Goal: Task Accomplishment & Management: Manage account settings

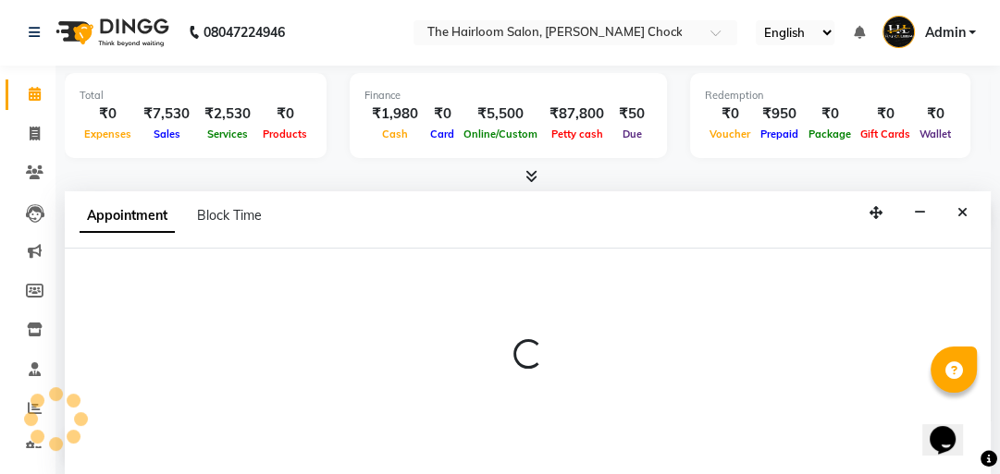
select select "41756"
select select "tentative"
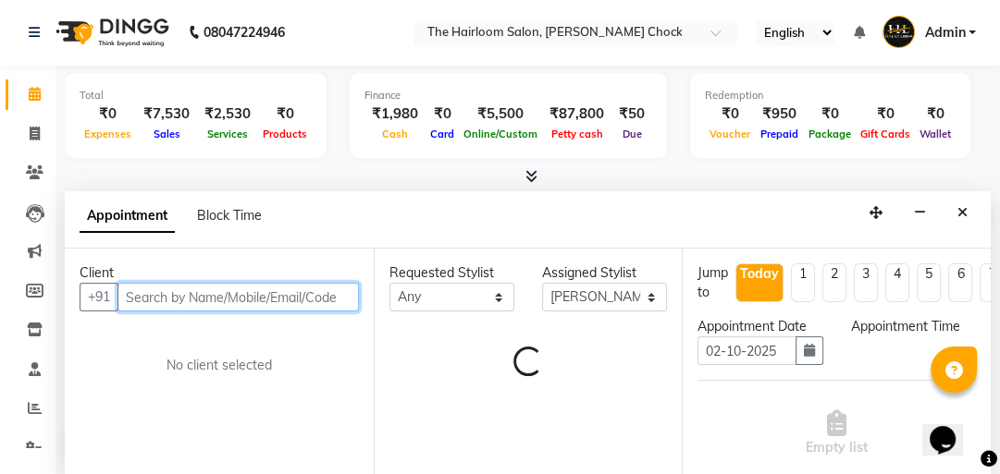
select select "630"
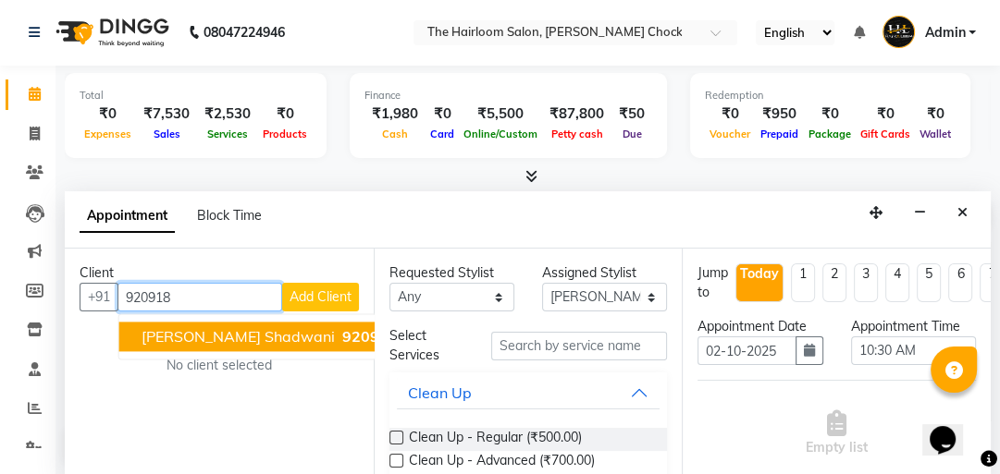
click at [236, 330] on span "[PERSON_NAME] shadwani" at bounding box center [238, 336] width 193 height 18
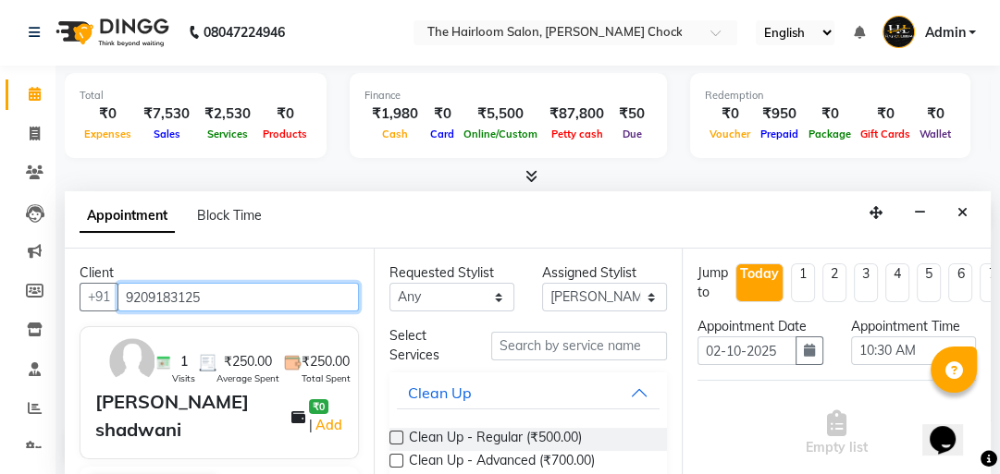
type input "9209183125"
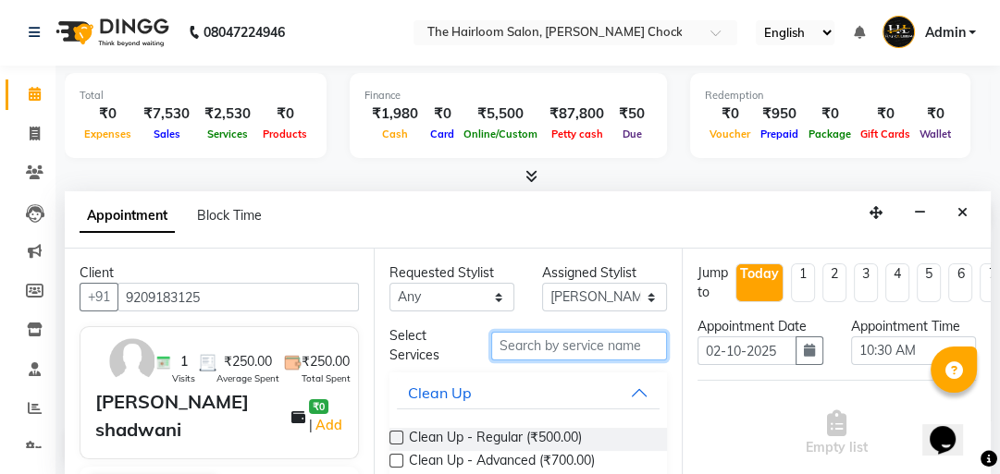
click at [542, 346] on input "text" at bounding box center [579, 346] width 176 height 29
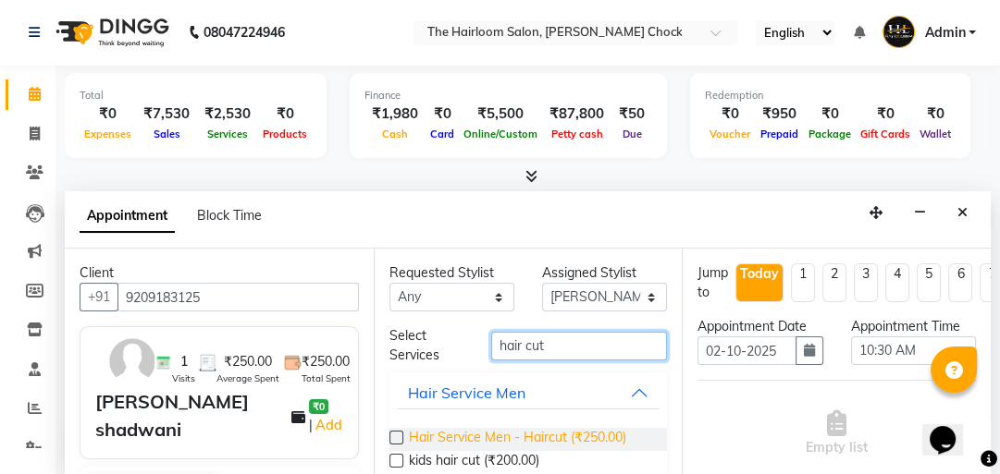
type input "hair cut"
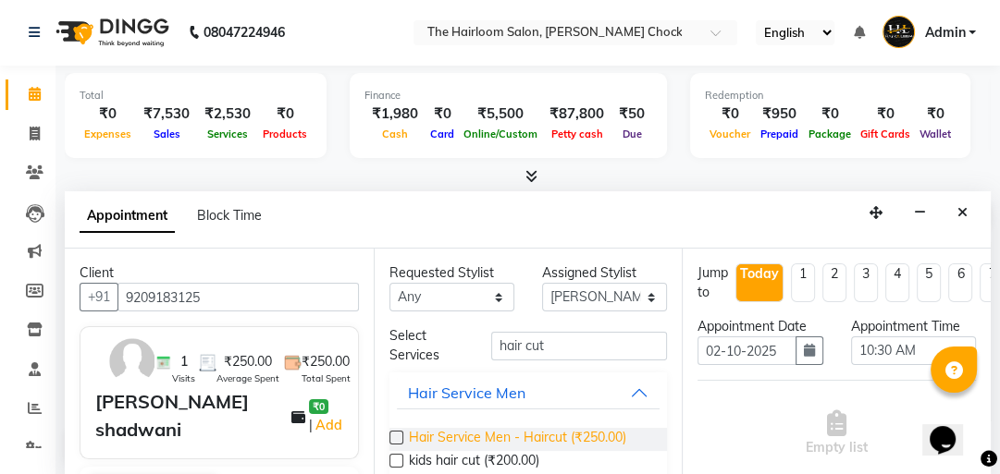
click at [550, 440] on span "Hair Service Men - Haircut (₹250.00)" at bounding box center [517, 439] width 217 height 23
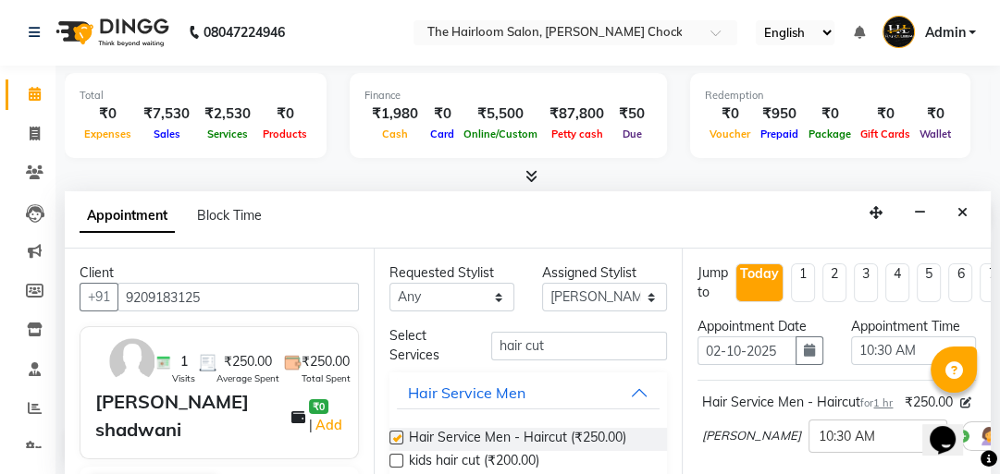
checkbox input "false"
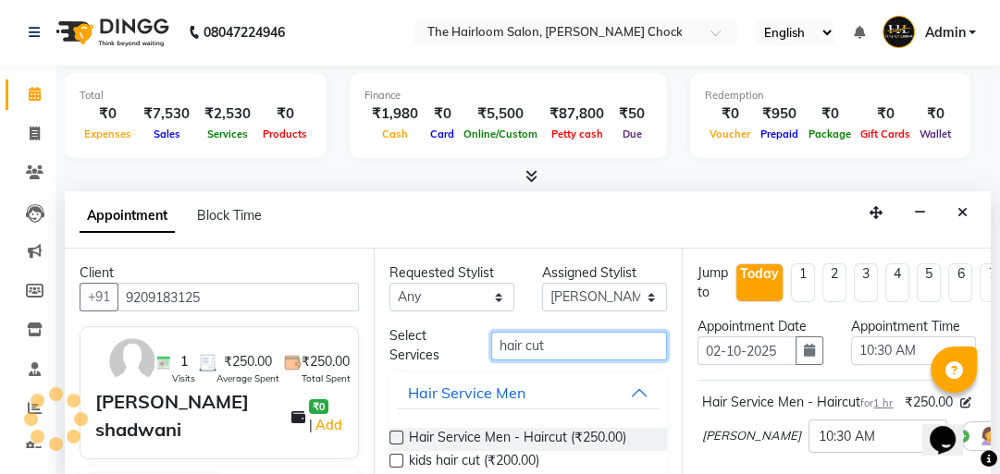
drag, startPoint x: 555, startPoint y: 344, endPoint x: 437, endPoint y: 337, distance: 118.6
click at [437, 337] on div "Select Services hair cut" at bounding box center [529, 346] width 306 height 39
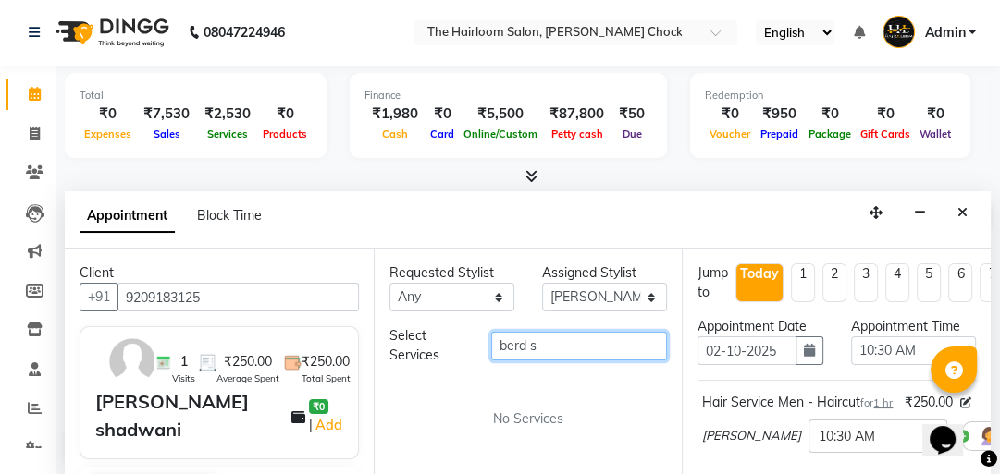
click at [518, 345] on input "berd s" at bounding box center [579, 346] width 176 height 29
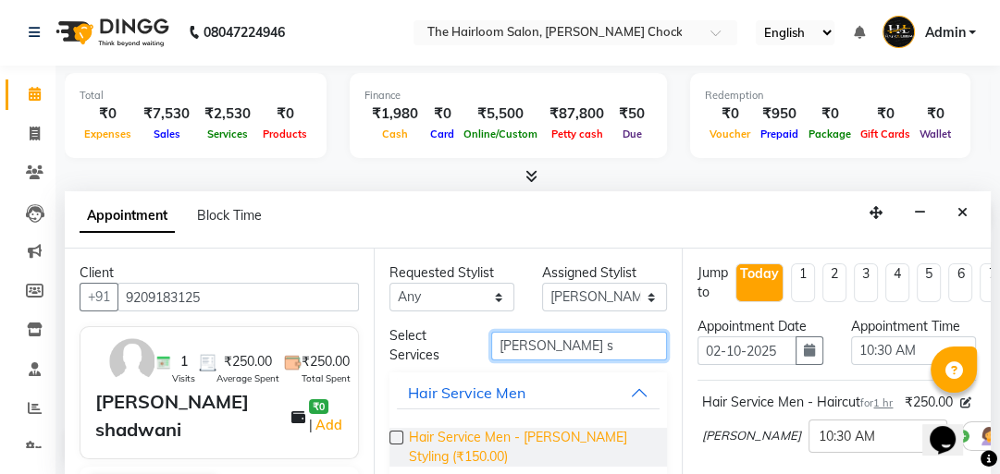
type input "[PERSON_NAME] s"
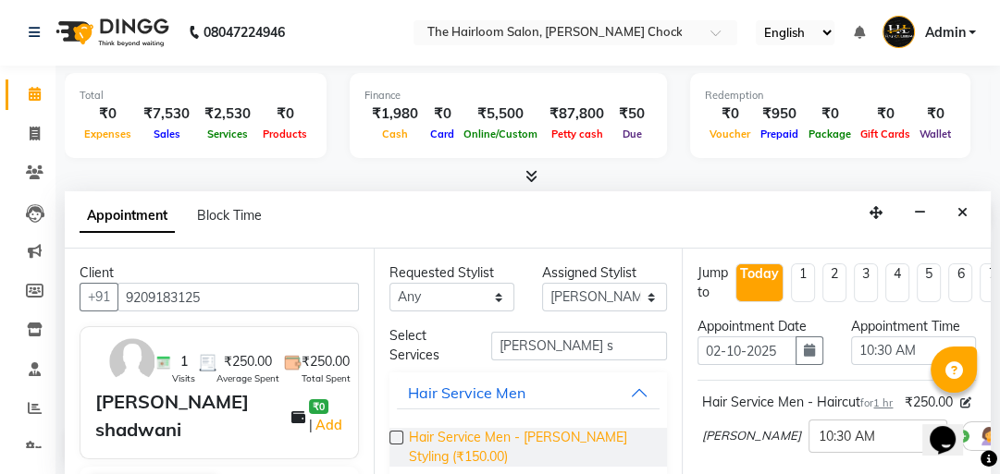
click at [559, 432] on span "Hair Service Men - [PERSON_NAME] Styling (₹150.00)" at bounding box center [531, 447] width 244 height 39
checkbox input "false"
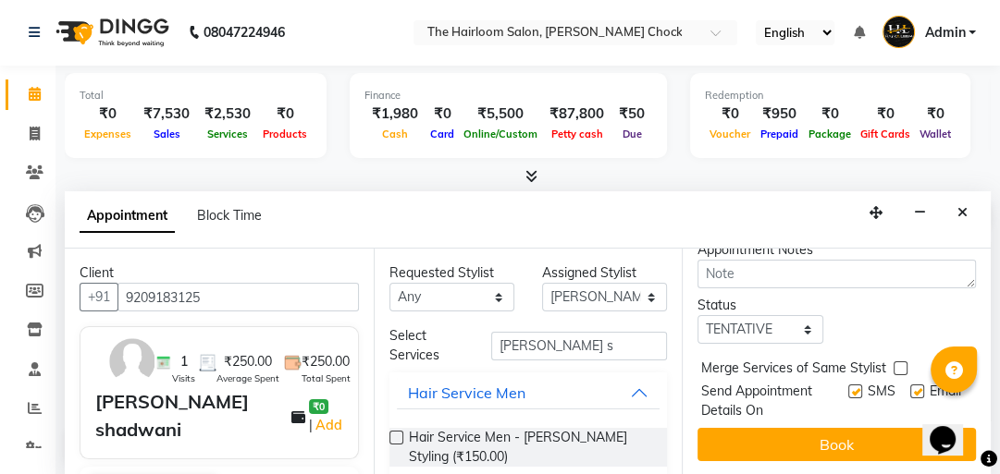
scroll to position [433, 0]
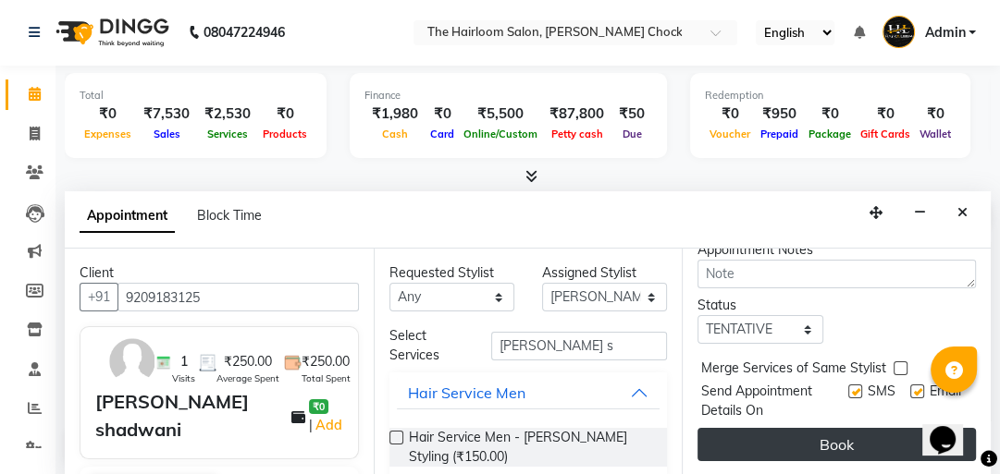
click at [864, 428] on button "Book" at bounding box center [836, 444] width 278 height 33
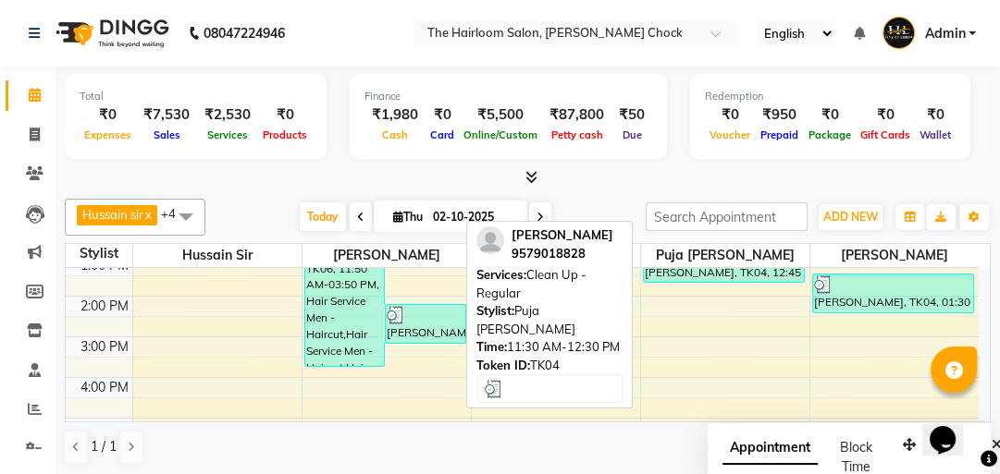
scroll to position [222, 0]
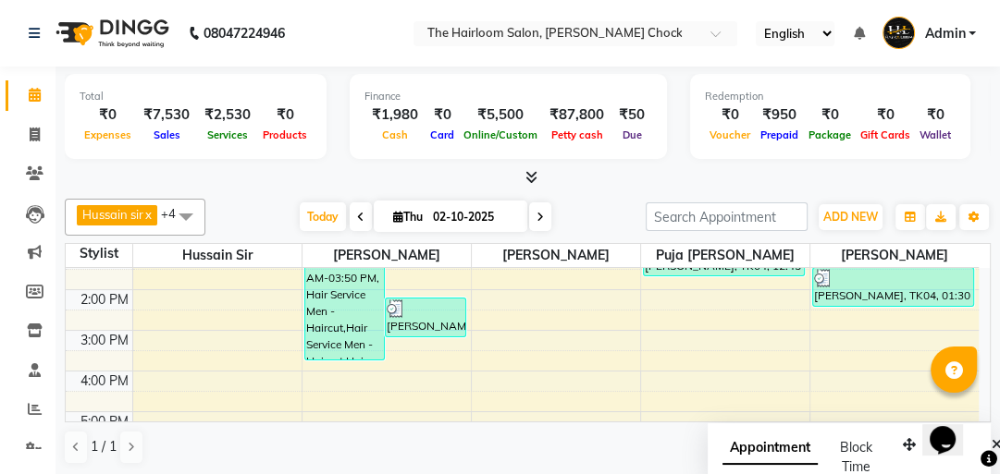
click at [684, 290] on div "8:00 AM 9:00 AM 10:00 AM 11:00 AM 12:00 PM 1:00 PM 2:00 PM 3:00 PM 4:00 PM 5:00…" at bounding box center [522, 371] width 913 height 650
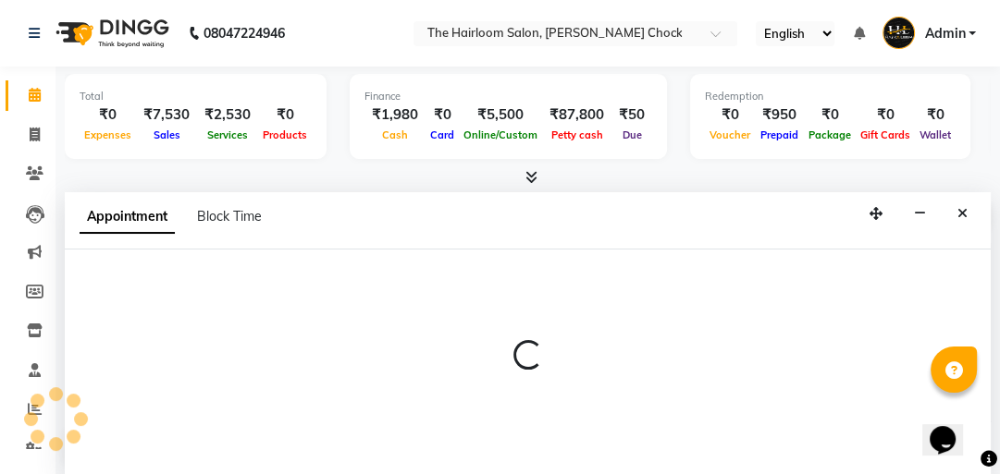
scroll to position [1, 0]
select select "51818"
select select "tentative"
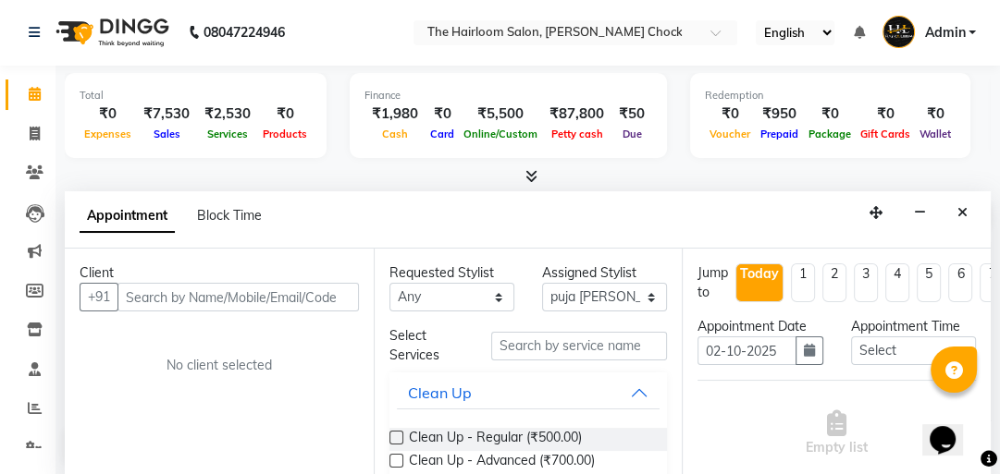
click at [322, 304] on input "text" at bounding box center [237, 297] width 241 height 29
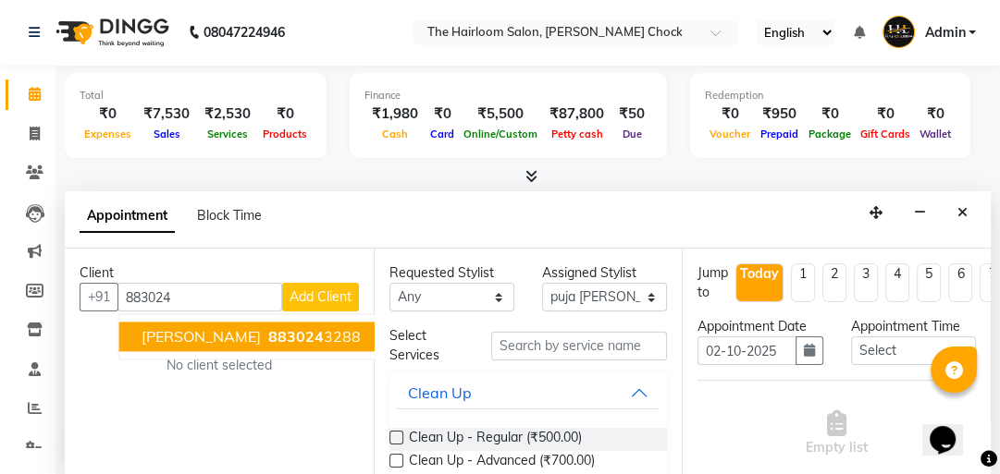
click at [324, 341] on span "883024" at bounding box center [295, 336] width 55 height 18
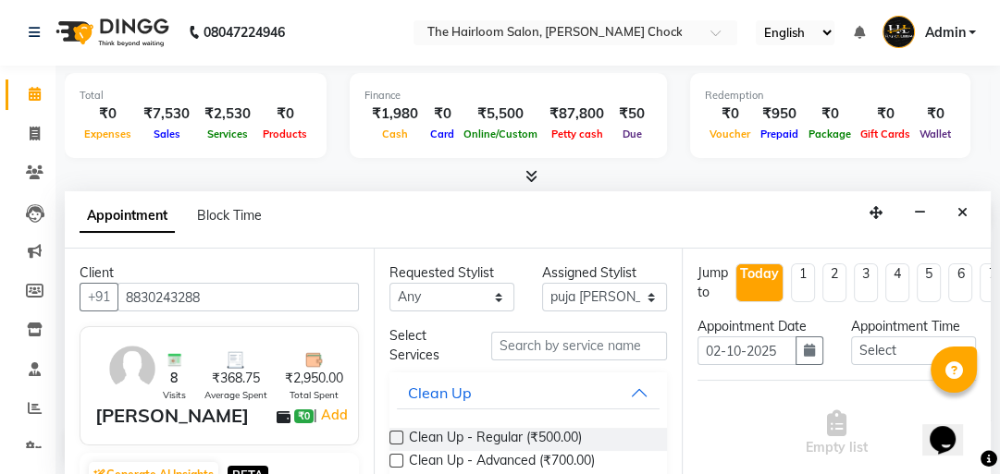
type input "8830243288"
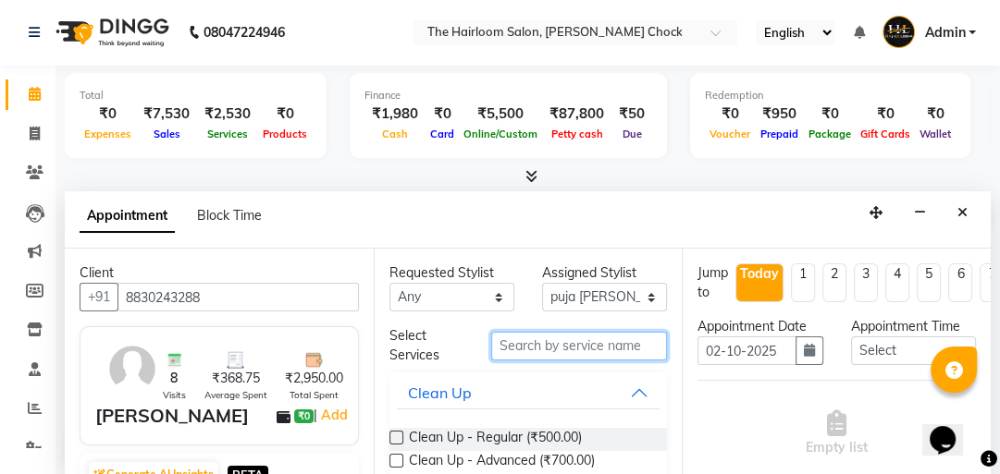
click at [529, 348] on input "text" at bounding box center [579, 346] width 176 height 29
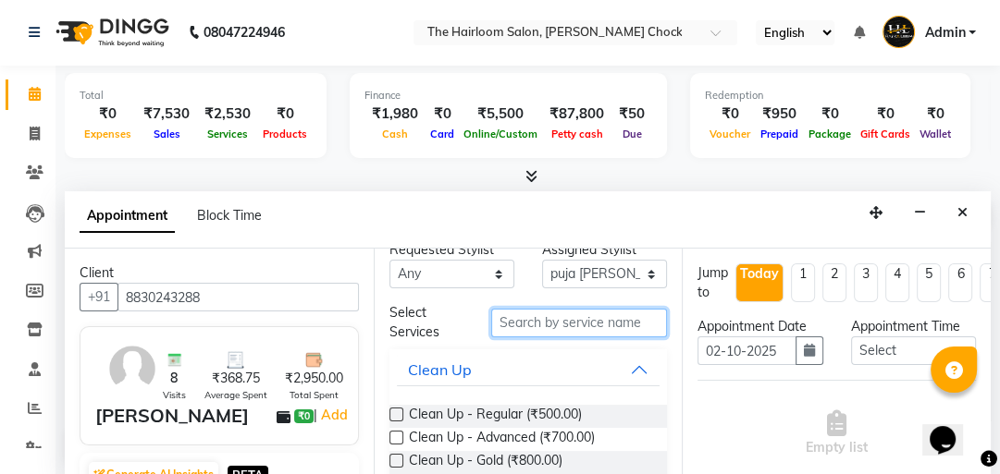
scroll to position [0, 0]
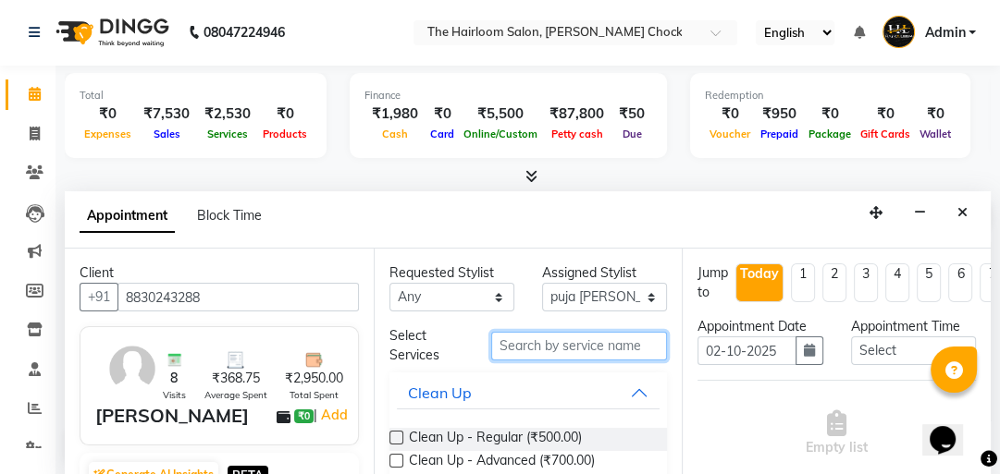
click at [562, 345] on input "text" at bounding box center [579, 346] width 176 height 29
type input "dt"
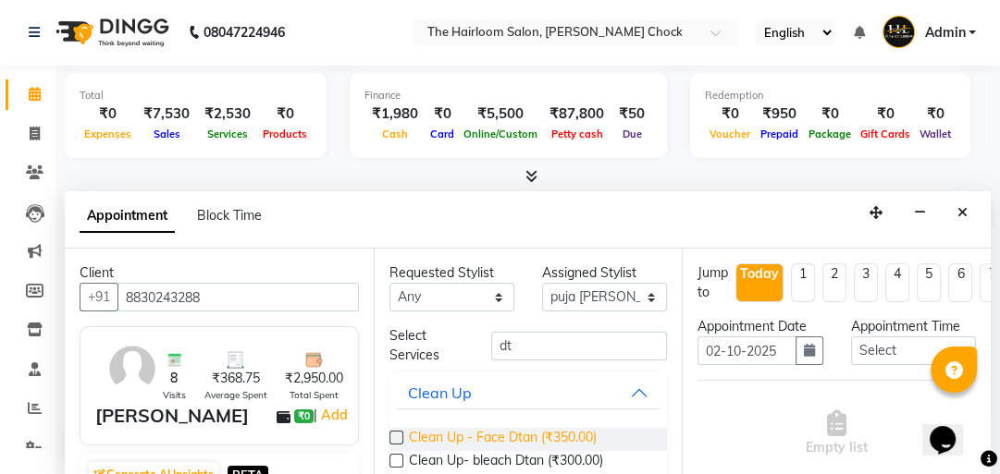
click at [543, 437] on span "Clean Up - Face Dtan (₹350.00)" at bounding box center [503, 439] width 188 height 23
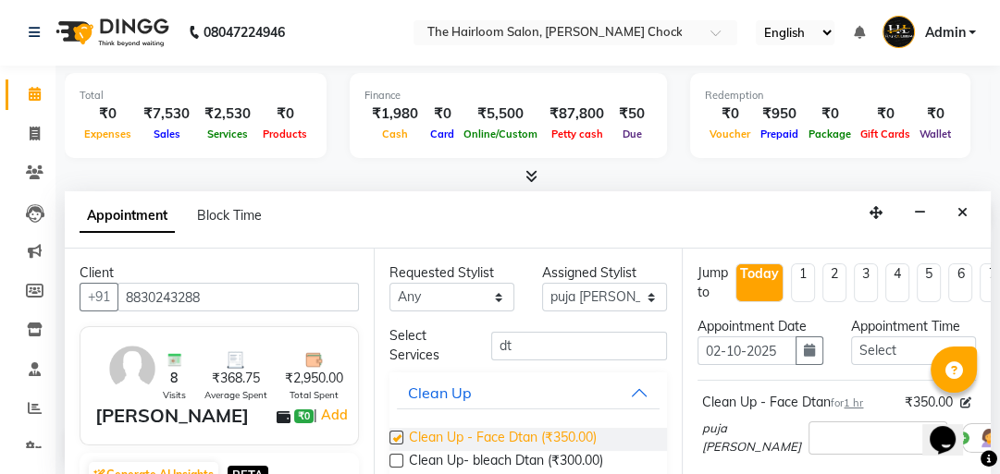
checkbox input "false"
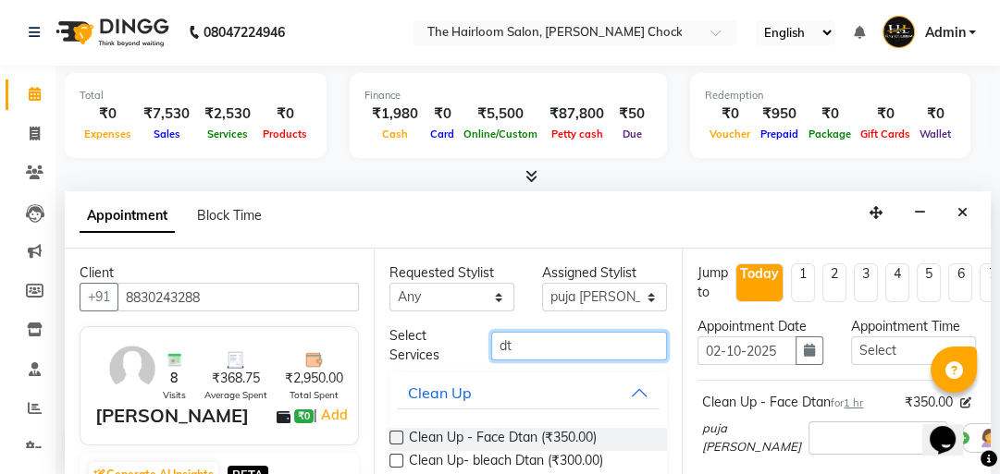
click at [592, 337] on input "dt" at bounding box center [579, 346] width 176 height 29
type input "d"
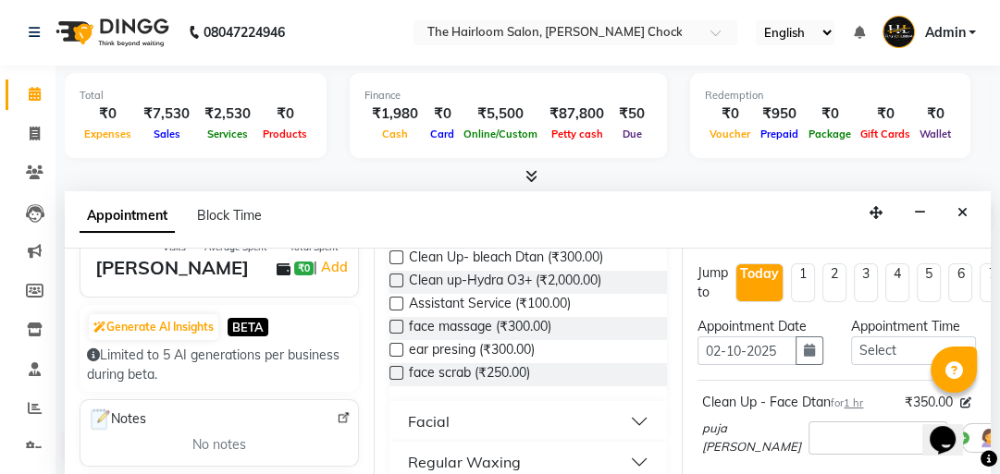
scroll to position [370, 0]
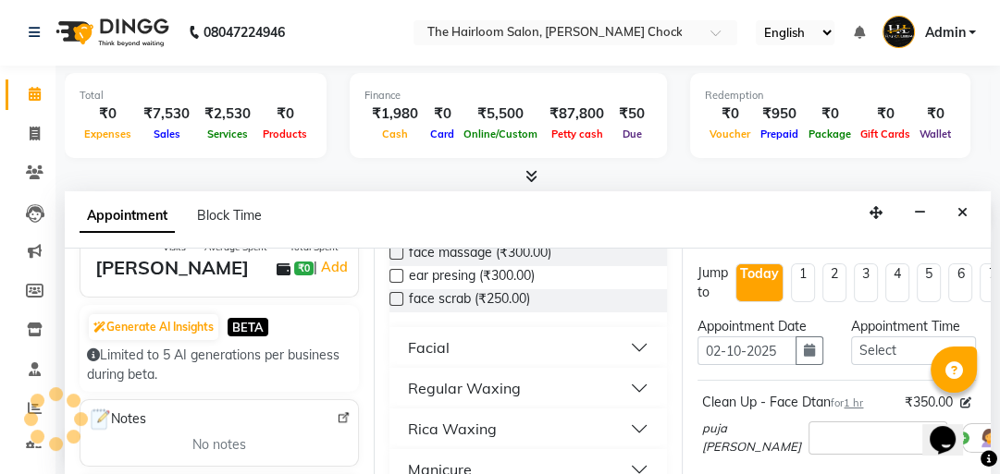
click at [458, 433] on div "Rica Waxing" at bounding box center [452, 429] width 89 height 22
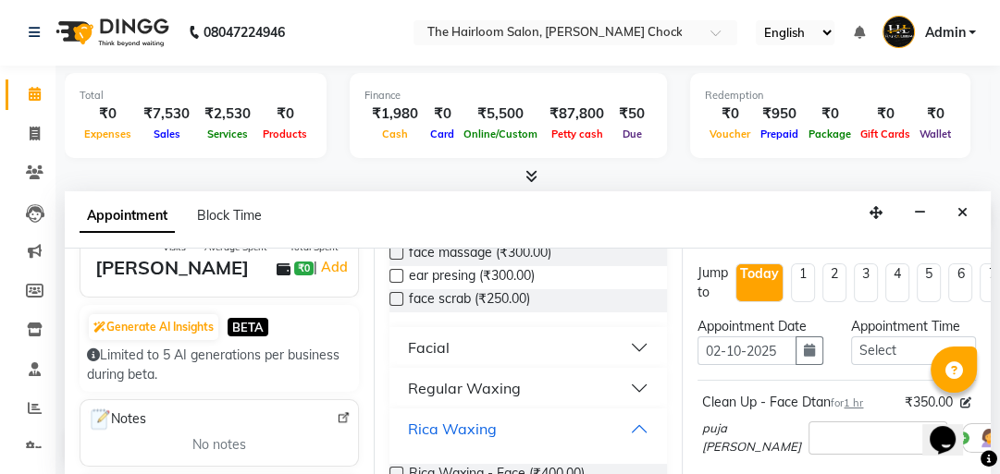
scroll to position [444, 0]
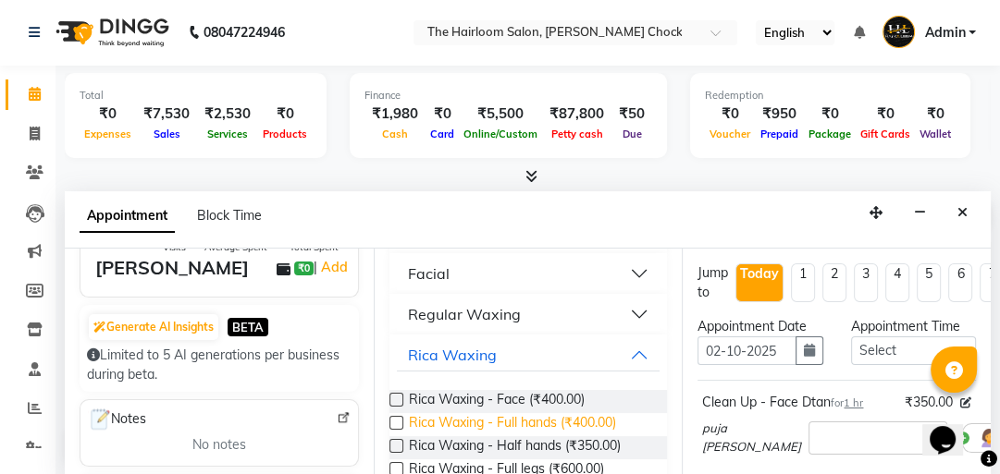
click at [472, 424] on span "Rica Waxing - Full hands (₹400.00)" at bounding box center [512, 424] width 207 height 23
checkbox input "false"
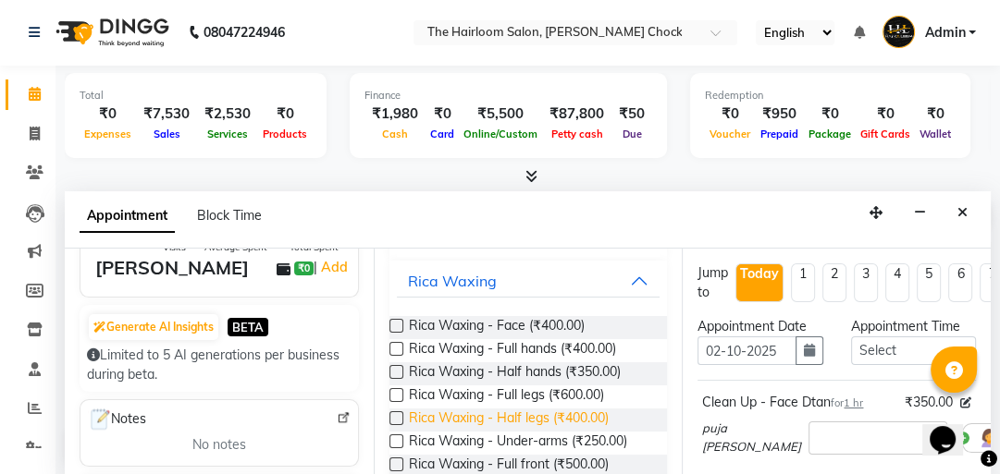
click at [491, 412] on span "Rica Waxing - Half legs (₹400.00)" at bounding box center [509, 420] width 200 height 23
checkbox input "false"
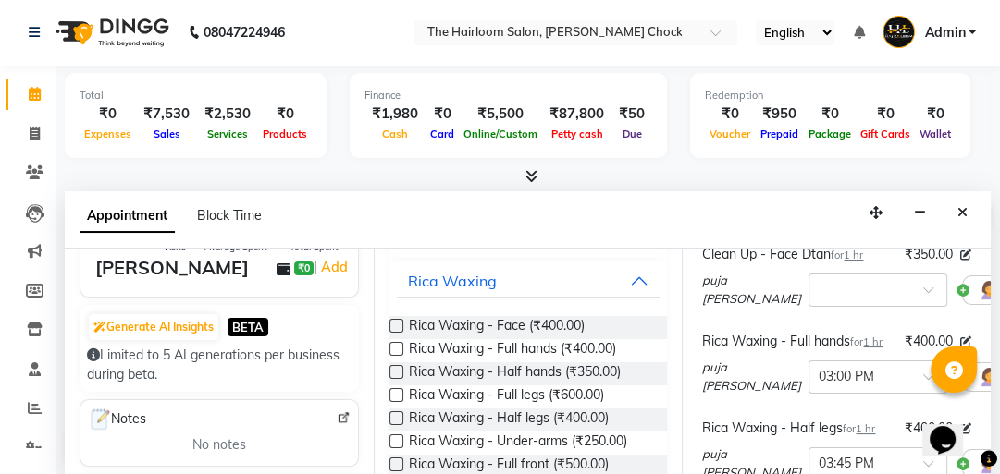
scroll to position [222, 0]
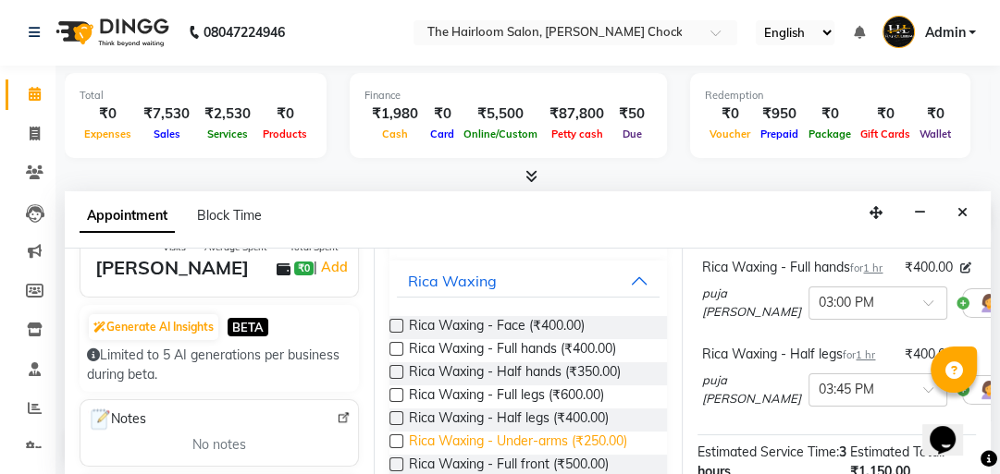
click at [553, 438] on span "Rica Waxing - Under-arms (₹250.00)" at bounding box center [518, 443] width 218 height 23
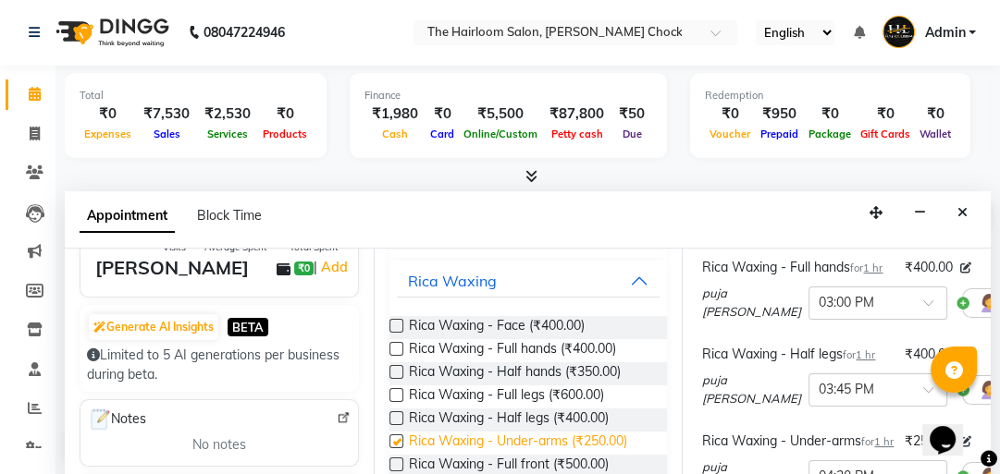
checkbox input "false"
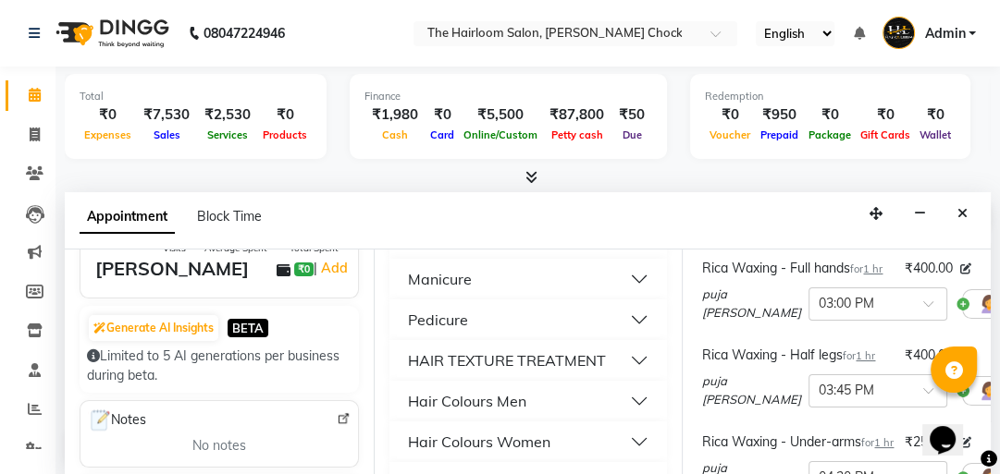
scroll to position [888, 0]
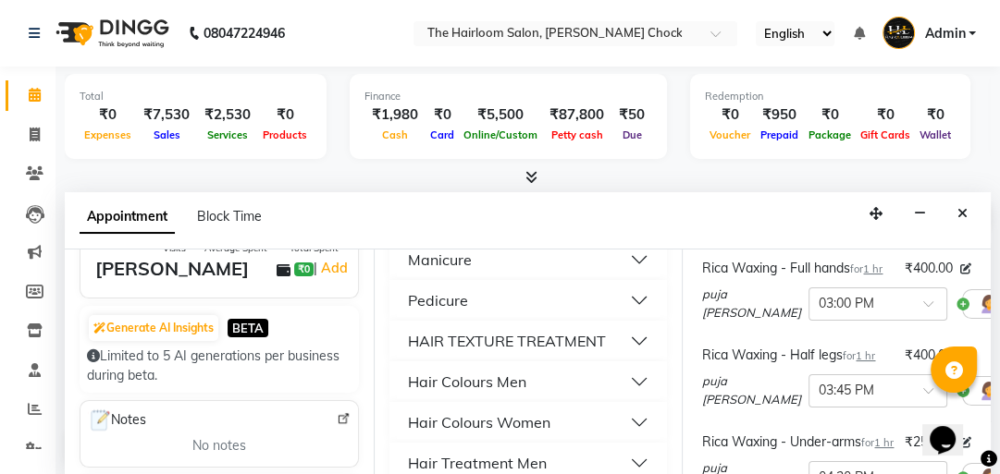
click at [529, 425] on div "Hair Colours Women" at bounding box center [479, 423] width 142 height 22
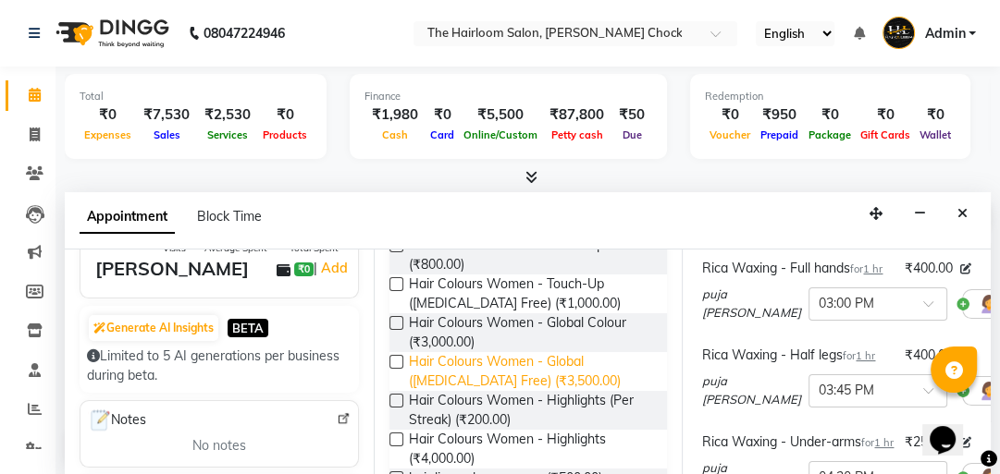
scroll to position [1036, 0]
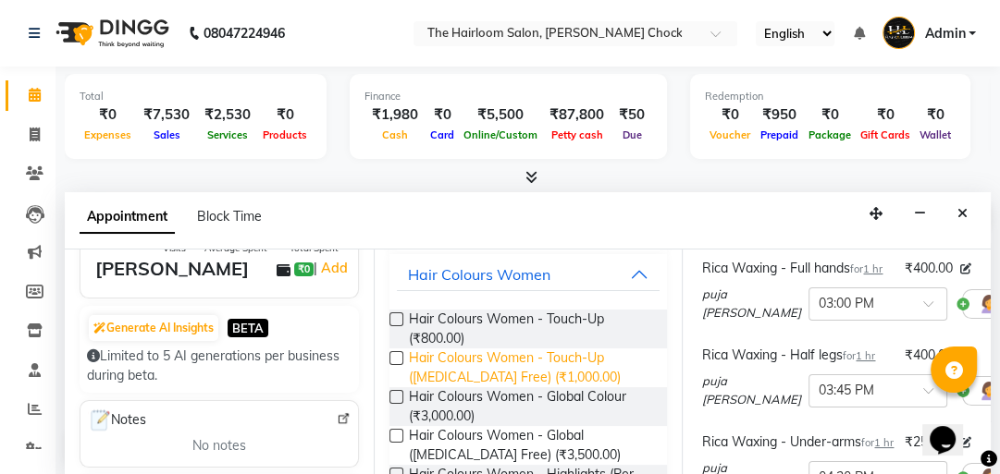
click at [496, 377] on span "Hair Colours Women - Touch-Up ([MEDICAL_DATA] Free) (₹1,000.00)" at bounding box center [531, 368] width 244 height 39
checkbox input "false"
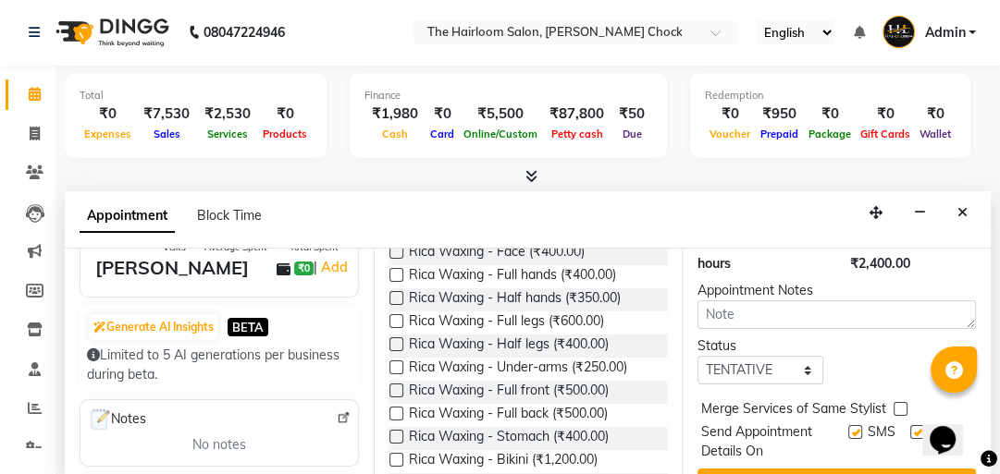
scroll to position [733, 0]
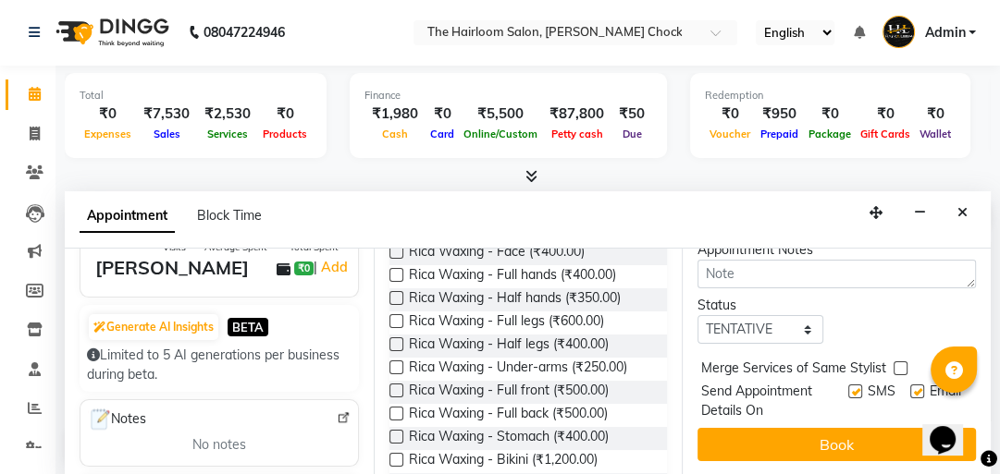
click at [848, 385] on label at bounding box center [855, 392] width 14 height 14
click at [848, 388] on input "checkbox" at bounding box center [854, 394] width 12 height 12
checkbox input "false"
click at [910, 385] on label at bounding box center [917, 392] width 14 height 14
click at [910, 388] on input "checkbox" at bounding box center [916, 394] width 12 height 12
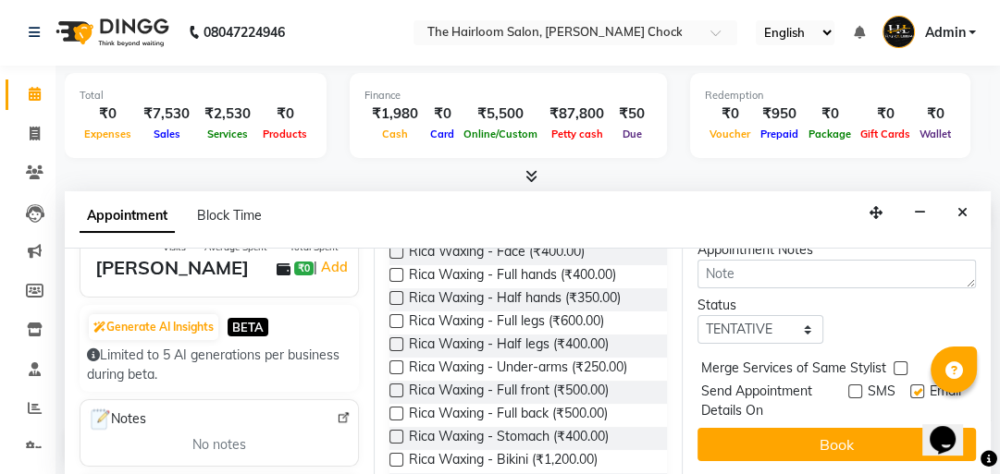
checkbox input "false"
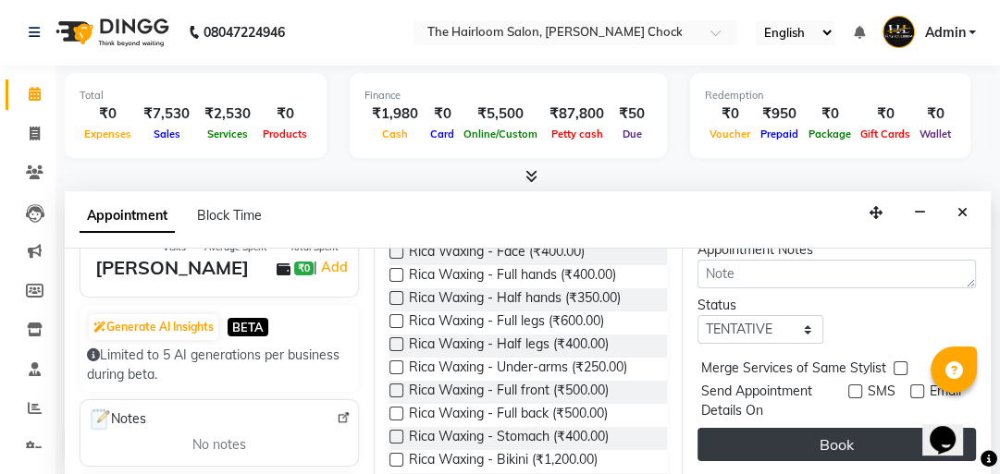
click at [858, 428] on button "Book" at bounding box center [836, 444] width 278 height 33
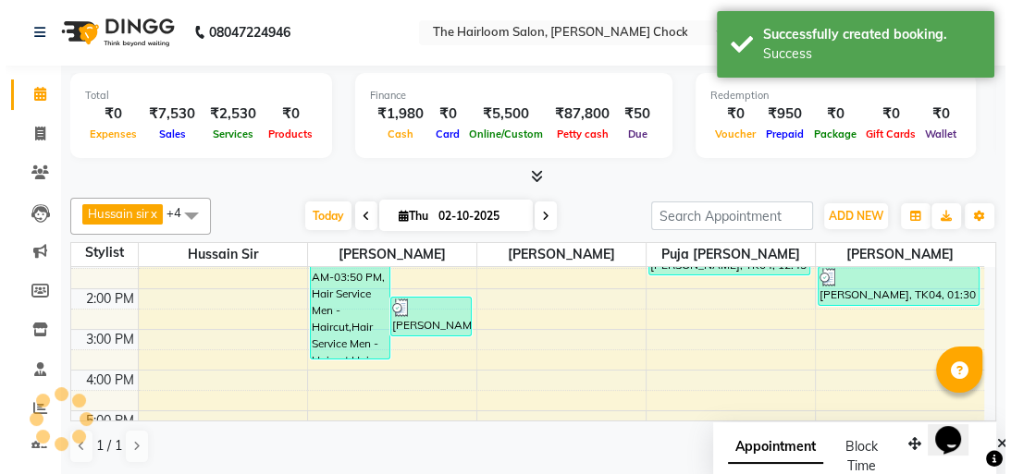
scroll to position [0, 0]
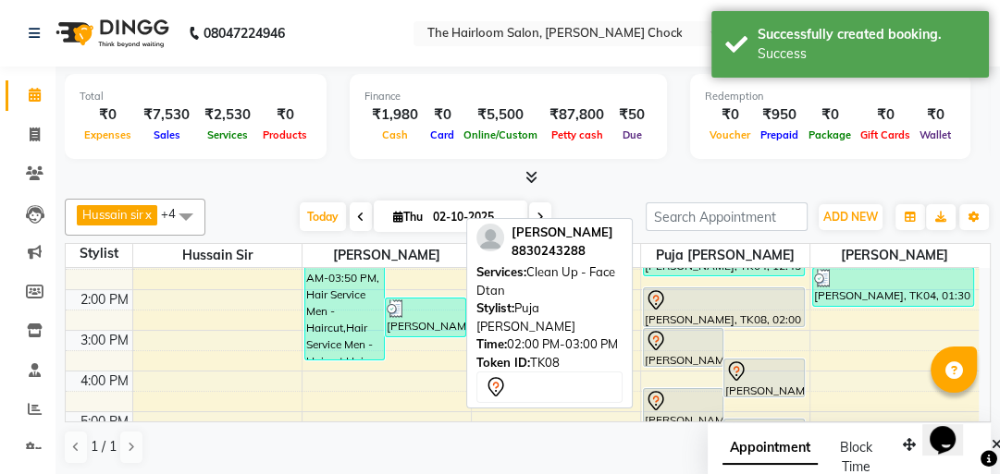
click at [659, 306] on icon at bounding box center [656, 301] width 22 height 22
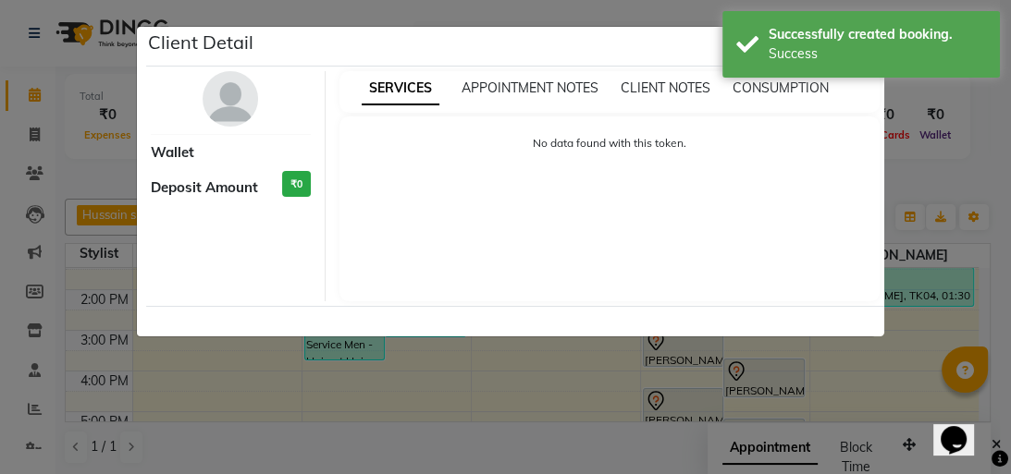
select select "7"
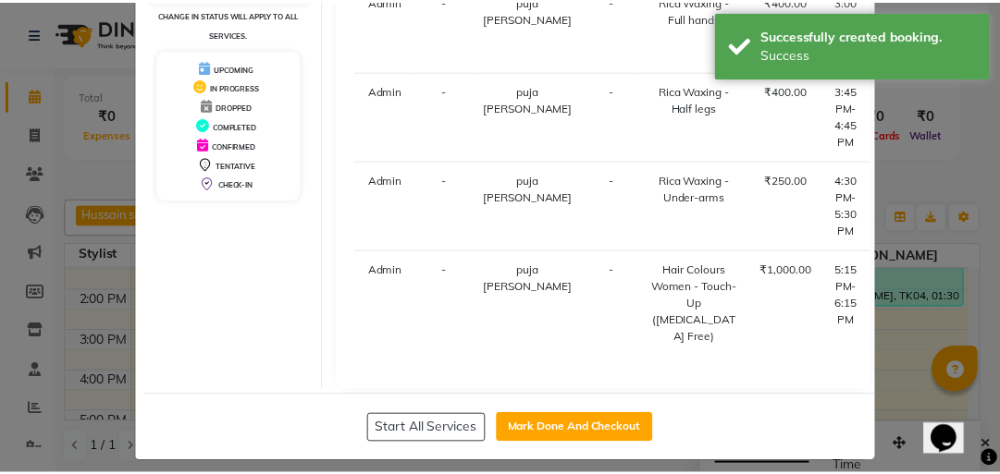
scroll to position [327, 0]
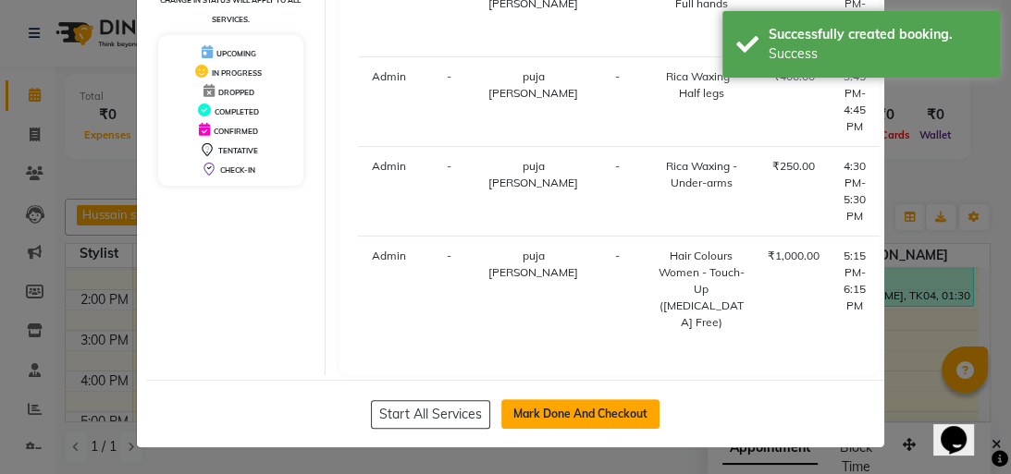
click at [563, 406] on button "Mark Done And Checkout" at bounding box center [580, 415] width 158 height 30
select select "service"
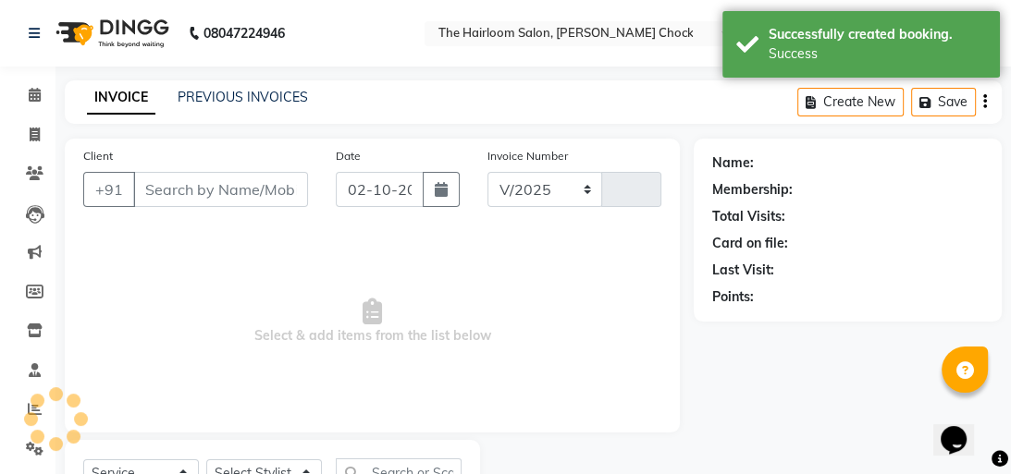
select select "5926"
type input "4021"
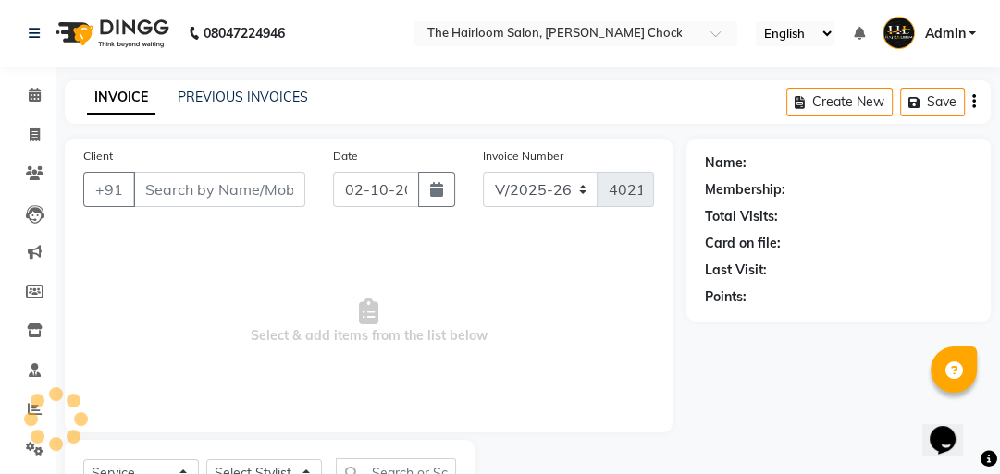
type input "8830243288"
select select "51818"
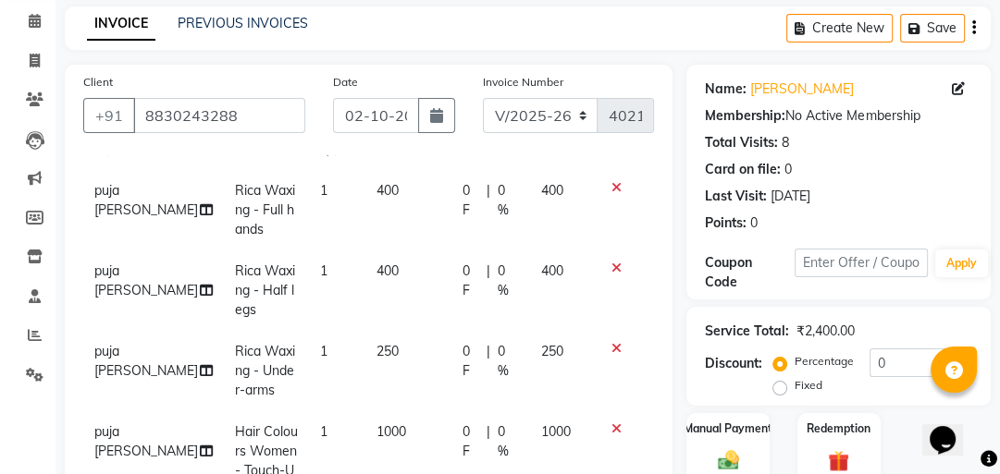
scroll to position [148, 0]
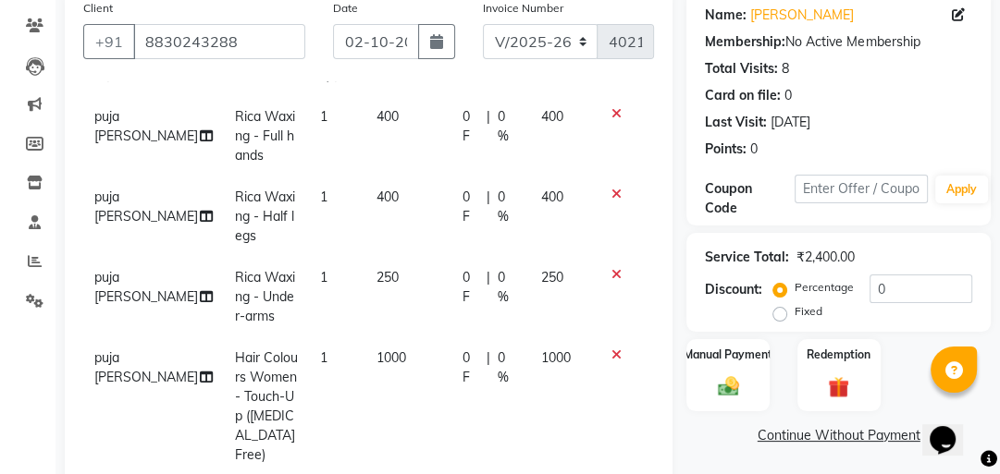
click at [398, 363] on td "1000" at bounding box center [408, 407] width 86 height 139
select select "51818"
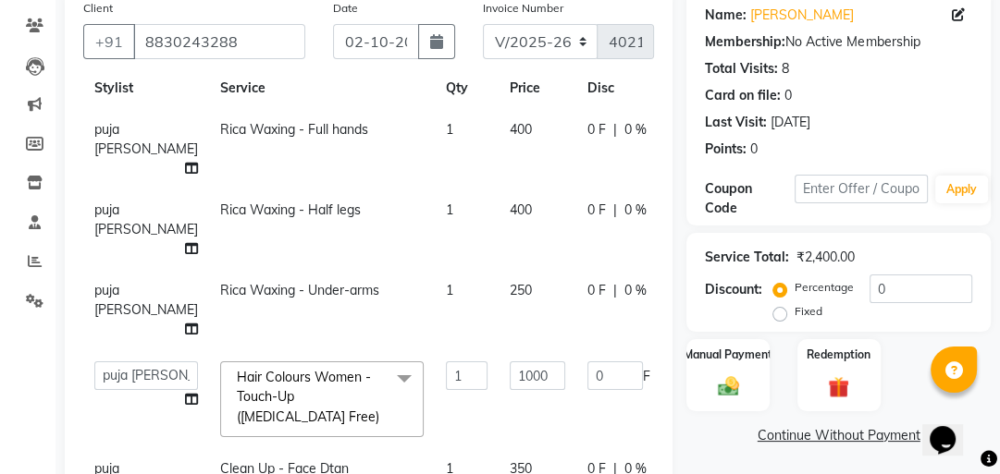
scroll to position [370, 0]
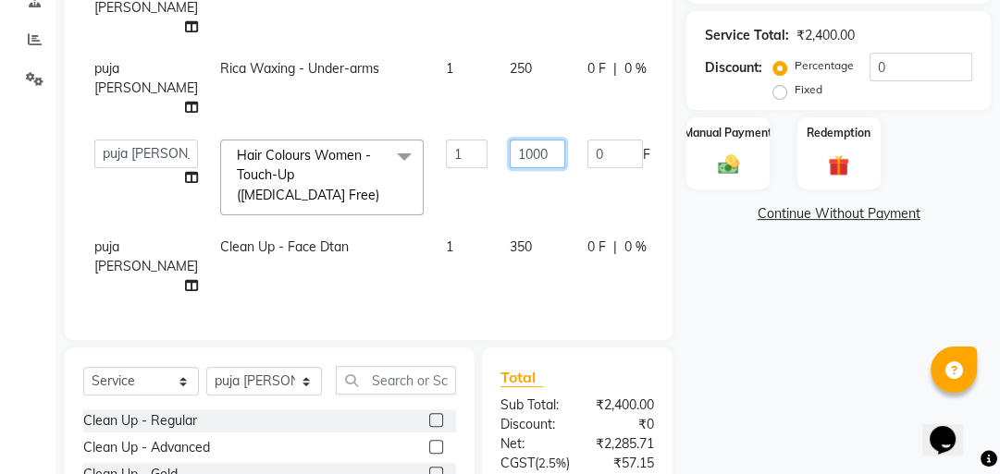
click at [510, 144] on input "1000" at bounding box center [537, 154] width 55 height 29
type input "1"
type input "1200"
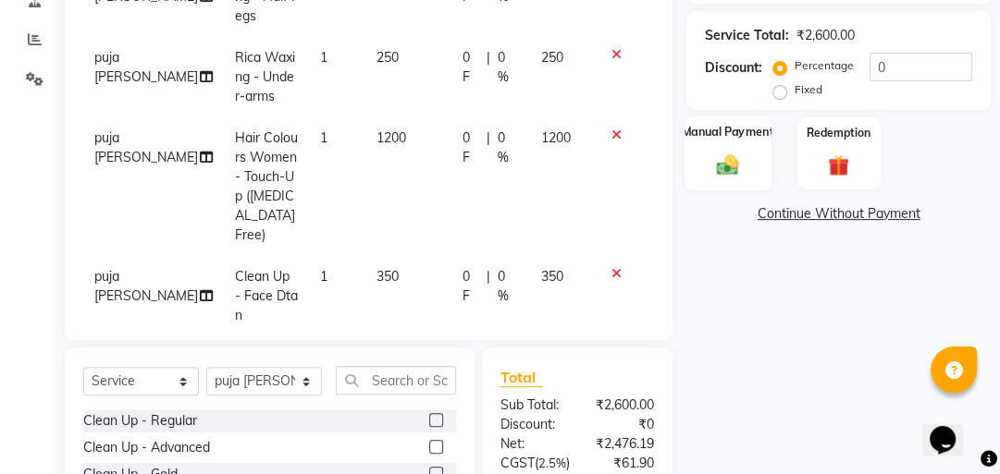
click at [730, 175] on img at bounding box center [728, 164] width 36 height 25
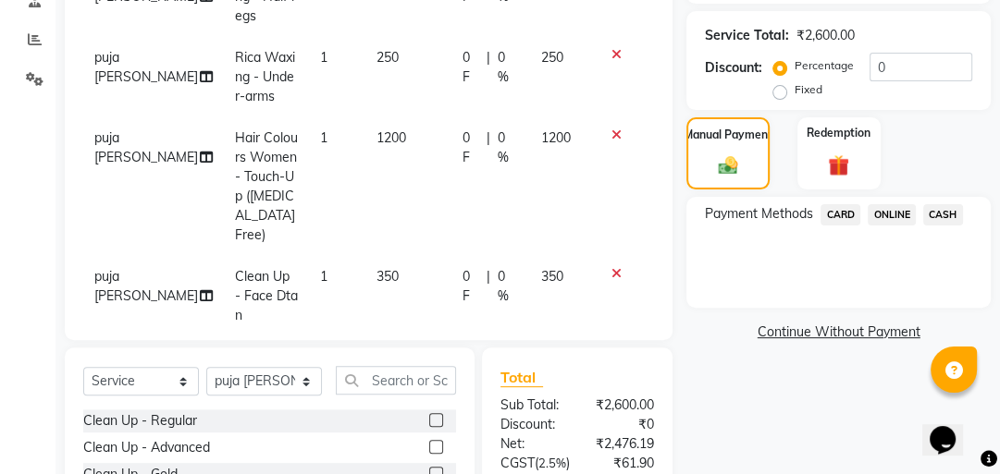
click at [388, 259] on td "350" at bounding box center [408, 296] width 86 height 80
select select "51818"
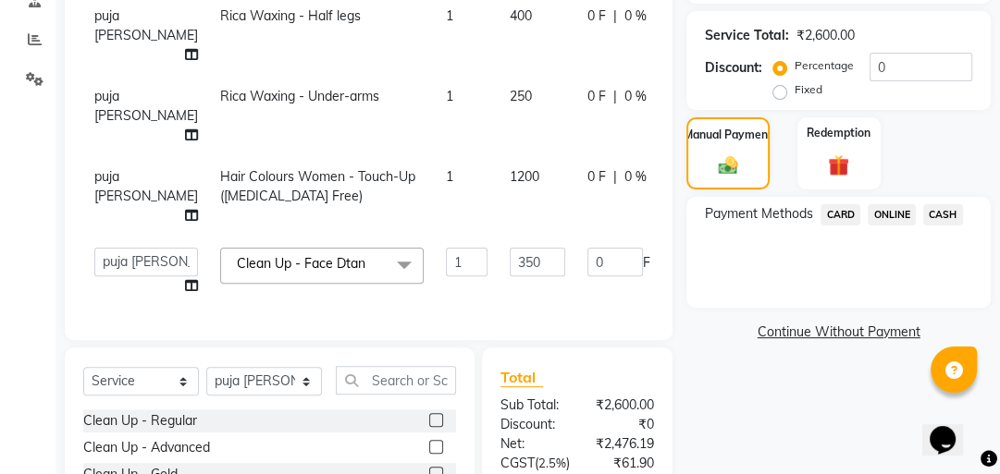
scroll to position [31, 0]
click at [510, 248] on input "350" at bounding box center [537, 262] width 55 height 29
type input "3"
type input "400"
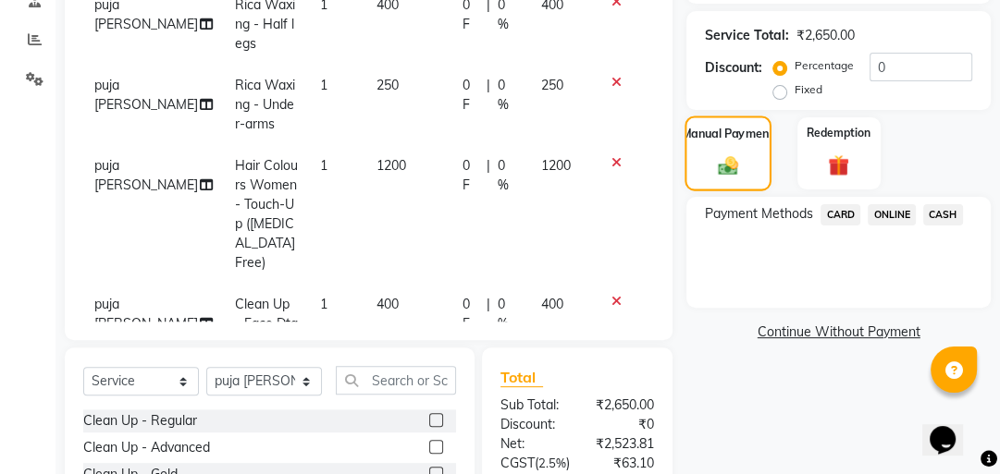
click at [724, 142] on div "Manual Payment" at bounding box center [728, 154] width 86 height 76
click at [889, 216] on span "ONLINE" at bounding box center [892, 214] width 48 height 21
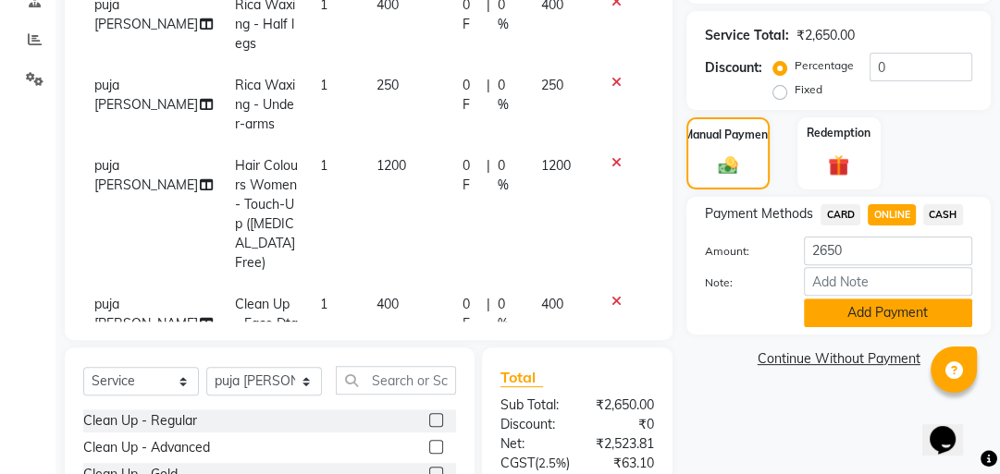
click at [873, 302] on button "Add Payment" at bounding box center [888, 313] width 168 height 29
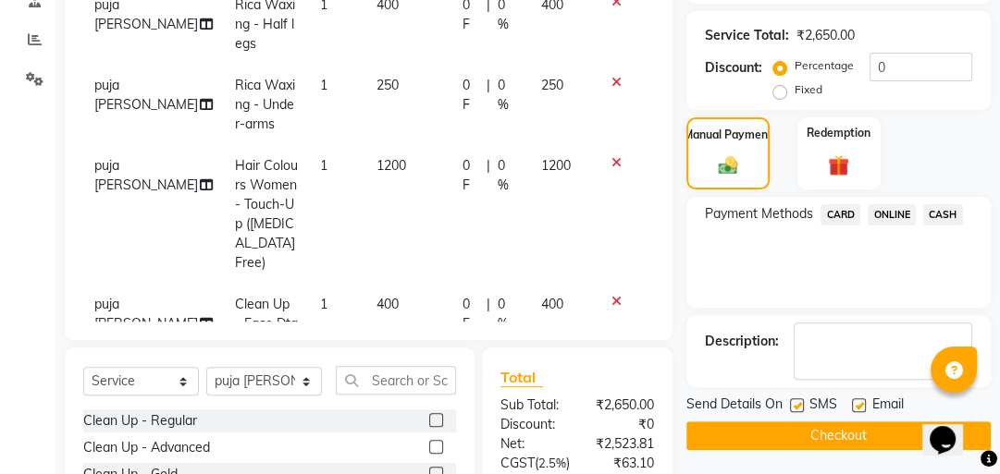
click at [793, 404] on label at bounding box center [797, 406] width 14 height 14
click at [793, 404] on input "checkbox" at bounding box center [796, 407] width 12 height 12
checkbox input "false"
click at [855, 402] on label at bounding box center [859, 406] width 14 height 14
click at [855, 402] on input "checkbox" at bounding box center [858, 407] width 12 height 12
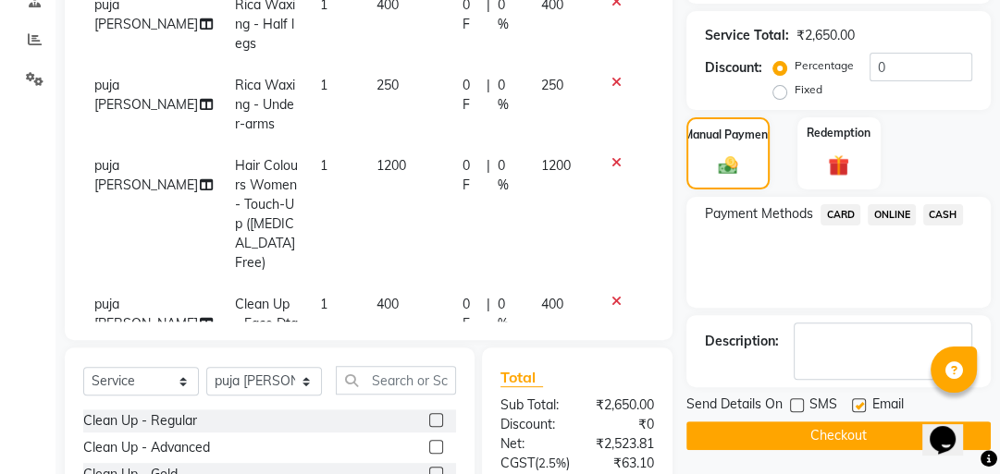
checkbox input "false"
click at [832, 435] on button "Checkout" at bounding box center [838, 436] width 304 height 29
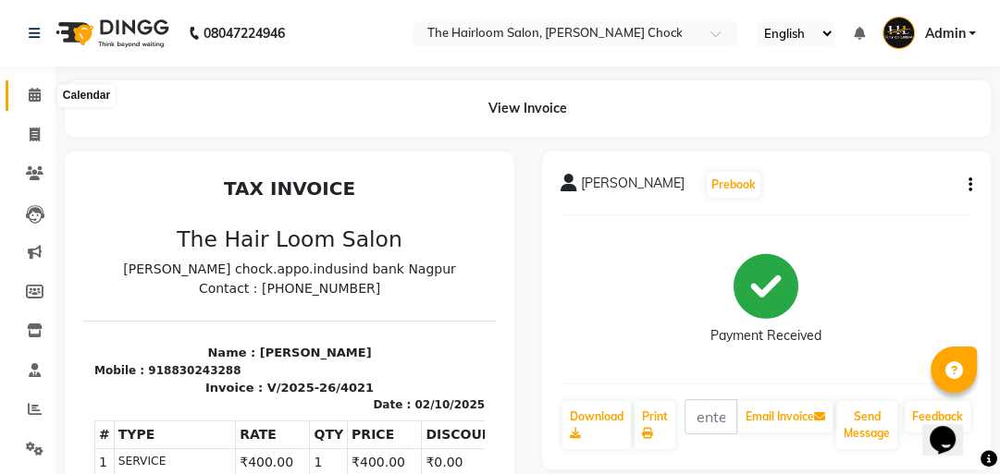
click at [29, 92] on icon at bounding box center [35, 95] width 12 height 14
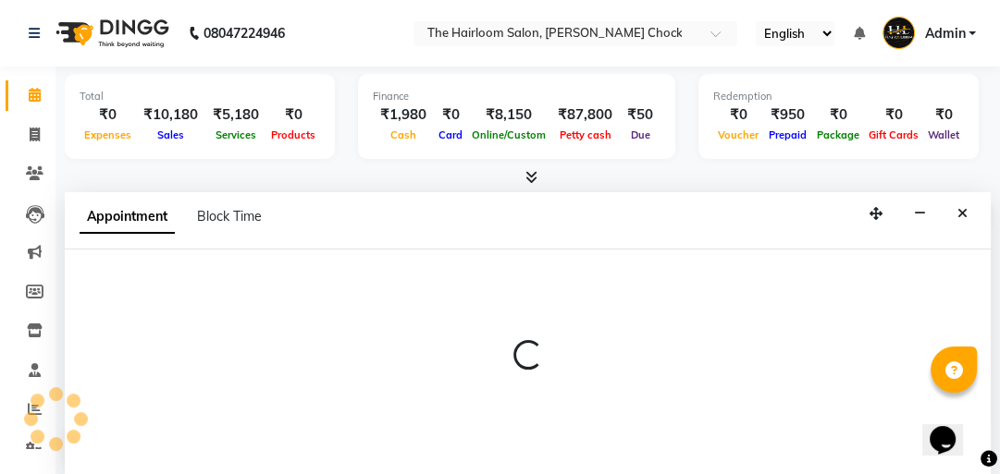
select select "88793"
select select "tentative"
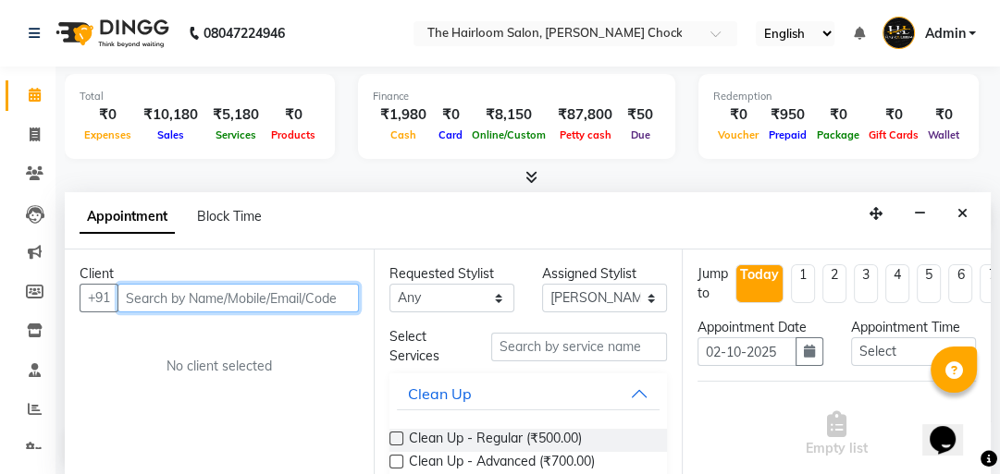
scroll to position [1, 0]
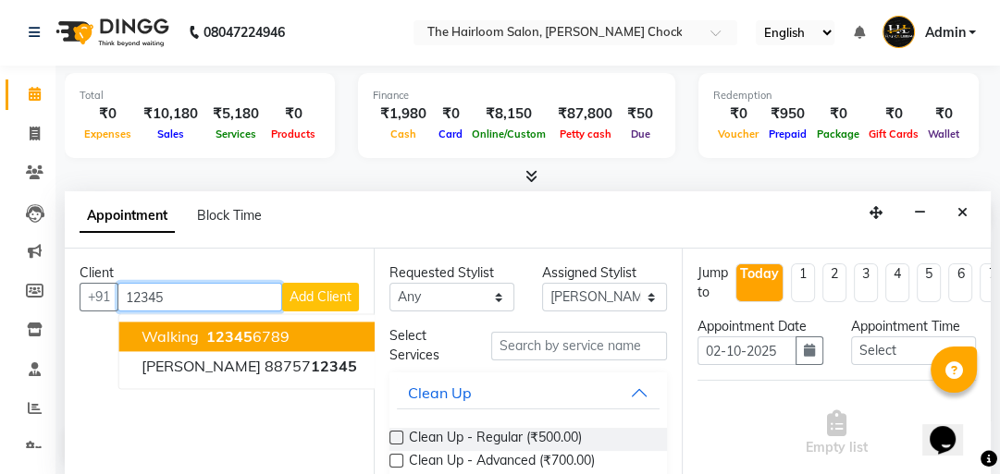
click at [297, 327] on button "walking 12345 6789" at bounding box center [249, 337] width 260 height 30
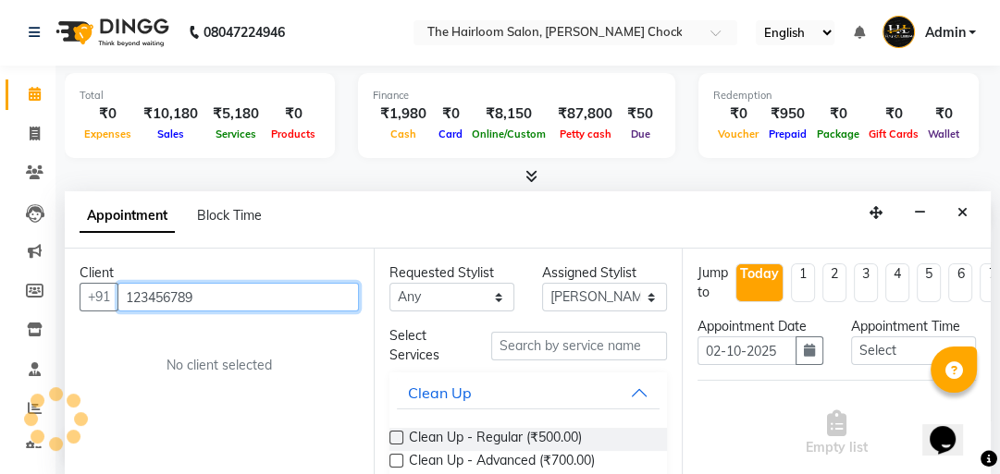
type input "123456789"
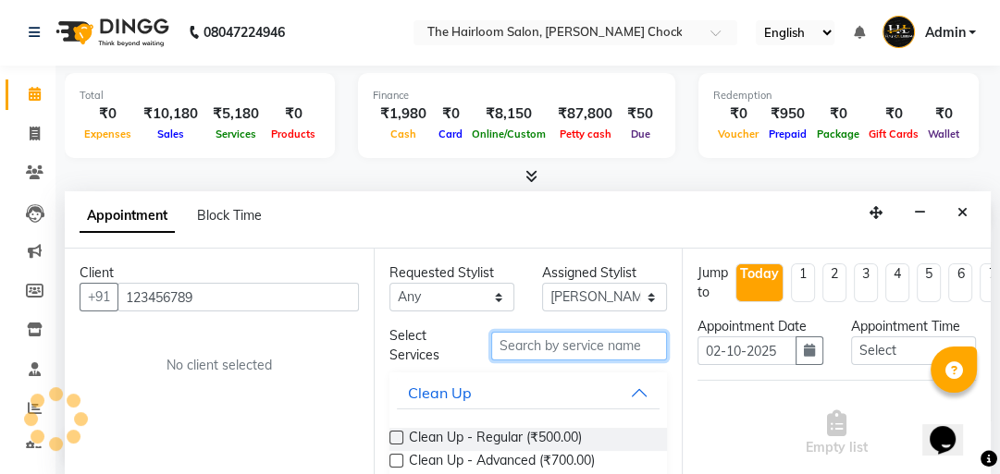
click at [527, 346] on input "text" at bounding box center [579, 346] width 176 height 29
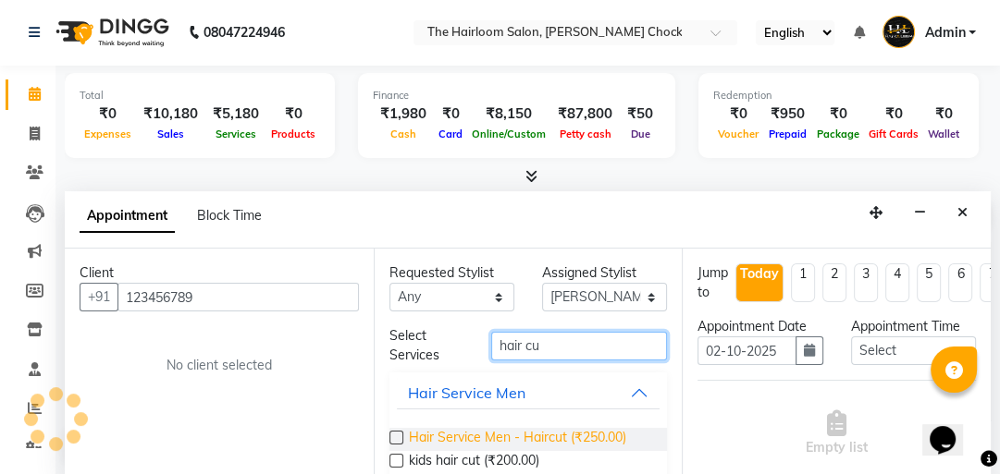
type input "hair cu"
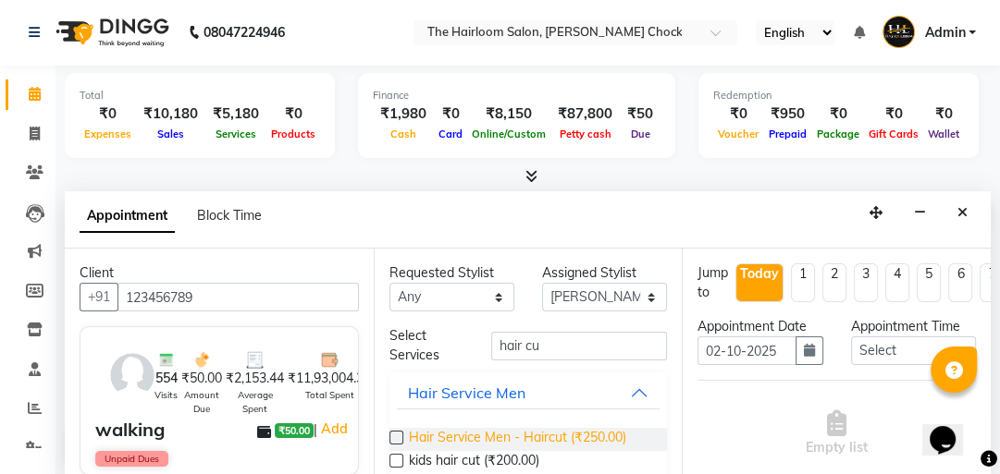
click at [511, 437] on span "Hair Service Men - Haircut (₹250.00)" at bounding box center [517, 439] width 217 height 23
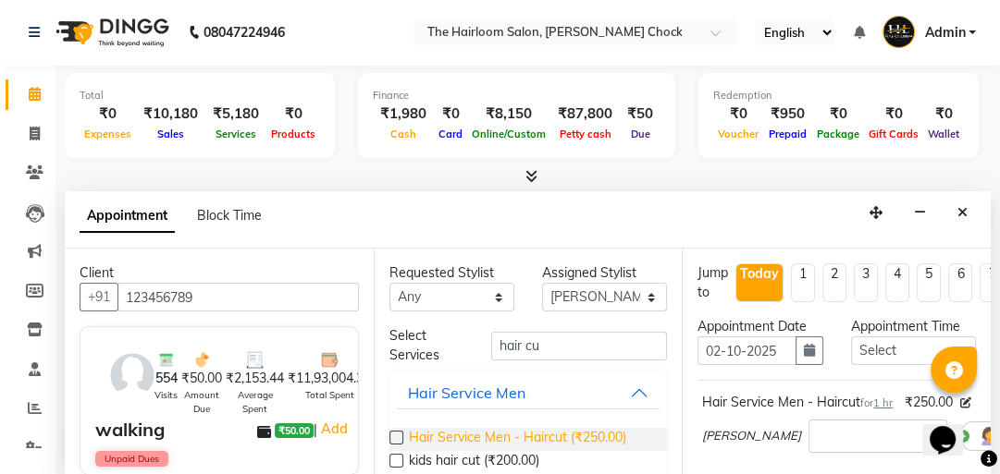
click at [557, 433] on span "Hair Service Men - Haircut (₹250.00)" at bounding box center [517, 439] width 217 height 23
checkbox input "false"
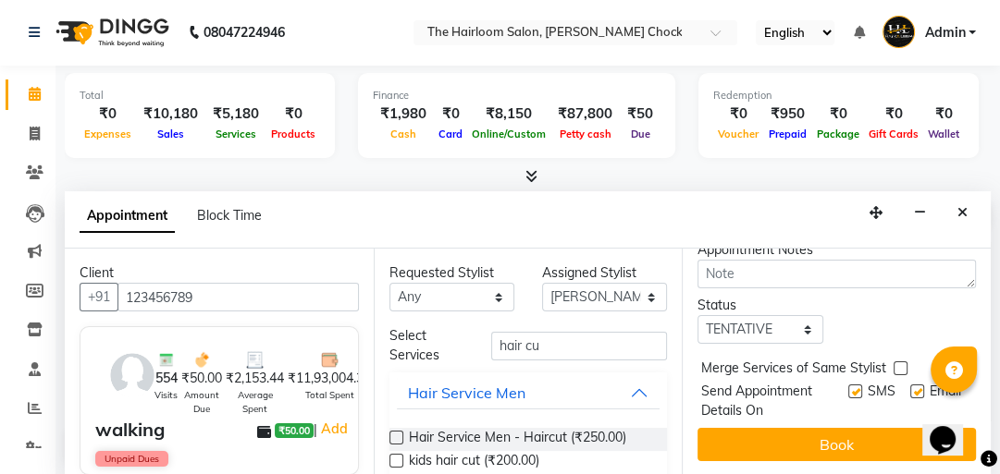
scroll to position [433, 0]
drag, startPoint x: 839, startPoint y: 377, endPoint x: 920, endPoint y: 389, distance: 82.3
click at [858, 382] on div "SMS" at bounding box center [879, 401] width 62 height 39
drag, startPoint x: 902, startPoint y: 379, endPoint x: 862, endPoint y: 379, distance: 39.8
click at [910, 385] on label at bounding box center [917, 392] width 14 height 14
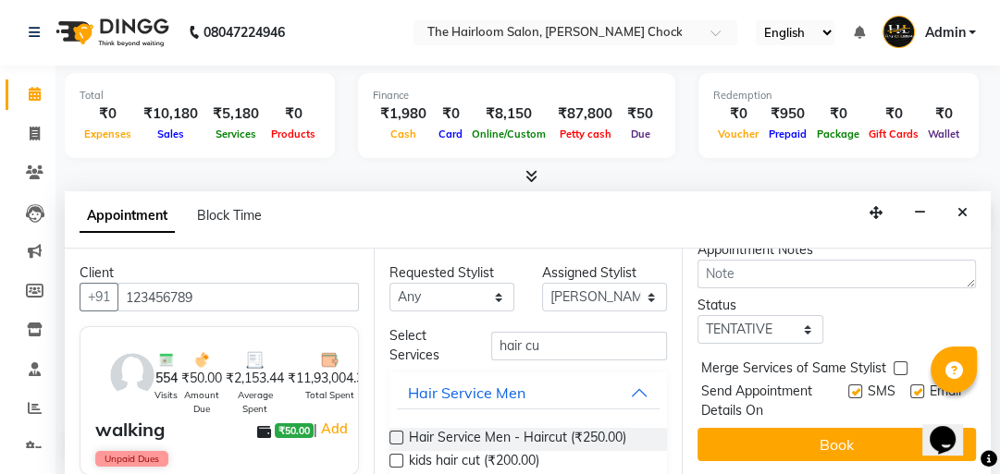
click at [910, 388] on input "checkbox" at bounding box center [916, 394] width 12 height 12
checkbox input "false"
click at [848, 385] on label at bounding box center [855, 392] width 14 height 14
click at [848, 388] on input "checkbox" at bounding box center [854, 394] width 12 height 12
checkbox input "false"
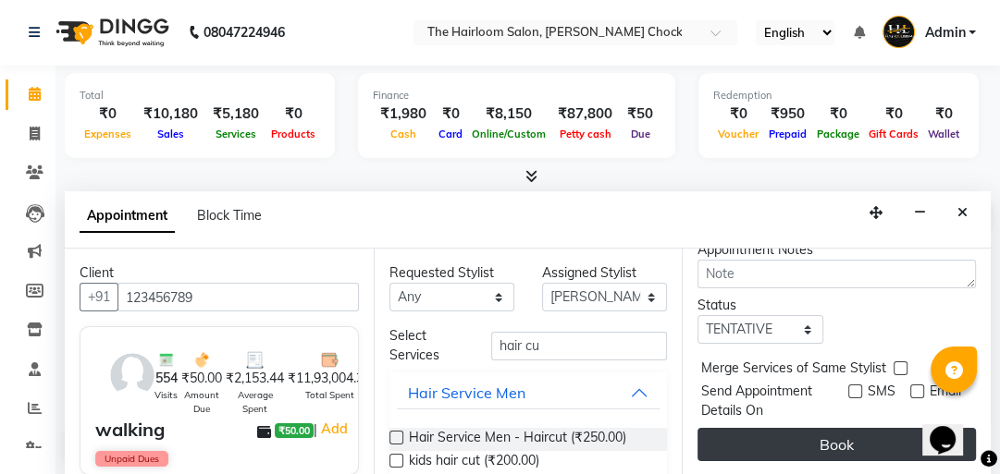
click at [846, 428] on button "Book" at bounding box center [836, 444] width 278 height 33
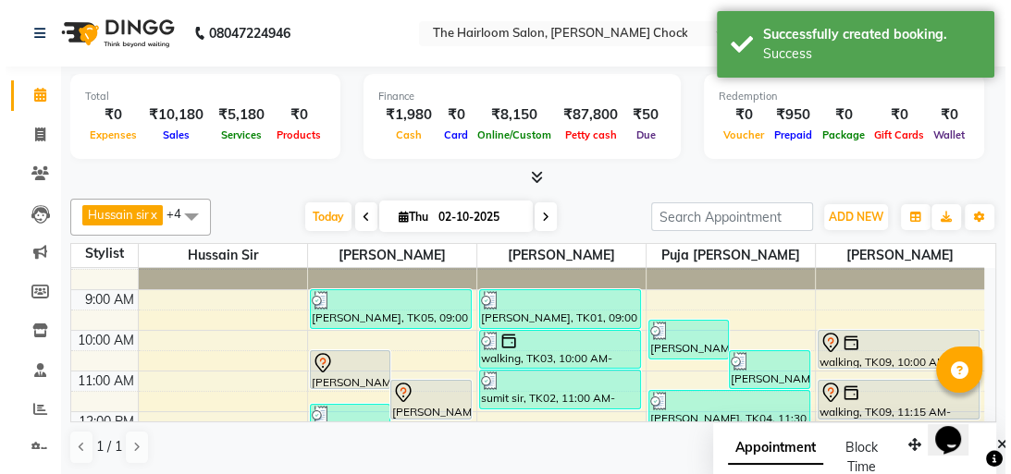
scroll to position [74, 0]
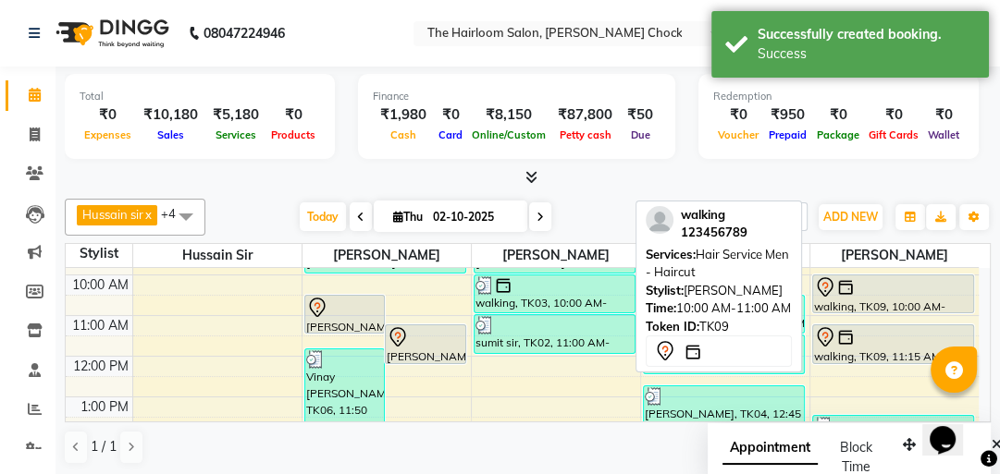
click at [869, 303] on div "walking, TK09, 10:00 AM-11:00 AM, Hair Service Men - Haircut" at bounding box center [893, 294] width 161 height 37
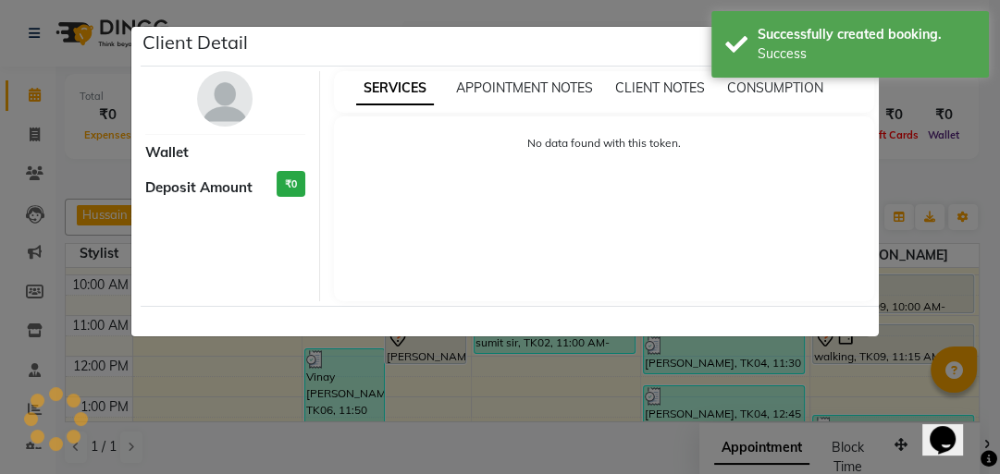
select select "7"
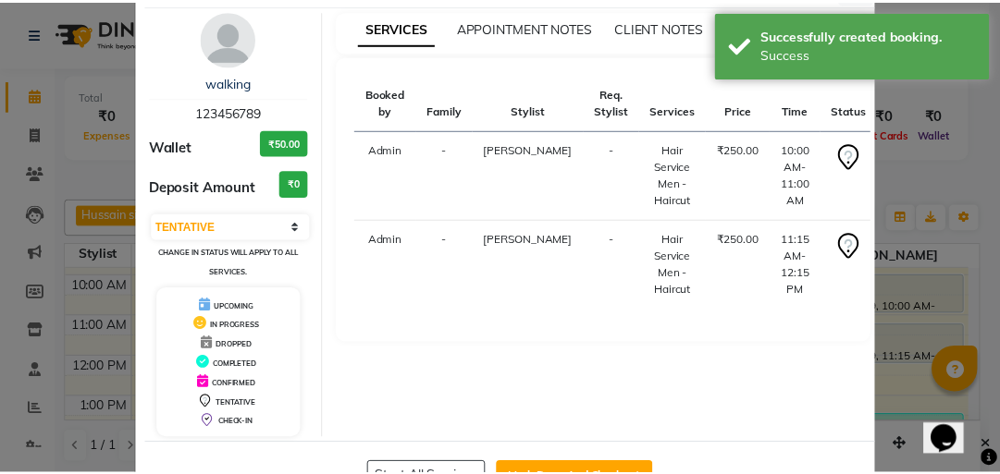
scroll to position [122, 0]
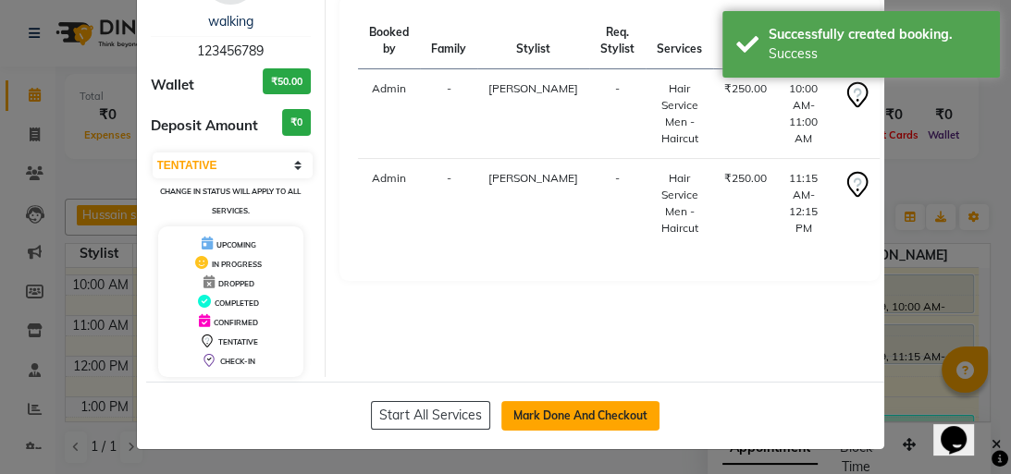
click at [540, 407] on button "Mark Done And Checkout" at bounding box center [580, 416] width 158 height 30
select select "service"
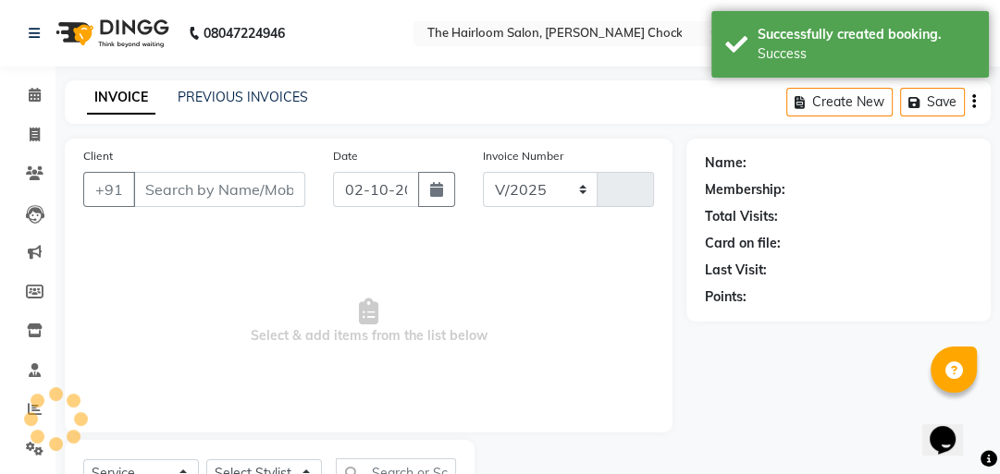
select select "5926"
type input "4022"
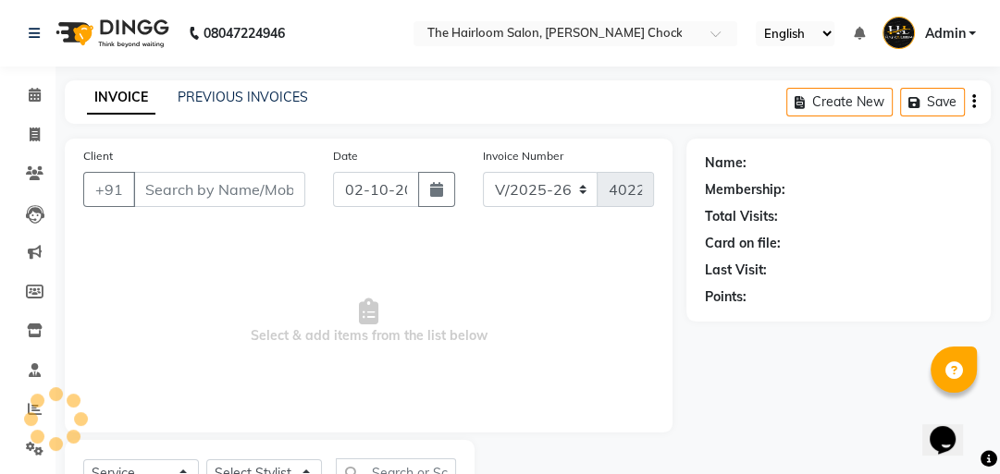
type input "123456789"
select select "88793"
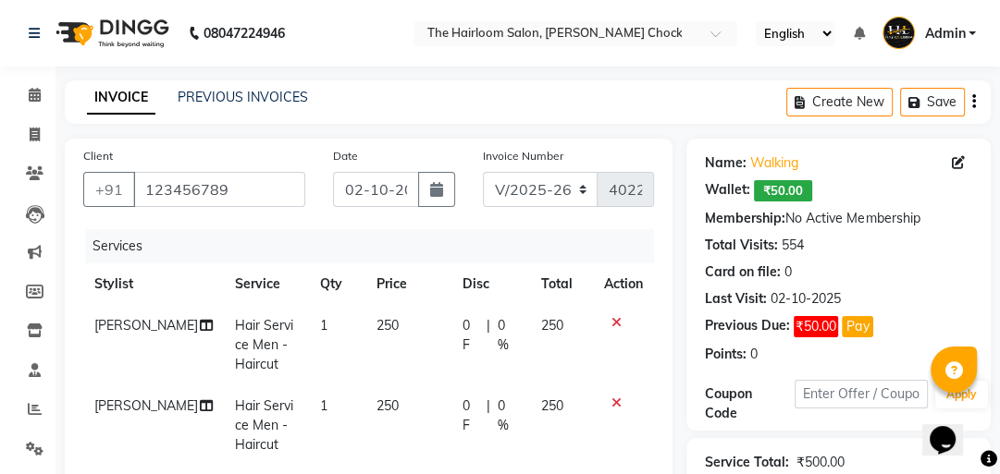
click at [390, 329] on td "250" at bounding box center [408, 345] width 86 height 80
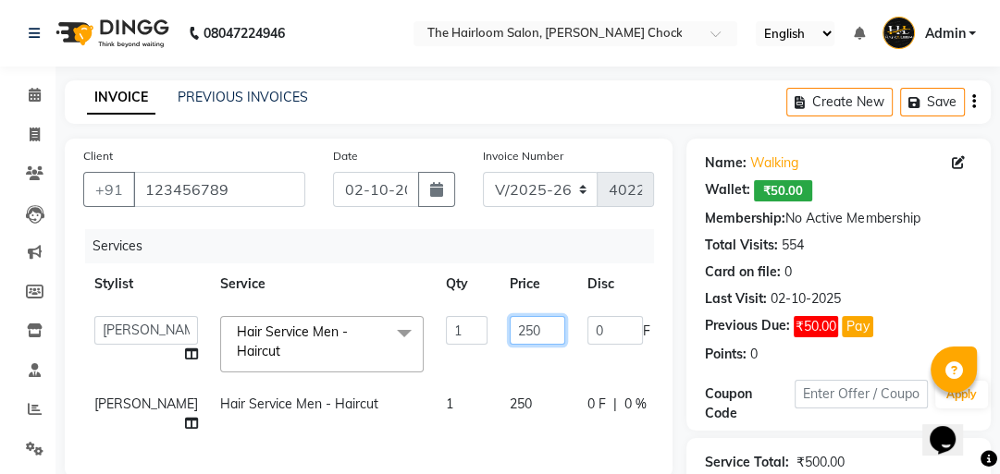
click at [510, 330] on input "250" at bounding box center [537, 330] width 55 height 29
type input "2"
type input "300"
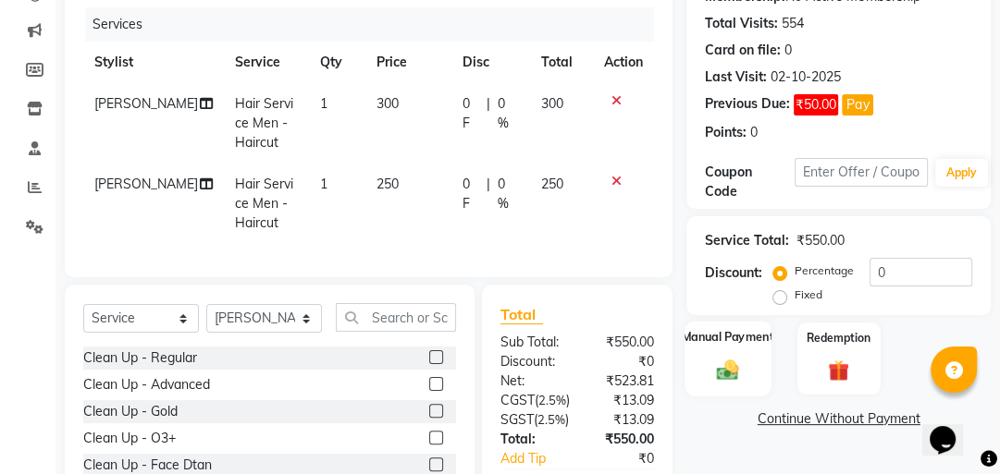
click at [736, 371] on img at bounding box center [728, 369] width 36 height 25
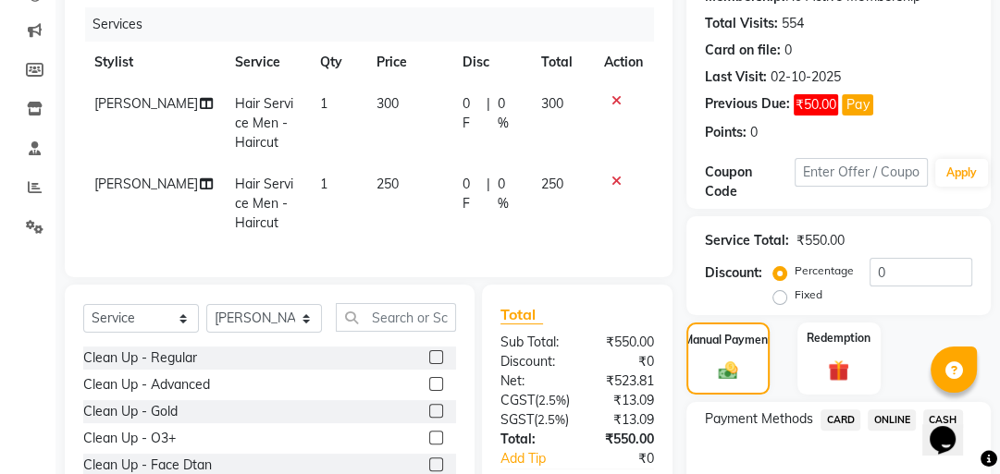
scroll to position [382, 0]
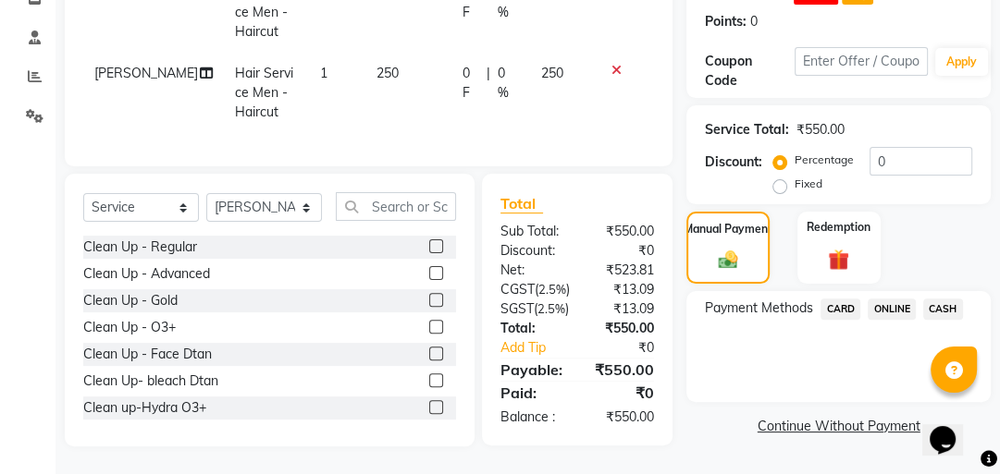
click at [941, 299] on span "CASH" at bounding box center [943, 309] width 40 height 21
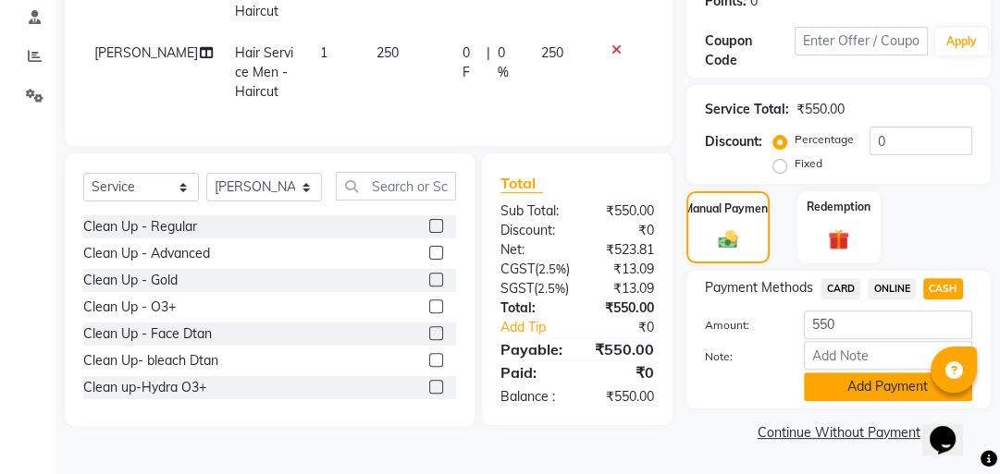
click at [877, 373] on button "Add Payment" at bounding box center [888, 387] width 168 height 29
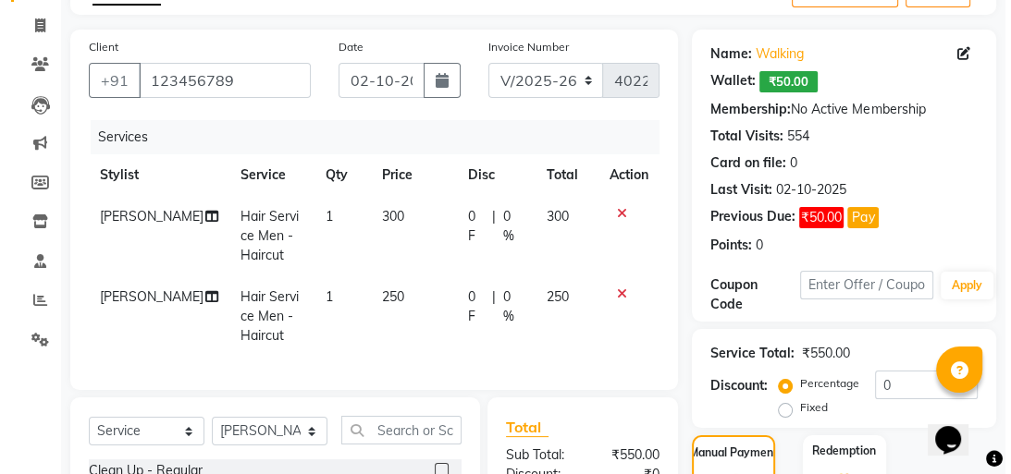
scroll to position [0, 0]
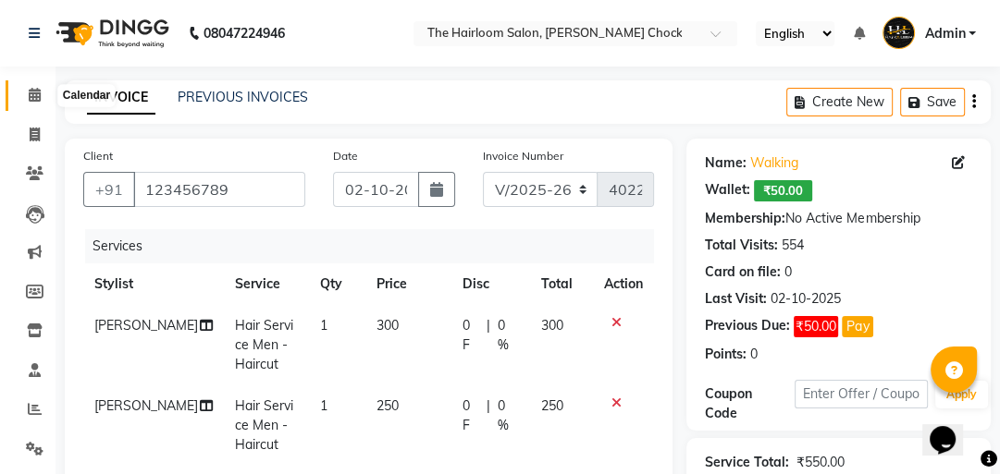
click at [30, 92] on icon at bounding box center [35, 95] width 12 height 14
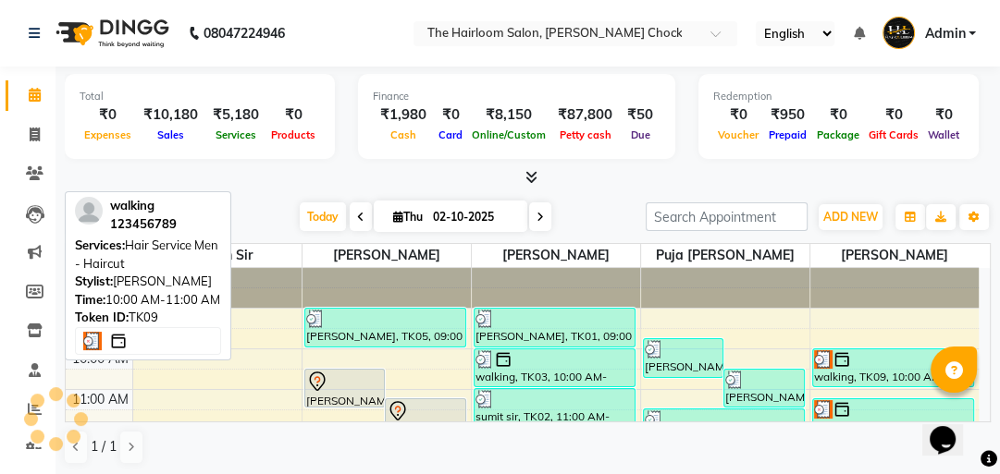
click at [894, 370] on div "walking, TK09, 10:00 AM-11:00 AM, Hair Service Men - Haircut" at bounding box center [893, 368] width 161 height 37
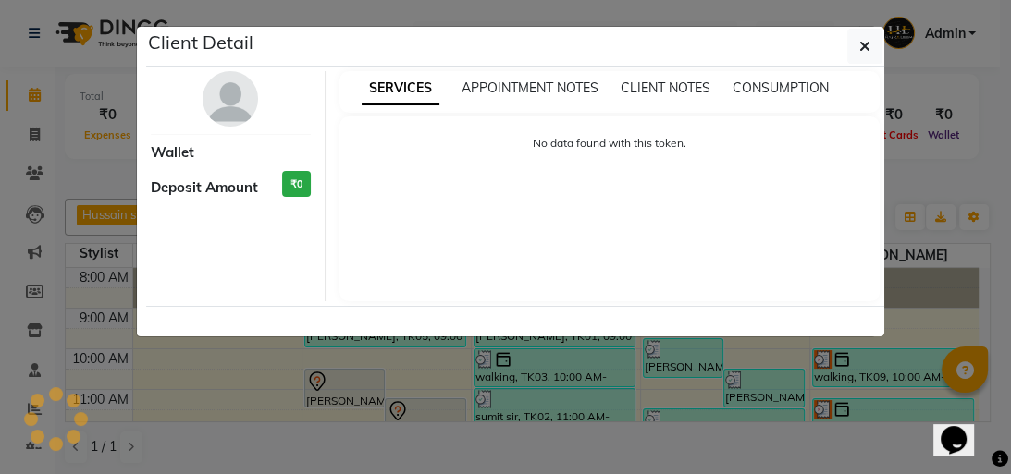
select select "3"
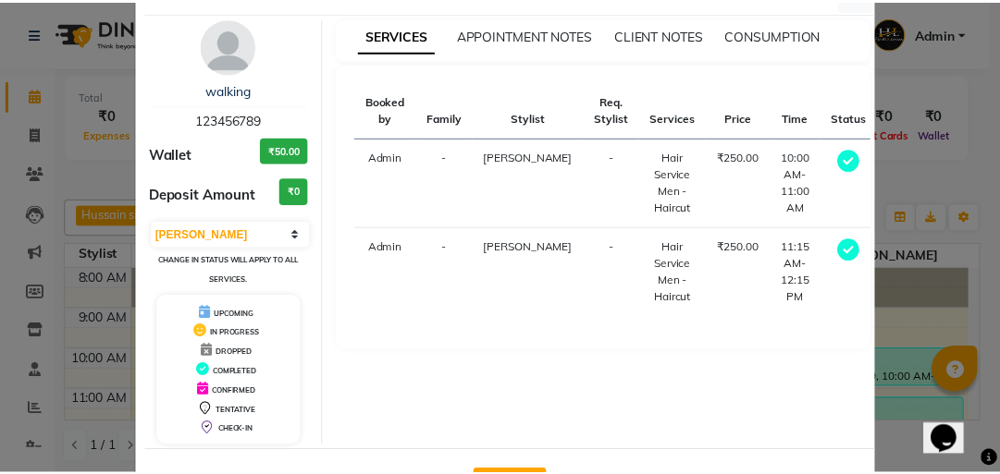
scroll to position [122, 0]
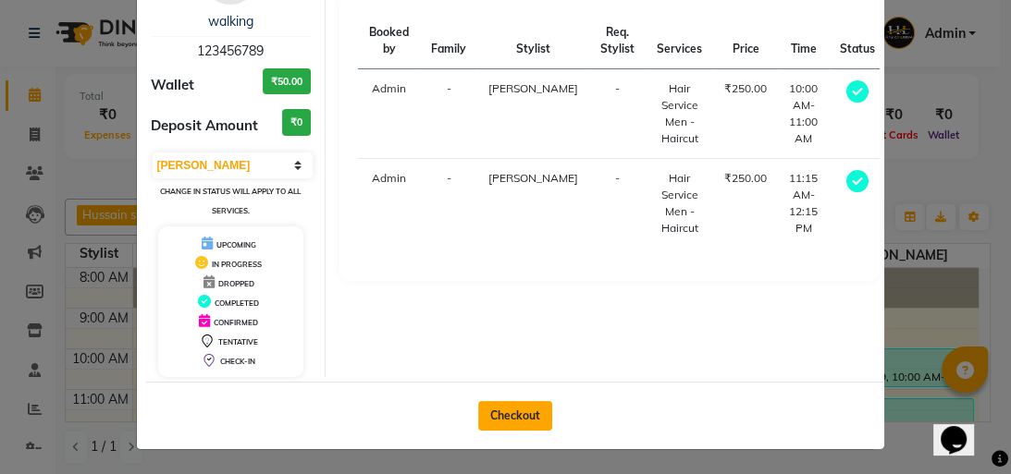
click at [478, 414] on button "Checkout" at bounding box center [515, 416] width 74 height 30
select select "service"
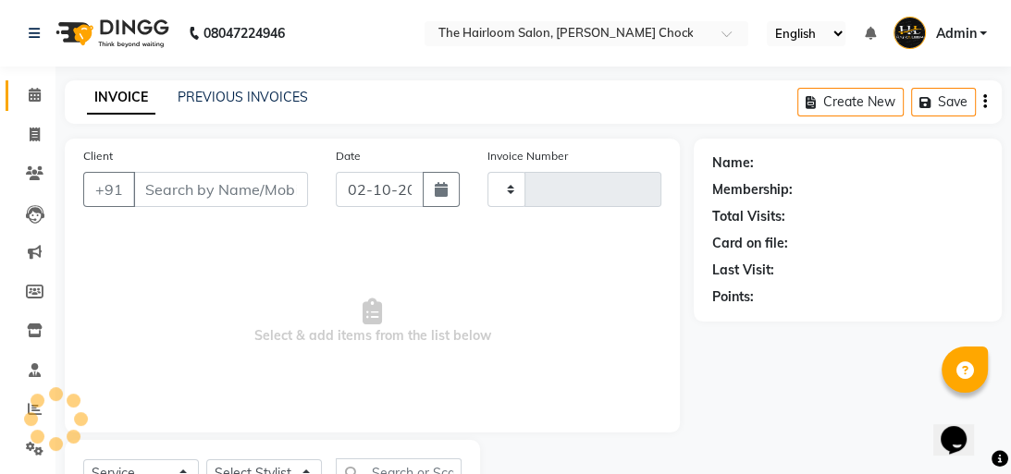
type input "4022"
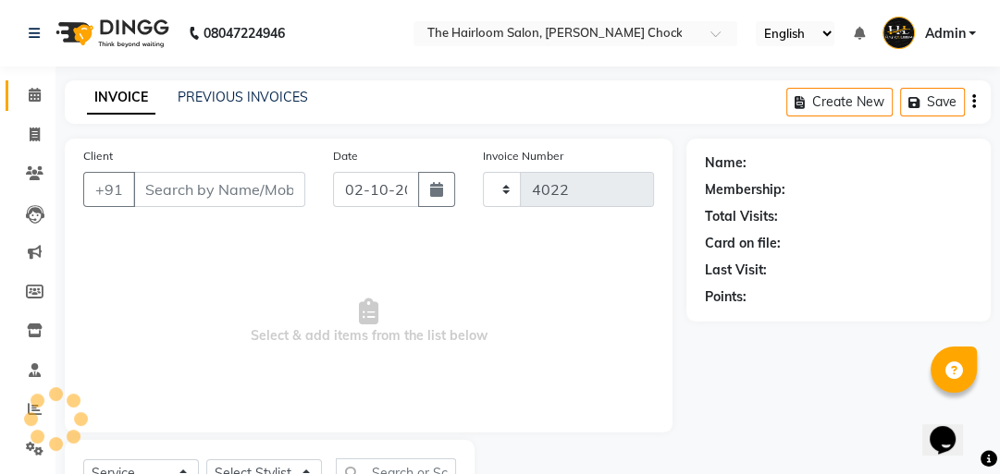
select select "5926"
type input "123456789"
select select "88793"
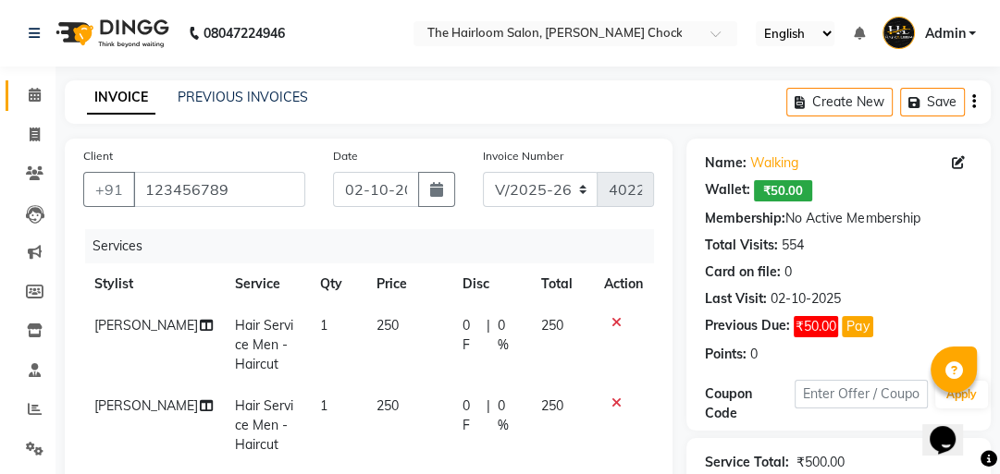
scroll to position [74, 0]
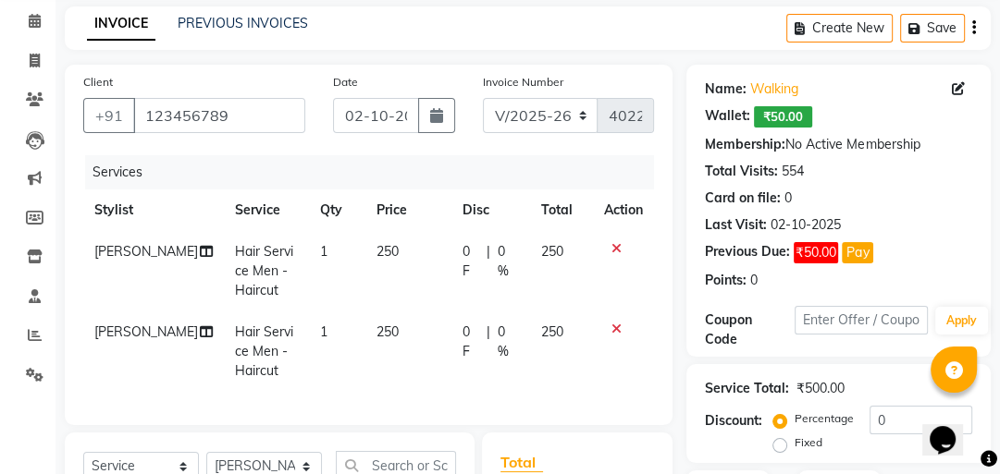
click at [388, 244] on td "250" at bounding box center [408, 271] width 86 height 80
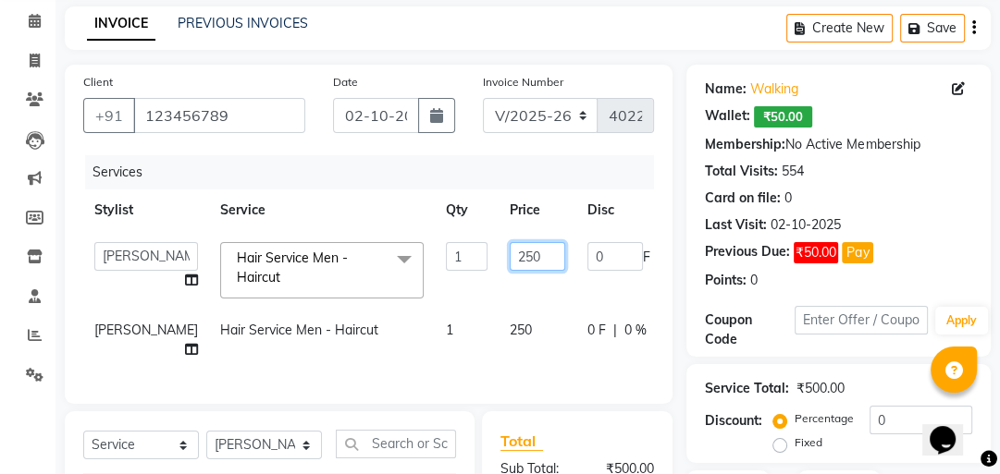
click at [510, 258] on input "250" at bounding box center [537, 256] width 55 height 29
type input "2"
type input "300"
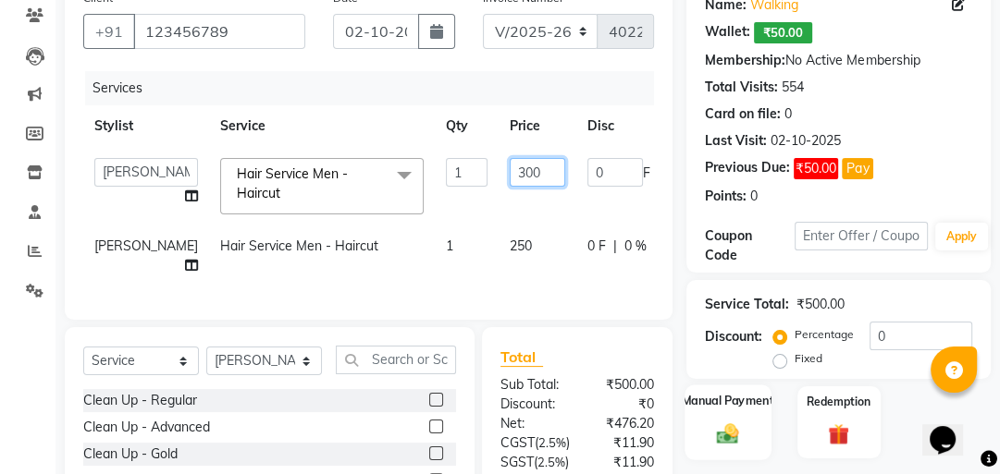
scroll to position [296, 0]
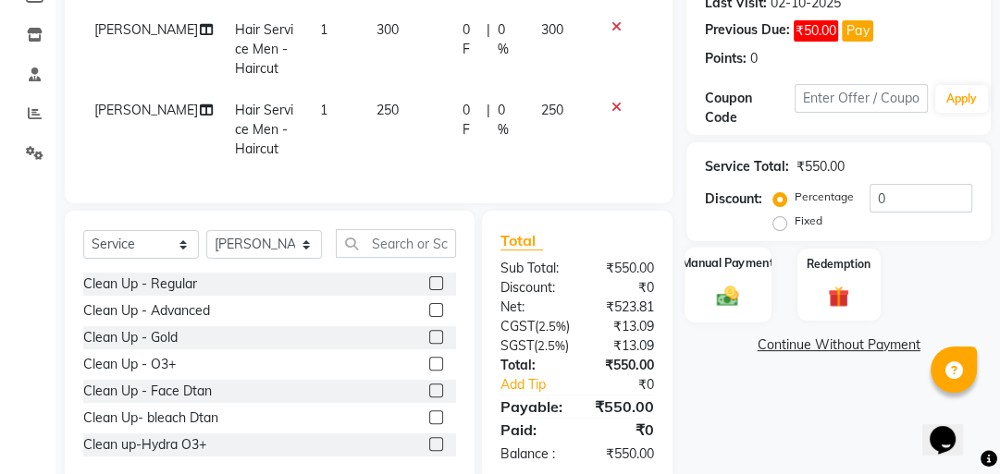
click at [726, 300] on img at bounding box center [728, 295] width 36 height 25
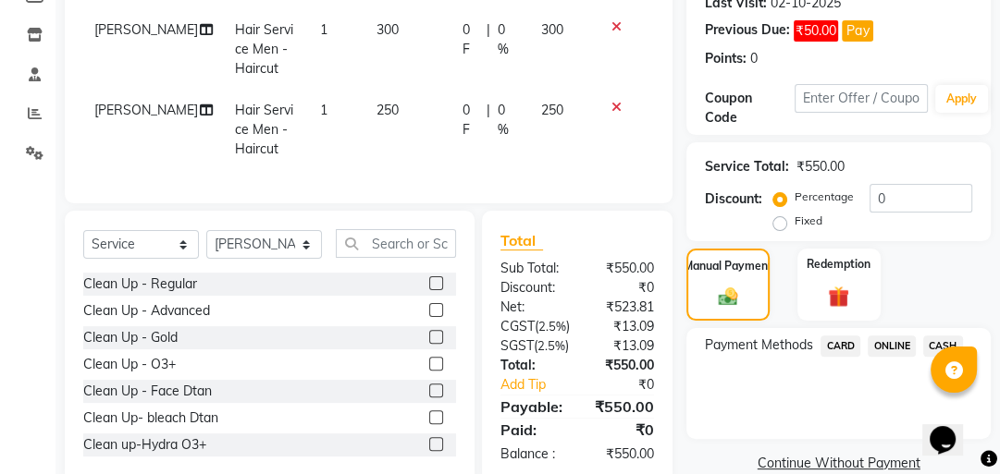
scroll to position [370, 0]
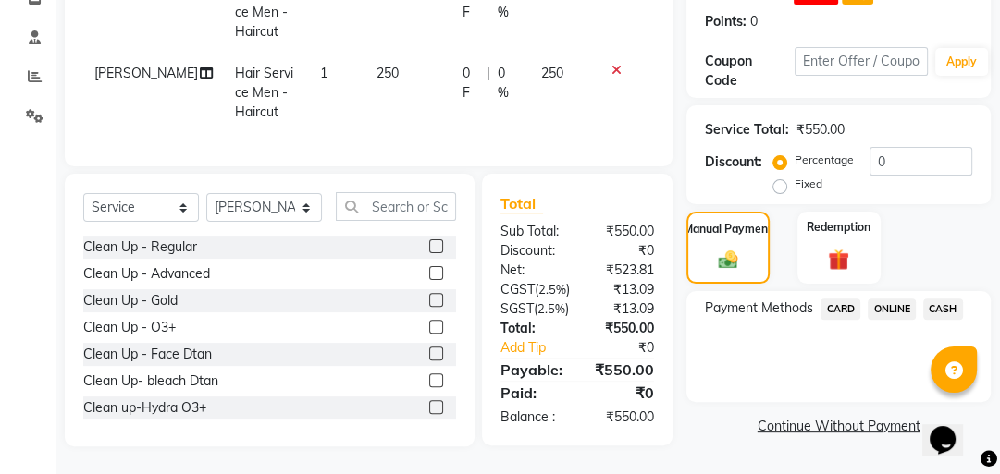
click at [936, 299] on span "CASH" at bounding box center [943, 309] width 40 height 21
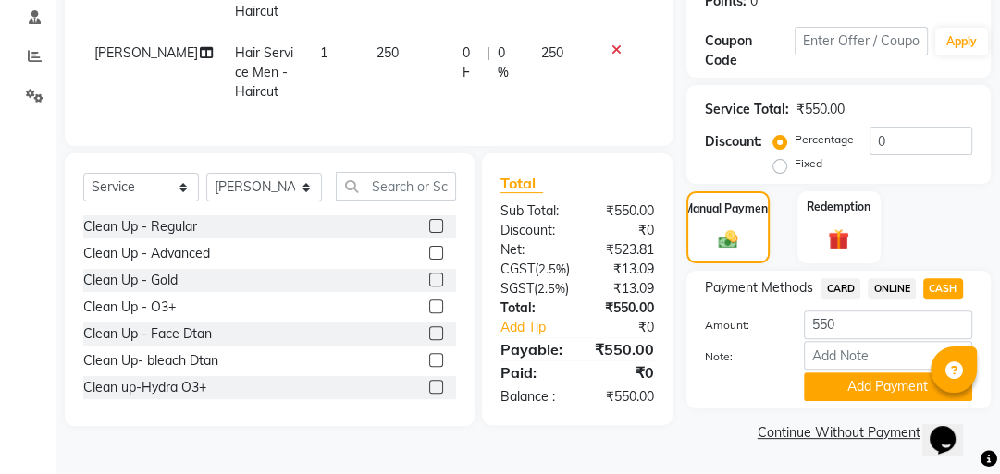
scroll to position [382, 0]
click at [885, 373] on button "Add Payment" at bounding box center [888, 387] width 168 height 29
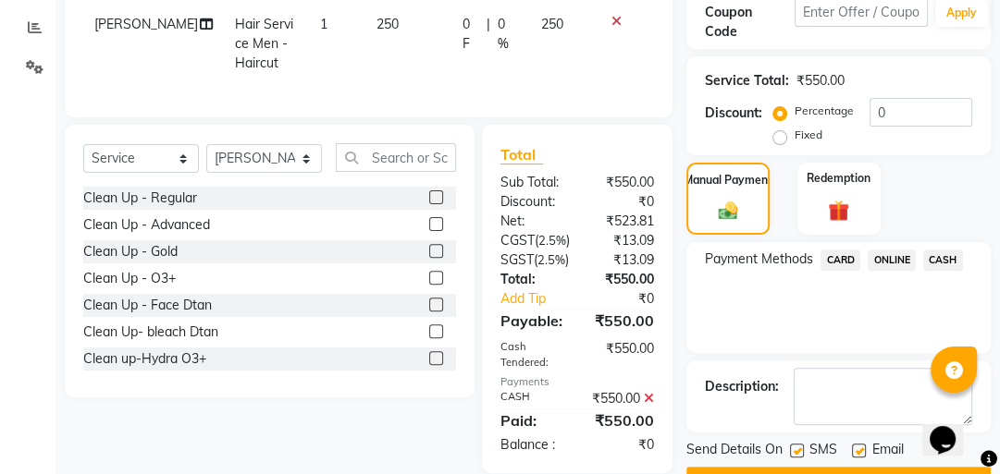
scroll to position [479, 0]
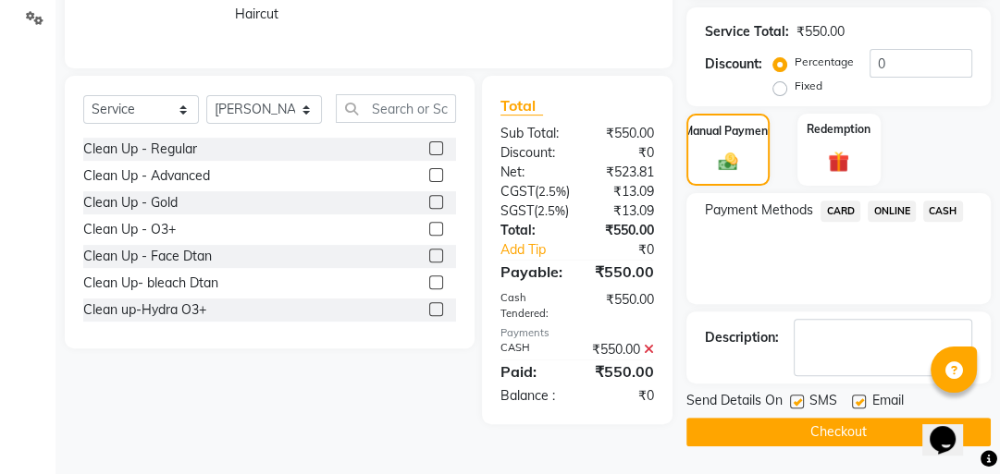
click at [795, 395] on label at bounding box center [797, 402] width 14 height 14
click at [795, 397] on input "checkbox" at bounding box center [796, 403] width 12 height 12
checkbox input "false"
click at [853, 395] on label at bounding box center [859, 402] width 14 height 14
click at [853, 397] on input "checkbox" at bounding box center [858, 403] width 12 height 12
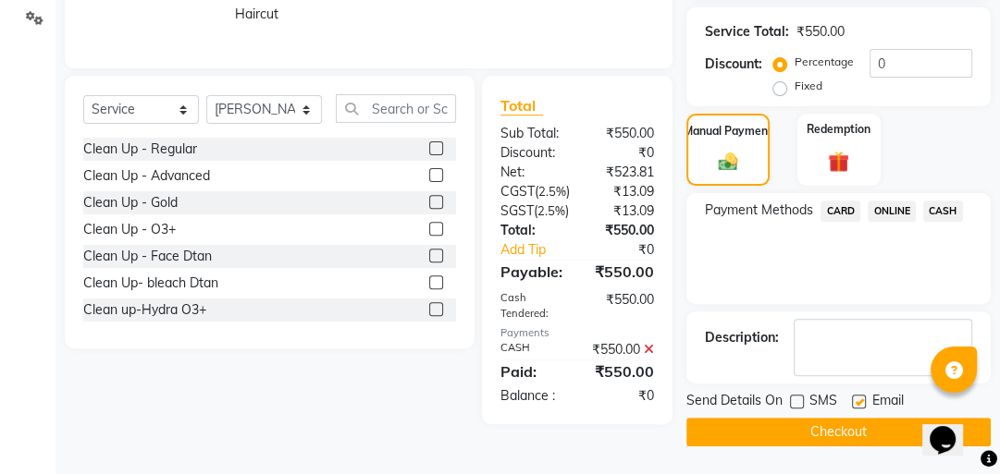
checkbox input "false"
click at [820, 418] on button "Checkout" at bounding box center [838, 432] width 304 height 29
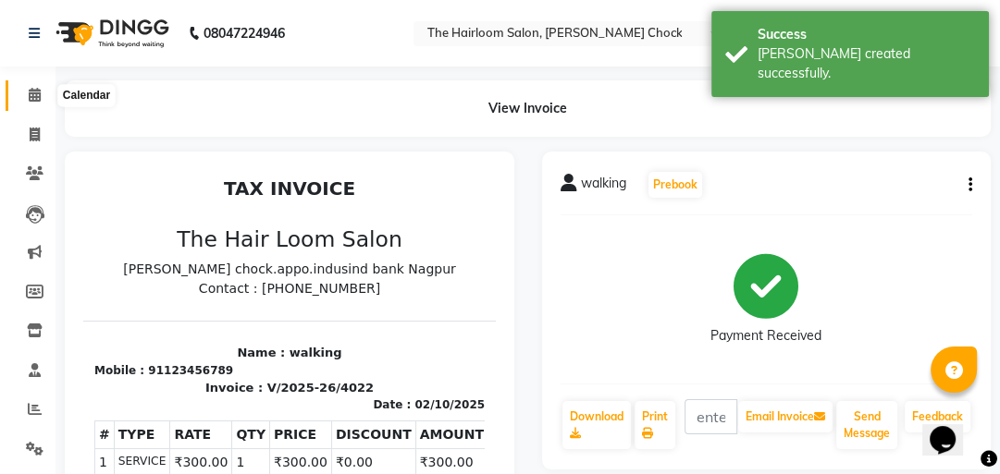
click at [30, 96] on icon at bounding box center [35, 95] width 12 height 14
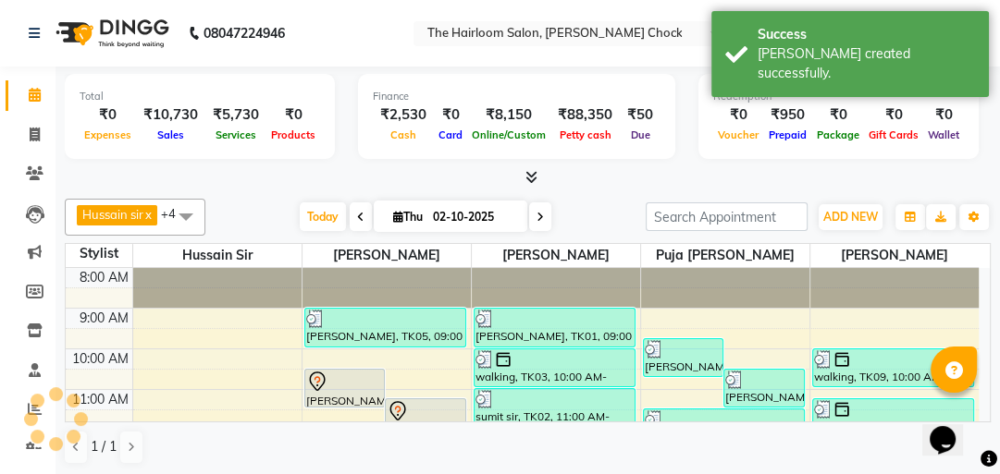
scroll to position [222, 0]
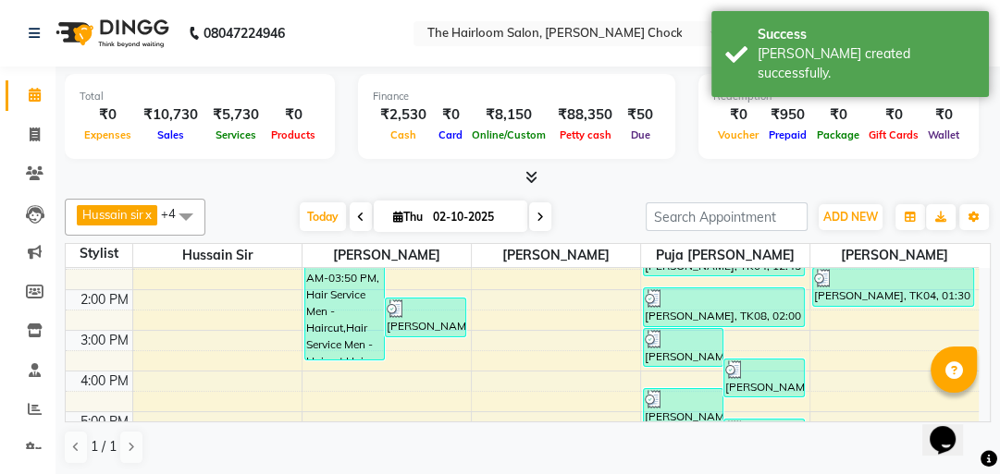
click at [562, 314] on div "8:00 AM 9:00 AM 10:00 AM 11:00 AM 12:00 PM 1:00 PM 2:00 PM 3:00 PM 4:00 PM 5:00…" at bounding box center [522, 371] width 913 height 650
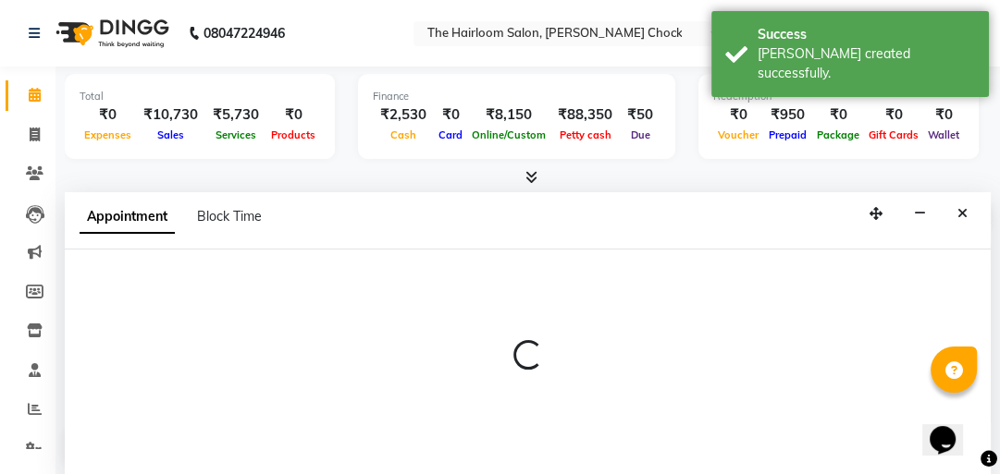
select select "41757"
select select "tentative"
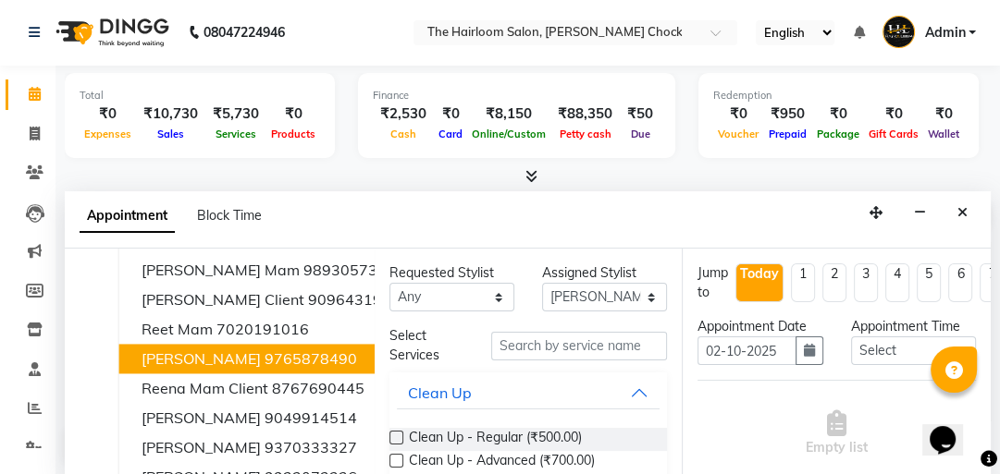
scroll to position [148, 0]
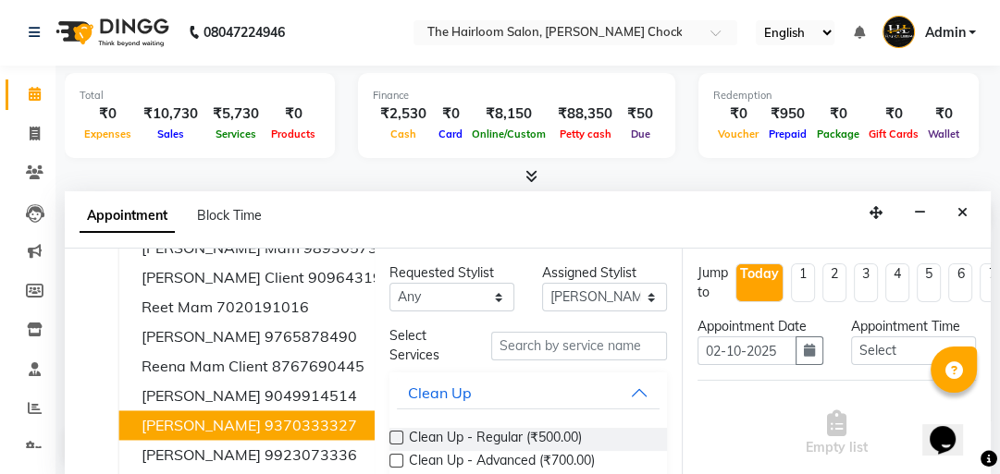
click at [298, 413] on button "[PERSON_NAME] 9370333327" at bounding box center [278, 426] width 318 height 30
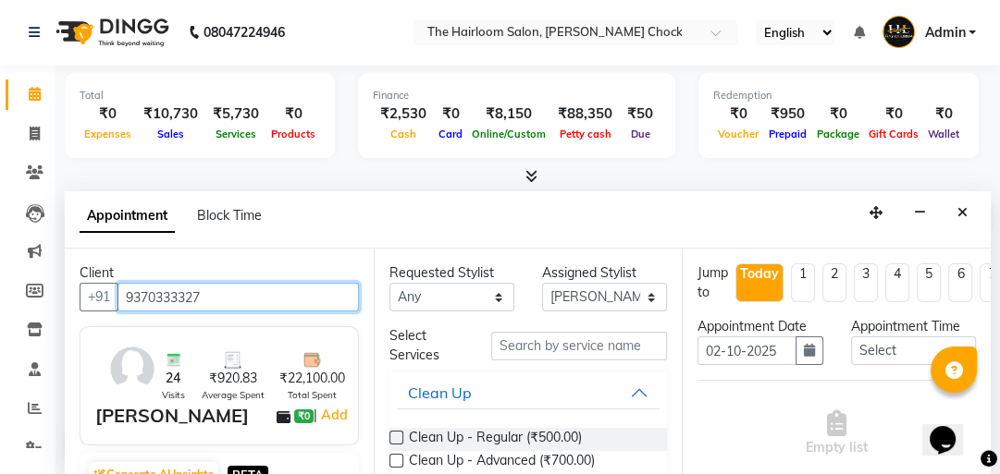
type input "9370333327"
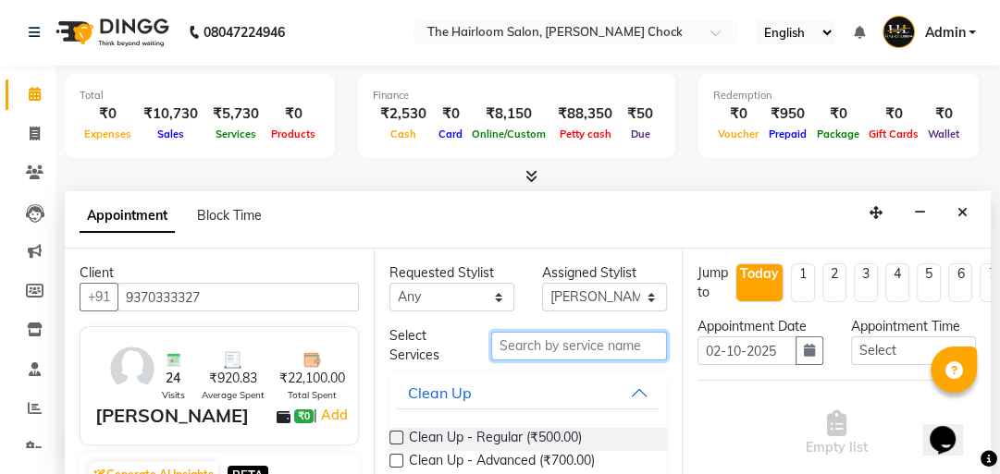
click at [533, 344] on input "text" at bounding box center [579, 346] width 176 height 29
type input "h"
type input "s"
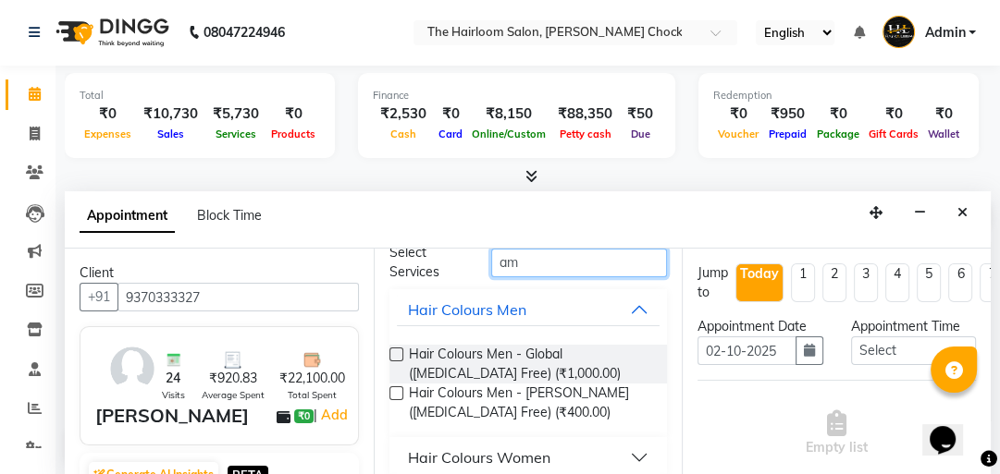
scroll to position [141, 0]
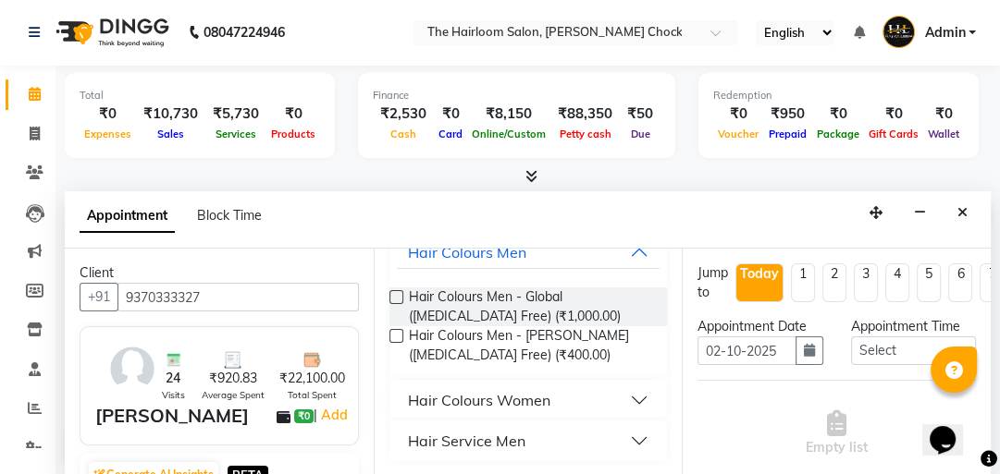
type input "am"
click at [500, 400] on div "Hair Colours Women" at bounding box center [479, 400] width 142 height 22
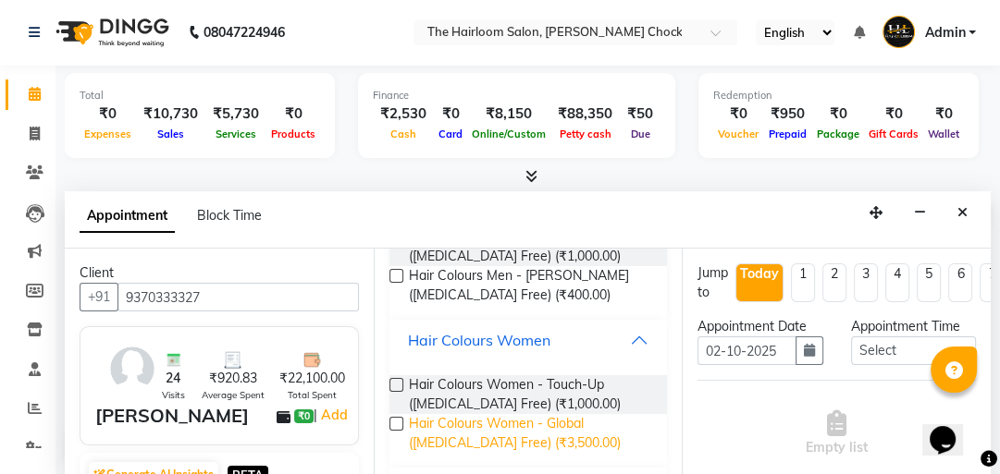
scroll to position [241, 0]
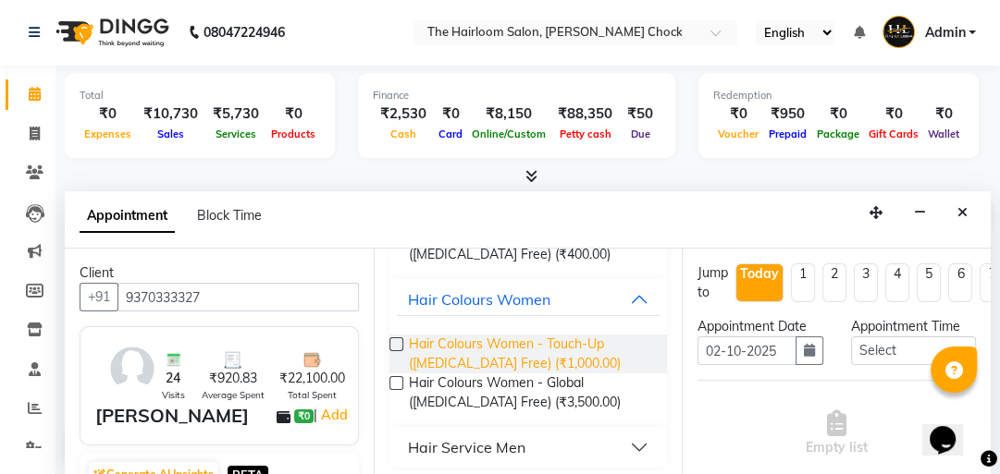
click at [512, 357] on span "Hair Colours Women - Touch-Up ([MEDICAL_DATA] Free) (₹1,000.00)" at bounding box center [531, 354] width 244 height 39
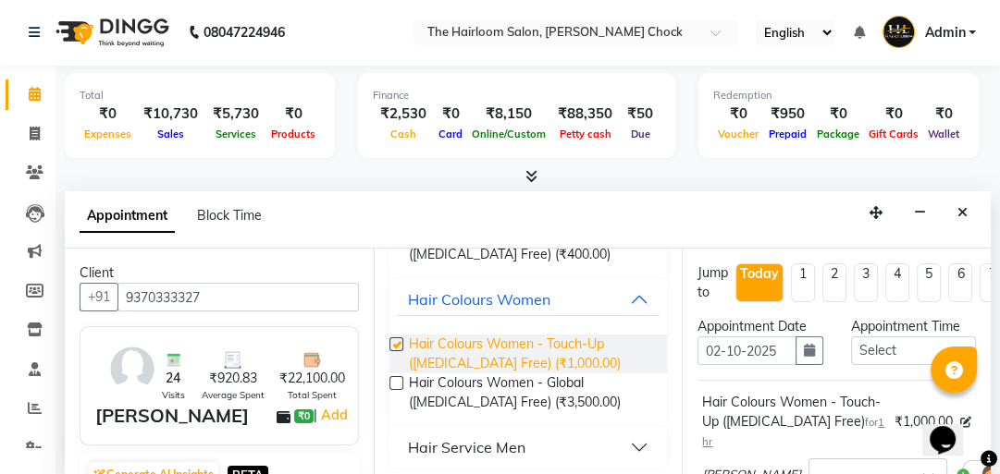
checkbox input "false"
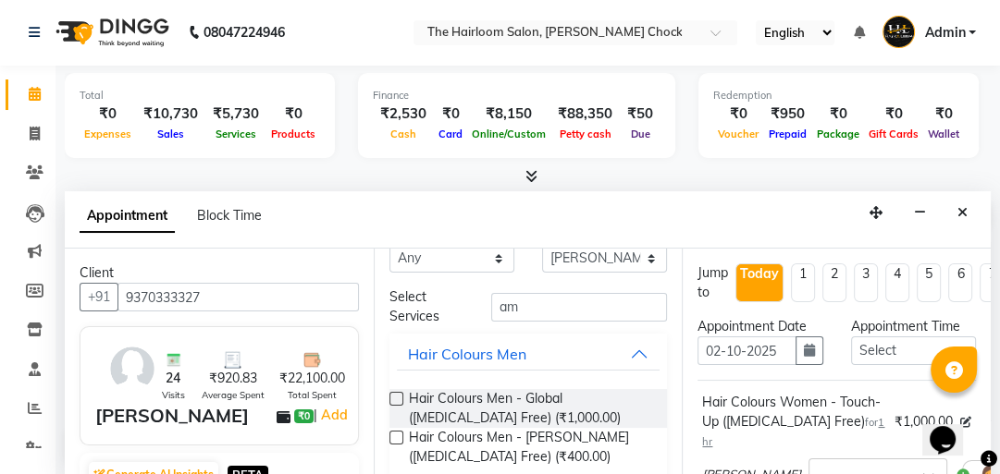
scroll to position [0, 0]
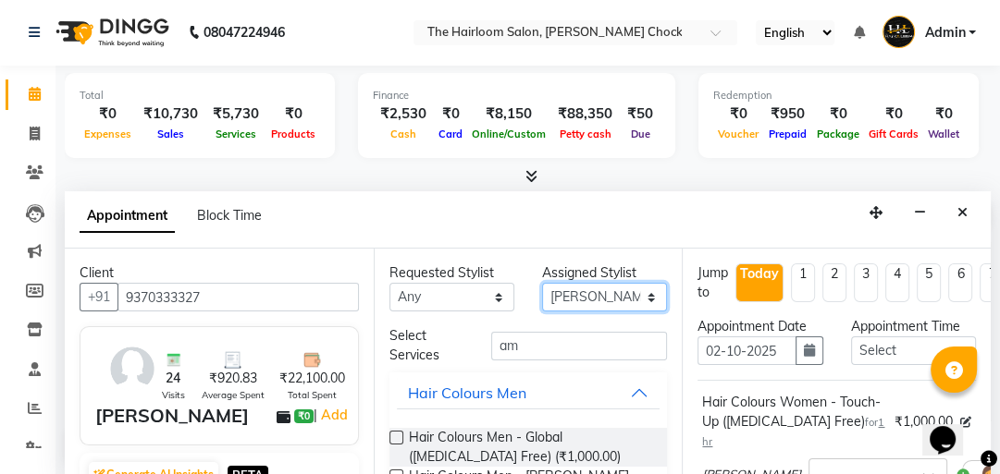
click at [638, 297] on select "Select [PERSON_NAME] [PERSON_NAME] [PERSON_NAME] sir puja [PERSON_NAME] khan" at bounding box center [604, 297] width 125 height 29
select select "51818"
click at [542, 283] on select "Select [PERSON_NAME] [PERSON_NAME] [PERSON_NAME] sir puja [PERSON_NAME] khan" at bounding box center [604, 297] width 125 height 29
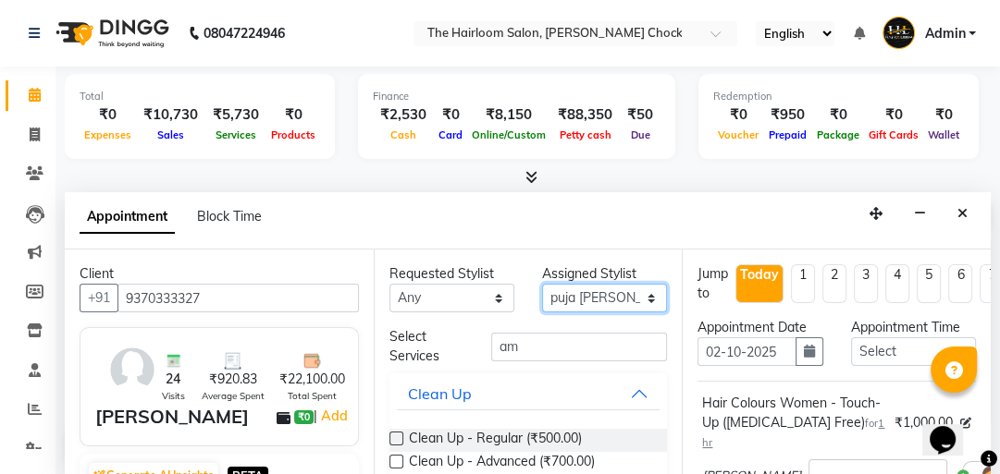
click at [644, 300] on select "Select [PERSON_NAME] [PERSON_NAME] [PERSON_NAME] sir puja [PERSON_NAME] khan" at bounding box center [604, 298] width 125 height 29
click at [542, 284] on select "Select [PERSON_NAME] [PERSON_NAME] [PERSON_NAME] sir puja [PERSON_NAME] khan" at bounding box center [604, 298] width 125 height 29
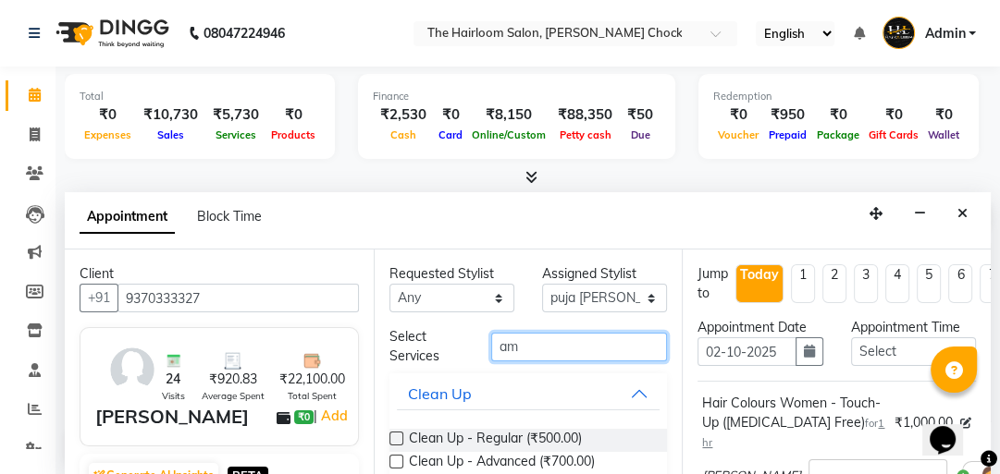
click at [564, 344] on input "am" at bounding box center [579, 347] width 176 height 29
type input "a"
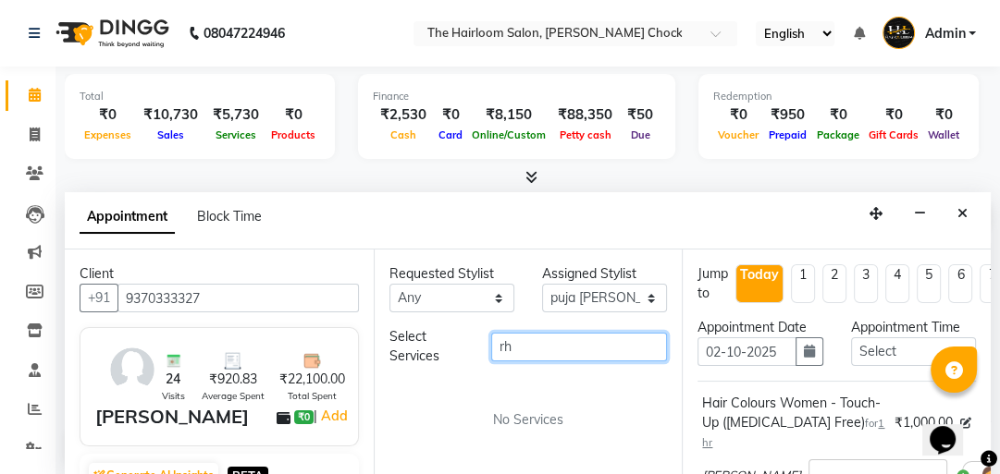
type input "r"
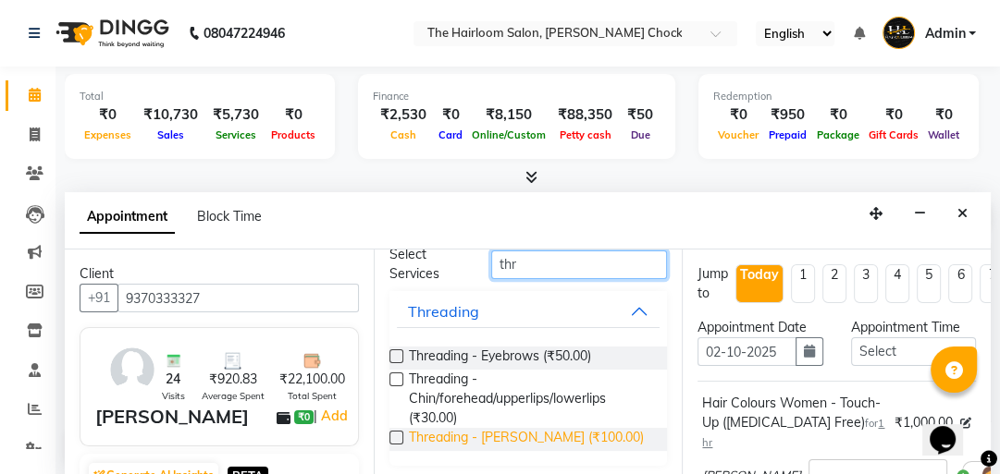
scroll to position [85, 0]
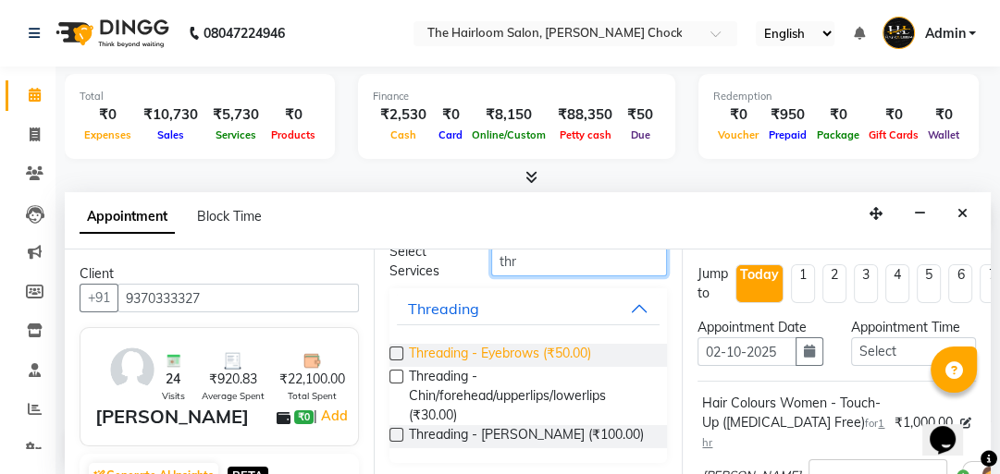
type input "thr"
click at [527, 348] on span "Threading - Eyebrows (₹50.00)" at bounding box center [500, 355] width 182 height 23
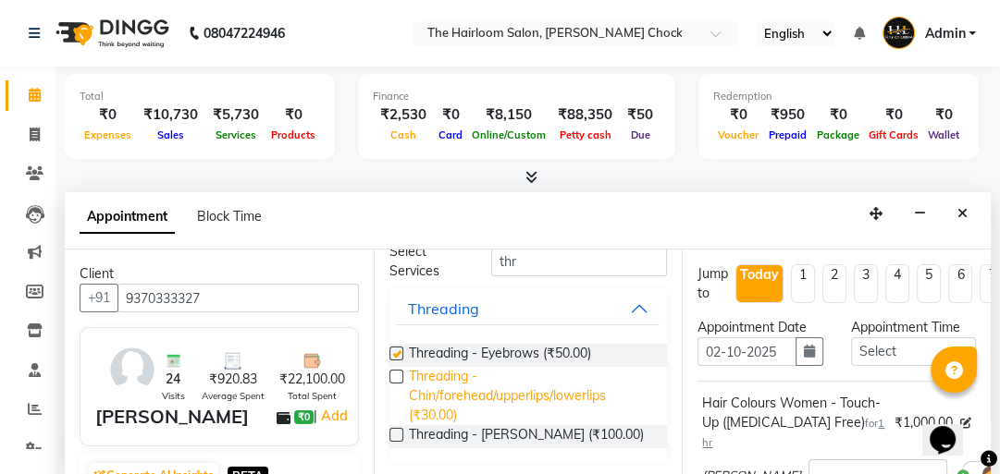
checkbox input "false"
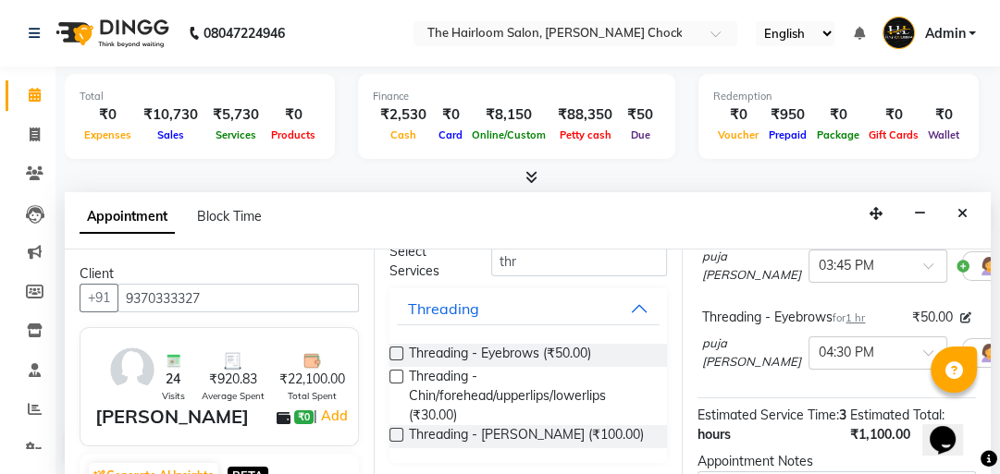
scroll to position [444, 0]
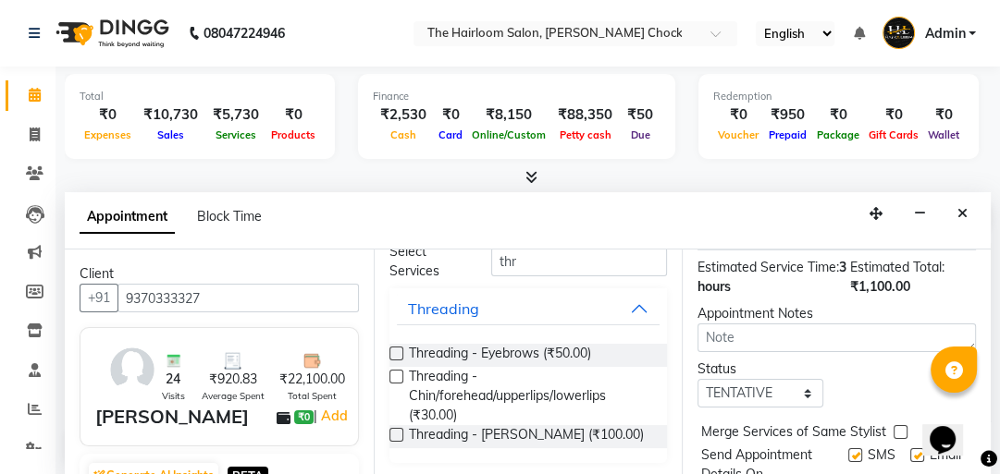
click at [848, 452] on label at bounding box center [855, 456] width 14 height 14
click at [848, 452] on input "checkbox" at bounding box center [854, 457] width 12 height 12
checkbox input "false"
click at [910, 457] on label at bounding box center [917, 456] width 14 height 14
click at [910, 457] on input "checkbox" at bounding box center [916, 457] width 12 height 12
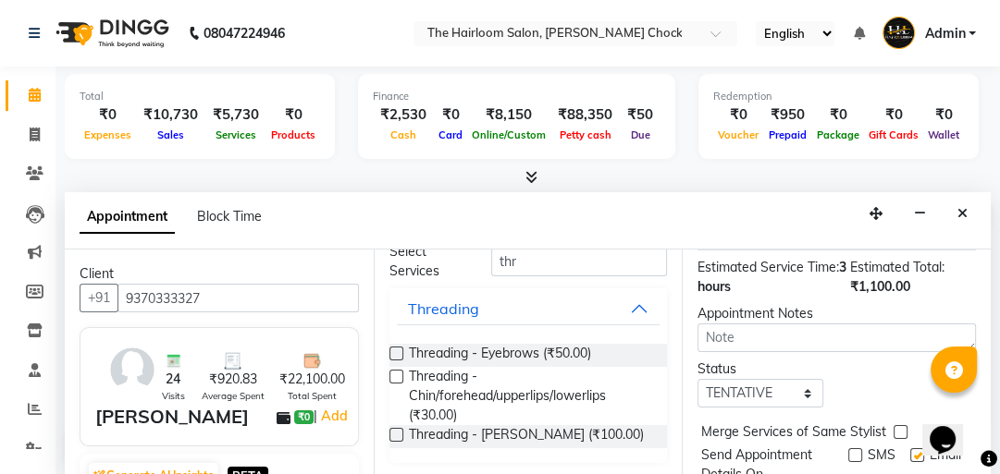
checkbox input "false"
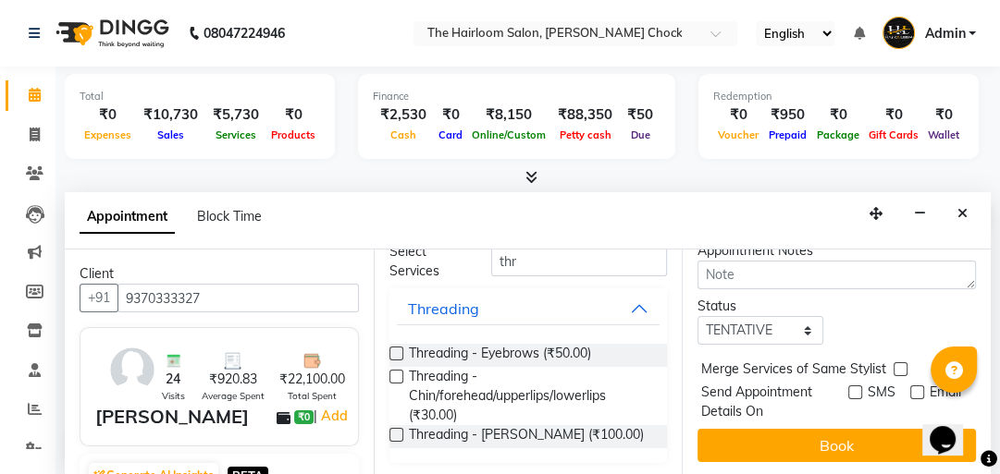
scroll to position [1, 0]
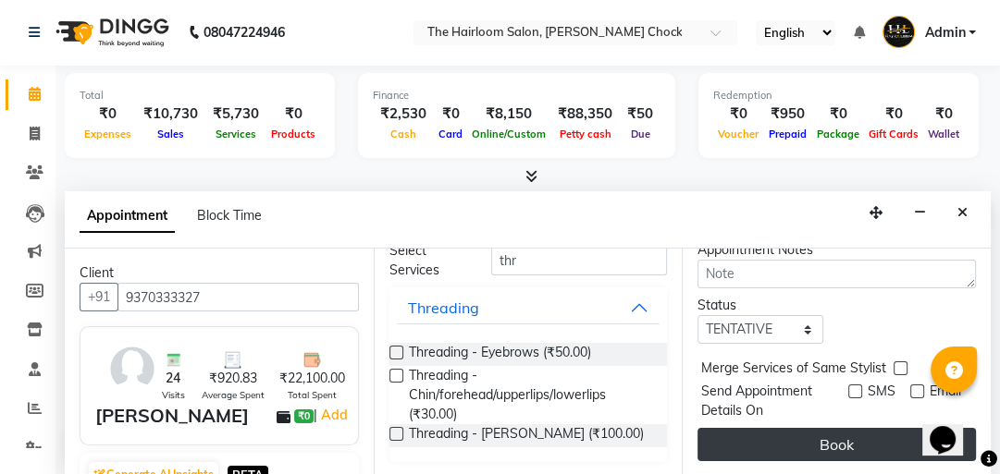
click at [830, 428] on button "Book" at bounding box center [836, 444] width 278 height 33
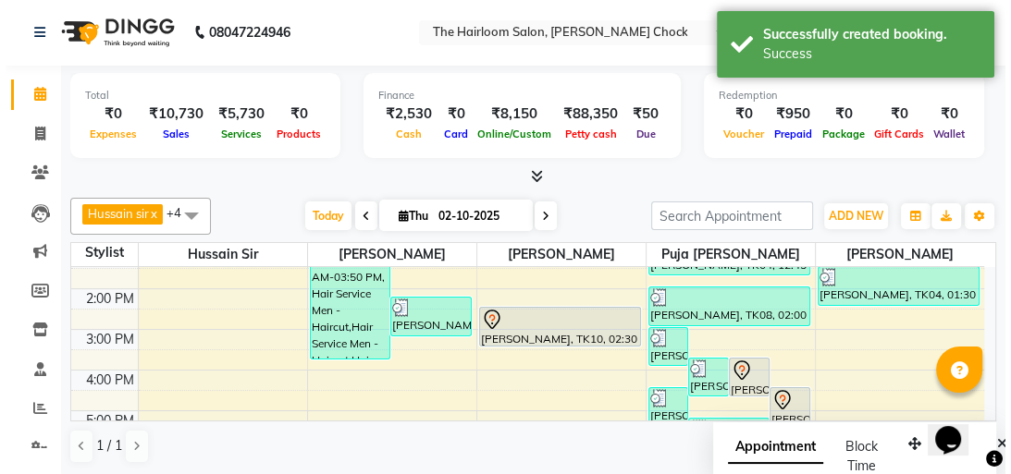
scroll to position [0, 0]
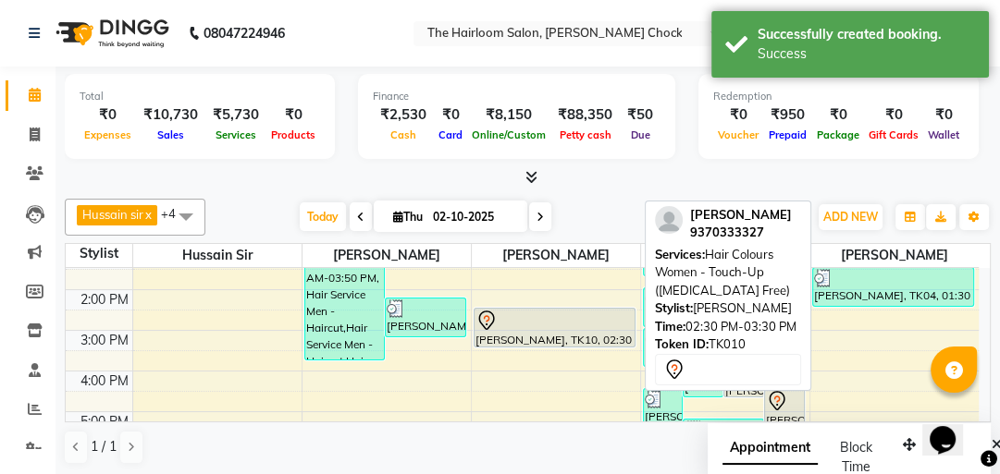
click at [600, 327] on div at bounding box center [554, 321] width 158 height 22
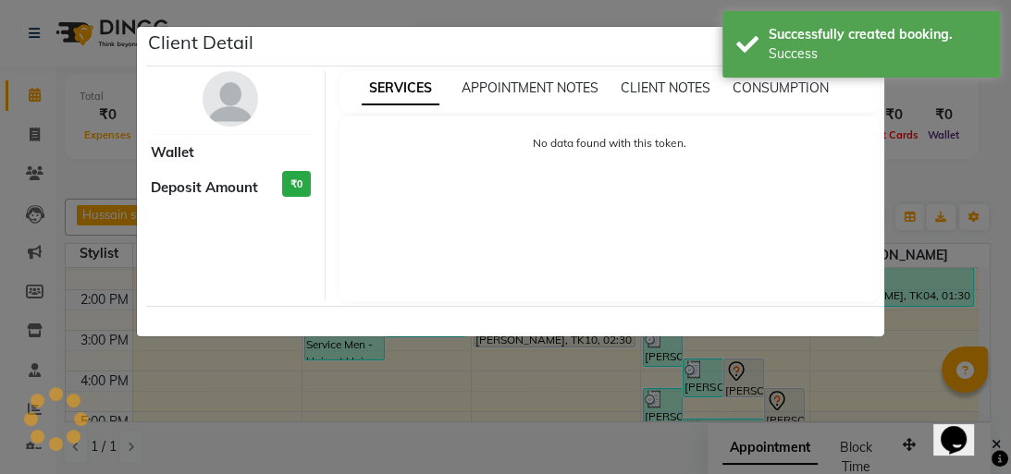
select select "7"
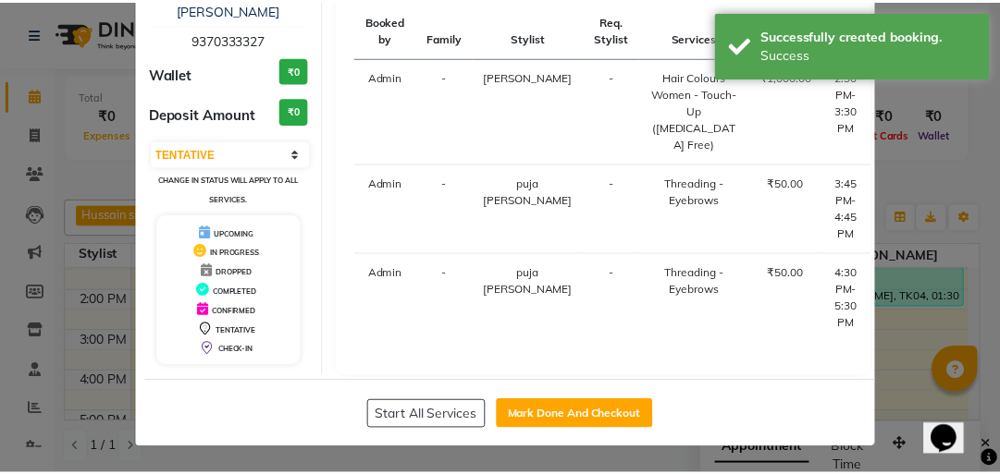
scroll to position [148, 0]
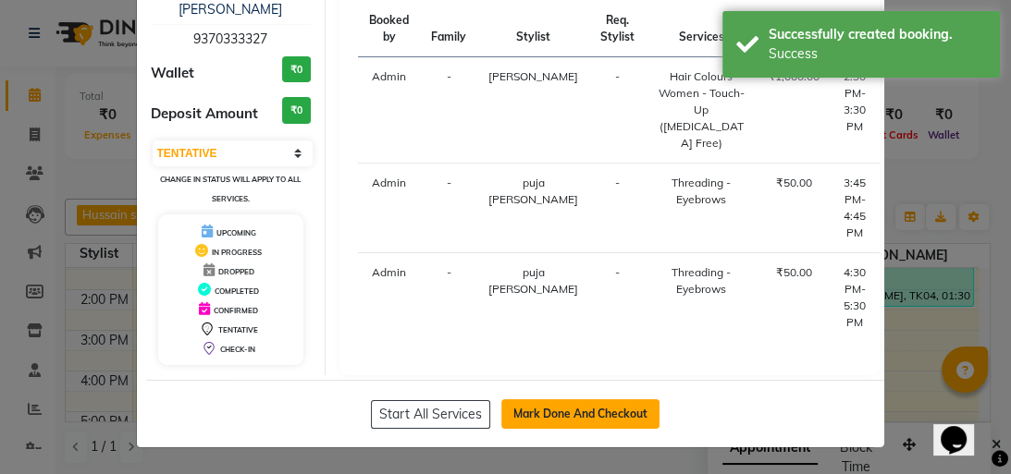
click at [589, 415] on button "Mark Done And Checkout" at bounding box center [580, 415] width 158 height 30
select select "service"
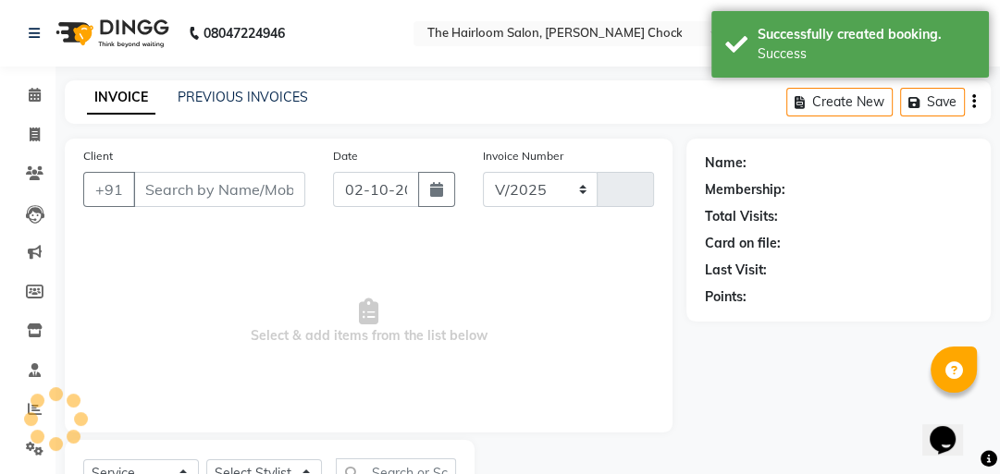
select select "5926"
type input "4023"
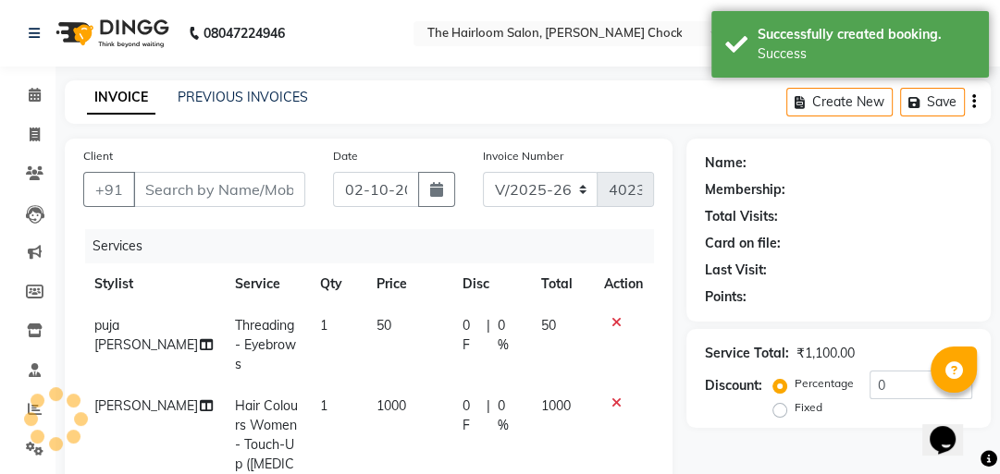
type input "9370333327"
select select "51818"
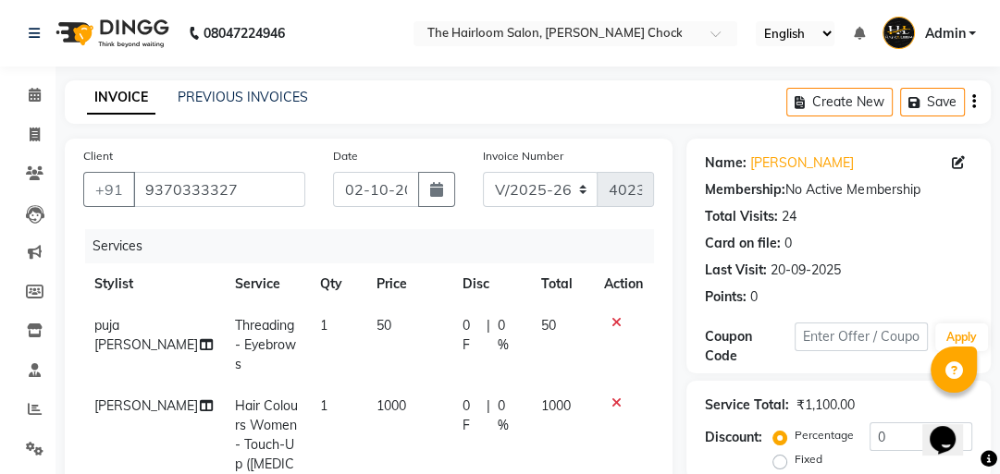
scroll to position [222, 0]
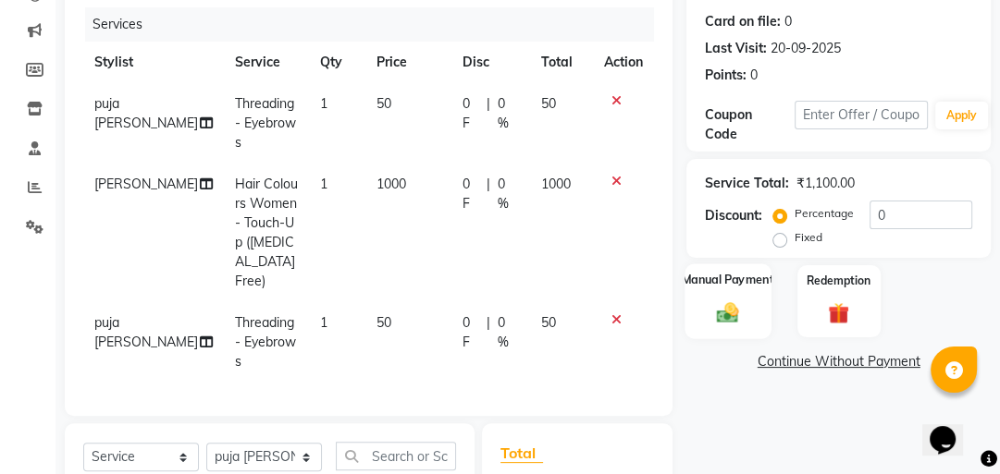
click at [740, 288] on div "Manual Payment" at bounding box center [728, 302] width 86 height 76
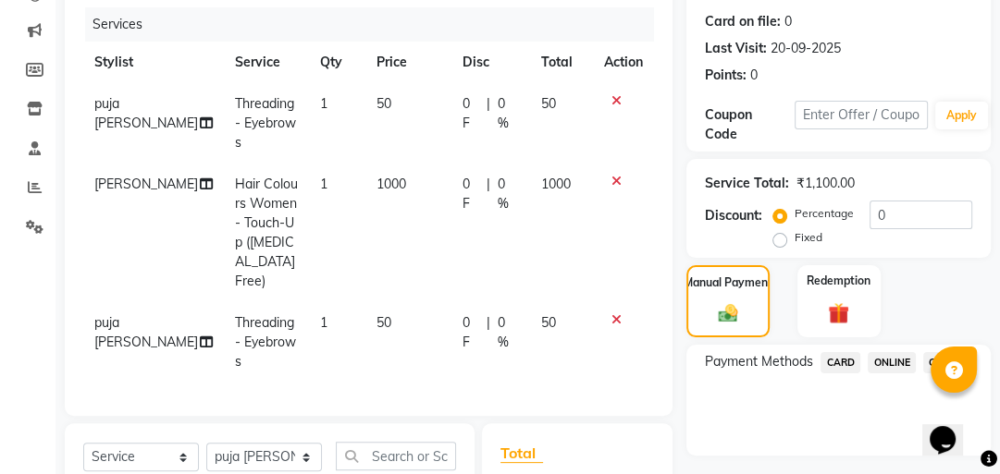
scroll to position [444, 0]
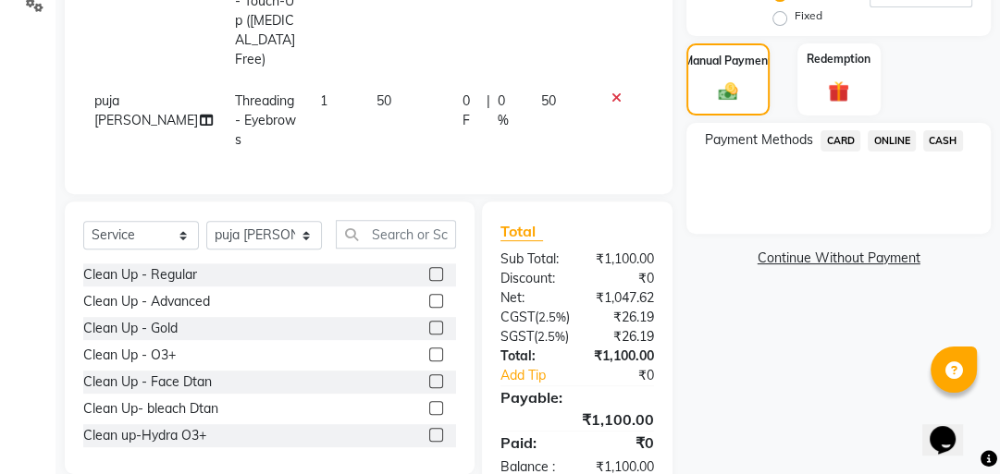
click at [940, 148] on span "CASH" at bounding box center [943, 140] width 40 height 21
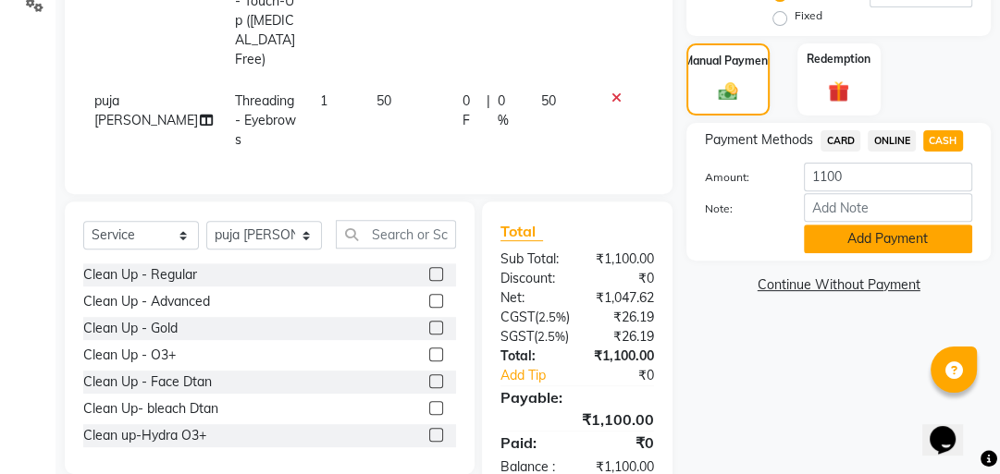
click at [881, 229] on button "Add Payment" at bounding box center [888, 239] width 168 height 29
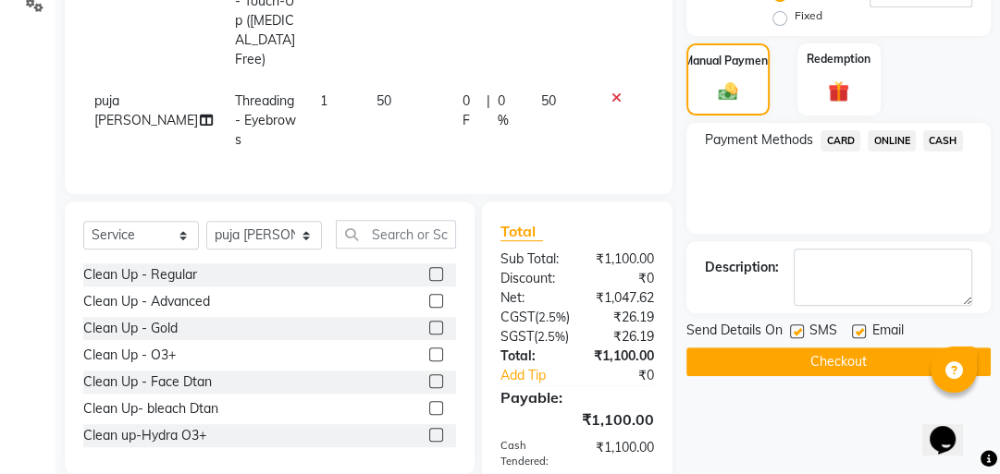
scroll to position [582, 0]
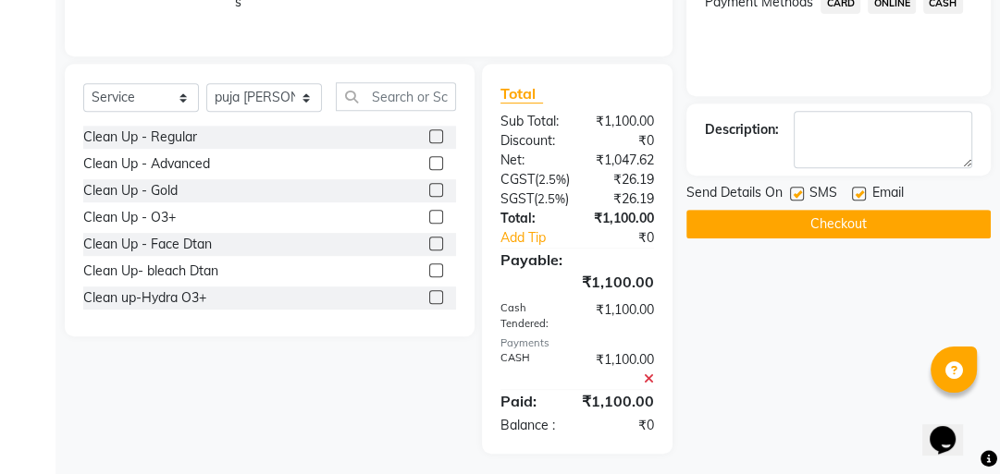
drag, startPoint x: 794, startPoint y: 182, endPoint x: 813, endPoint y: 185, distance: 19.6
click at [798, 183] on div "SMS" at bounding box center [821, 194] width 62 height 23
drag, startPoint x: 792, startPoint y: 192, endPoint x: 830, endPoint y: 188, distance: 38.2
click at [794, 192] on label at bounding box center [797, 194] width 14 height 14
click at [794, 192] on input "checkbox" at bounding box center [796, 195] width 12 height 12
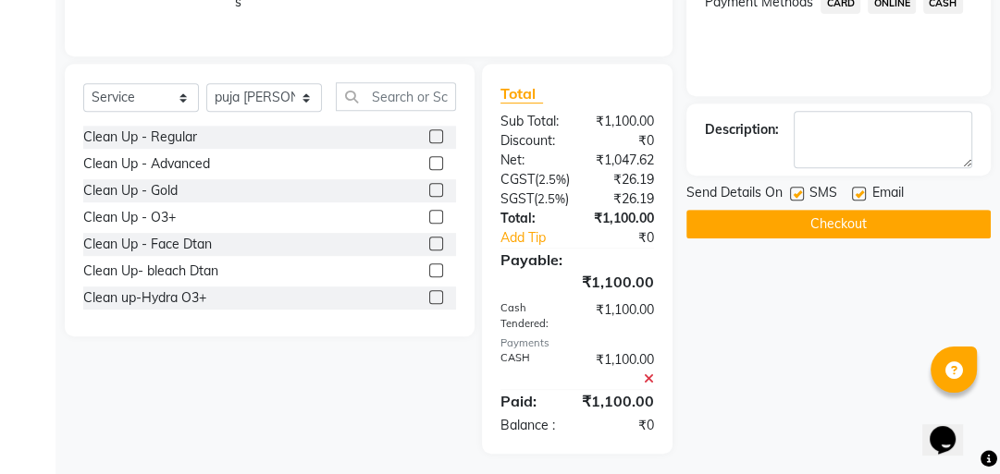
checkbox input "false"
drag, startPoint x: 856, startPoint y: 189, endPoint x: 856, endPoint y: 203, distance: 14.8
click at [856, 190] on label at bounding box center [859, 194] width 14 height 14
click at [856, 190] on input "checkbox" at bounding box center [858, 195] width 12 height 12
checkbox input "false"
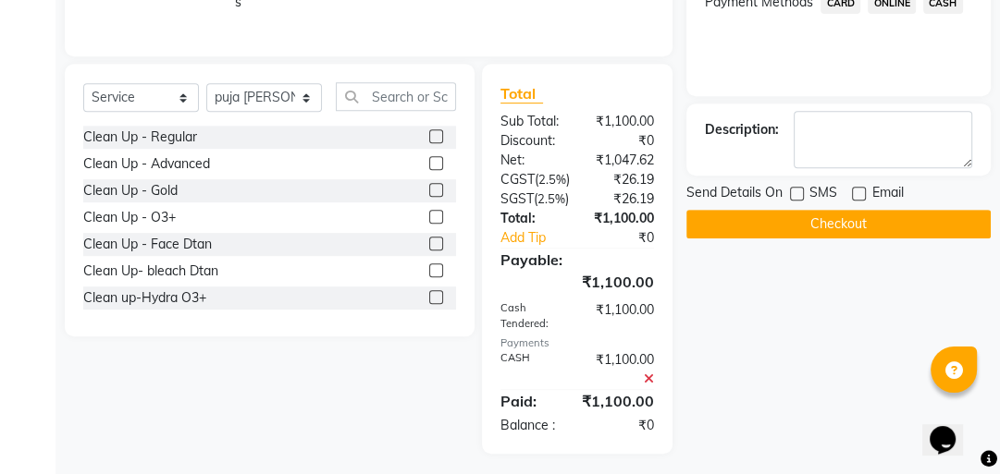
click at [851, 215] on button "Checkout" at bounding box center [838, 224] width 304 height 29
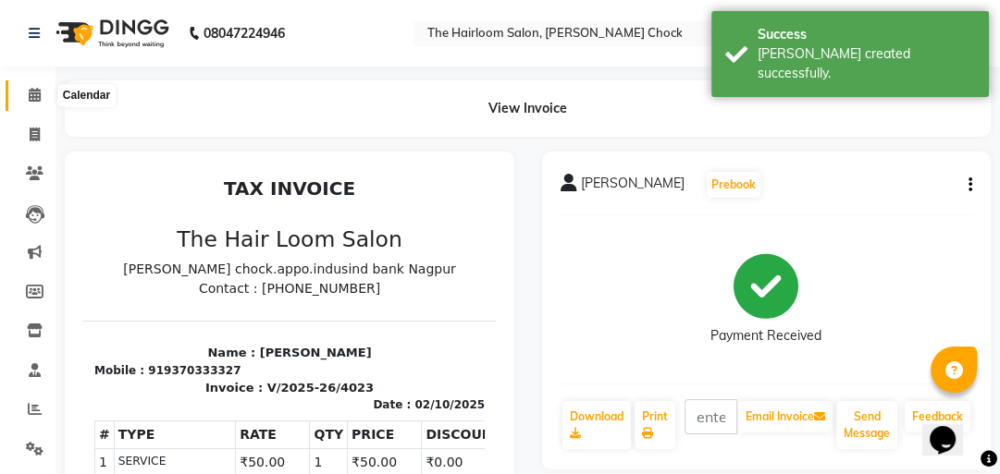
click at [21, 100] on span at bounding box center [34, 95] width 32 height 21
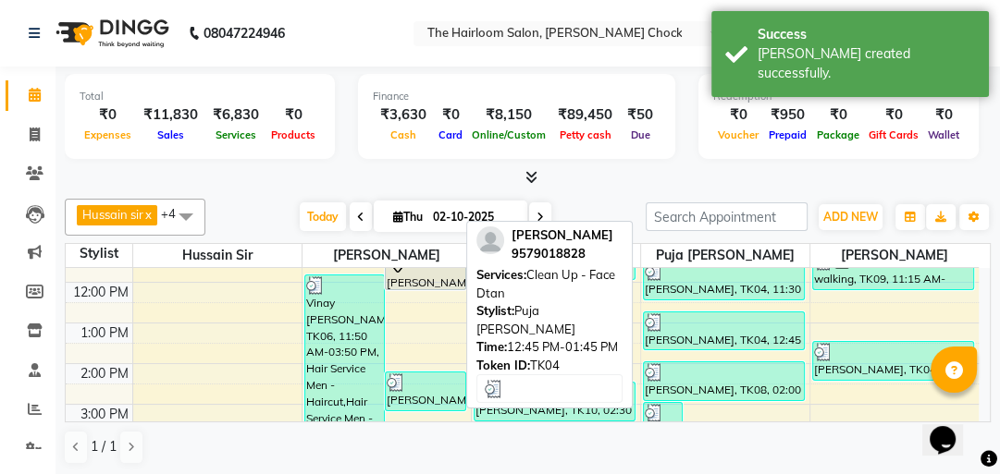
scroll to position [148, 0]
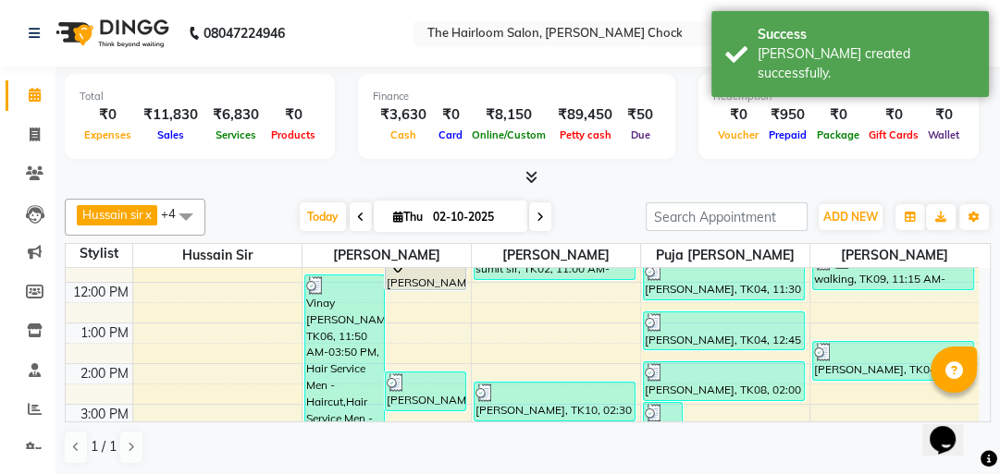
drag, startPoint x: 657, startPoint y: 326, endPoint x: 603, endPoint y: 185, distance: 150.5
click at [603, 185] on div at bounding box center [528, 177] width 926 height 19
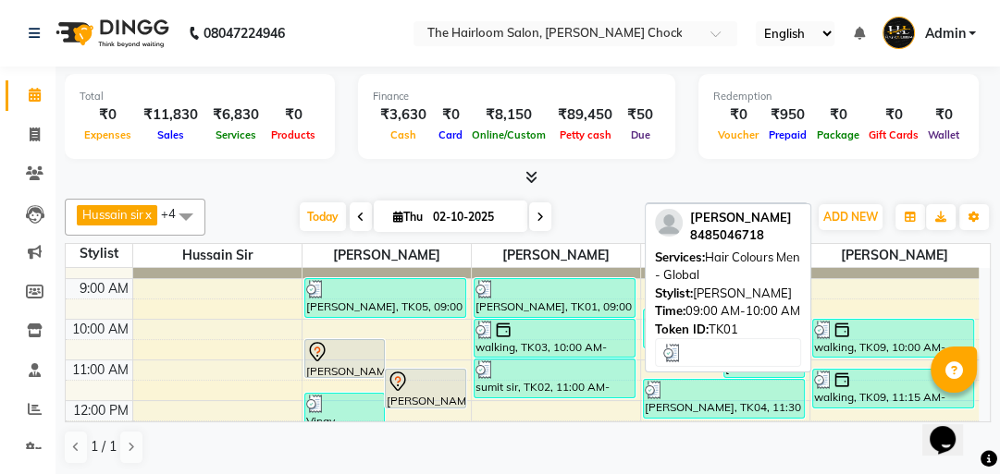
scroll to position [74, 0]
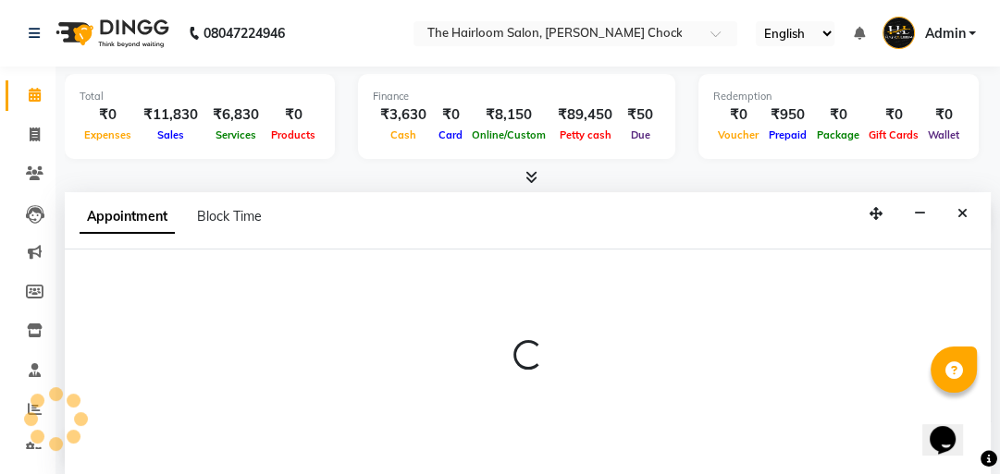
scroll to position [1, 0]
select select "88793"
select select "tentative"
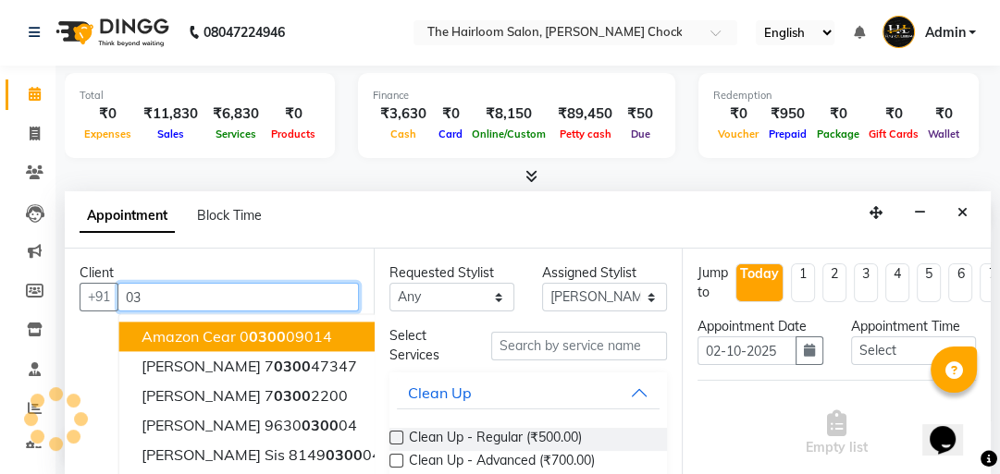
type input "0"
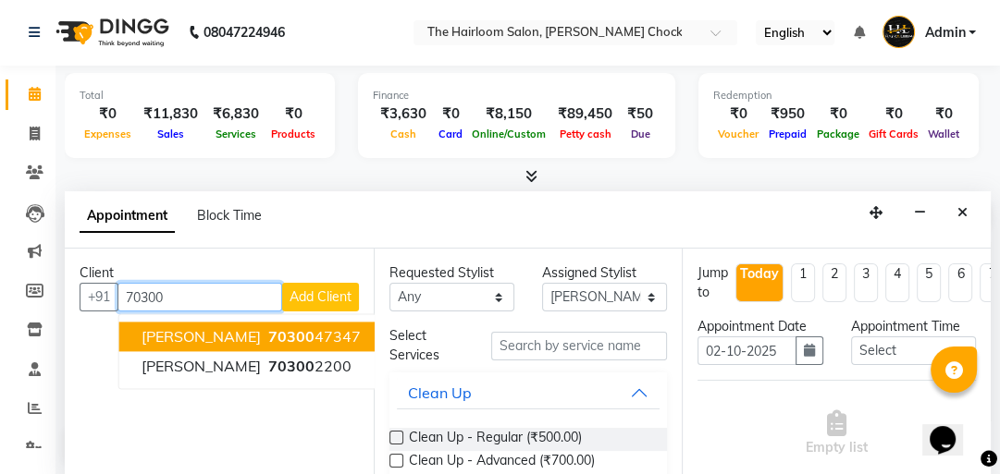
click at [270, 333] on span "70300" at bounding box center [291, 336] width 46 height 18
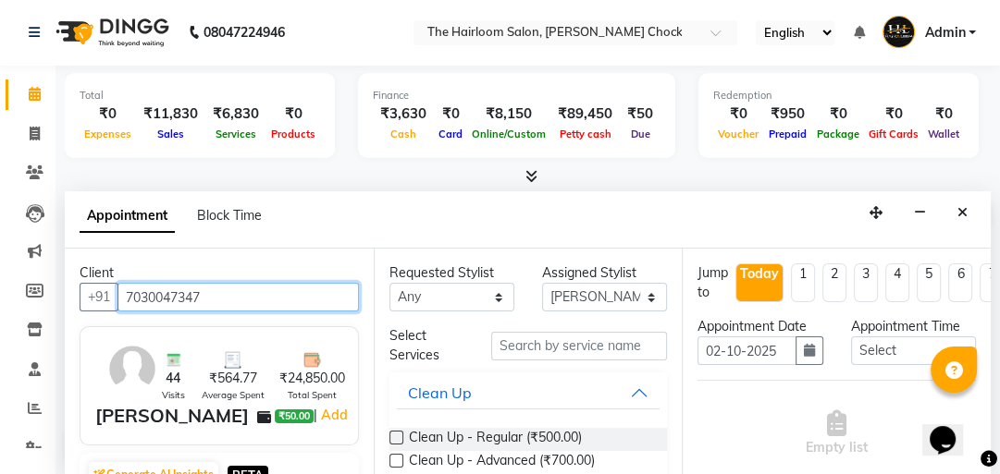
type input "7030047347"
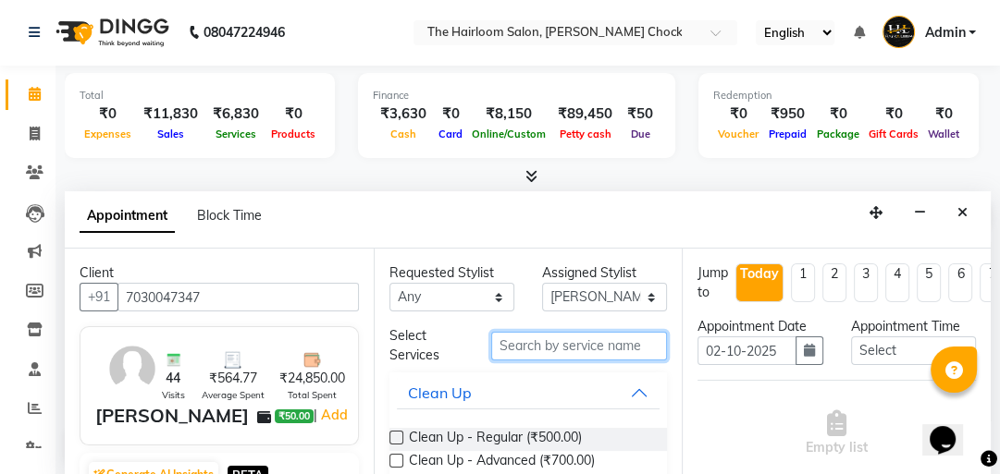
click at [541, 344] on input "text" at bounding box center [579, 346] width 176 height 29
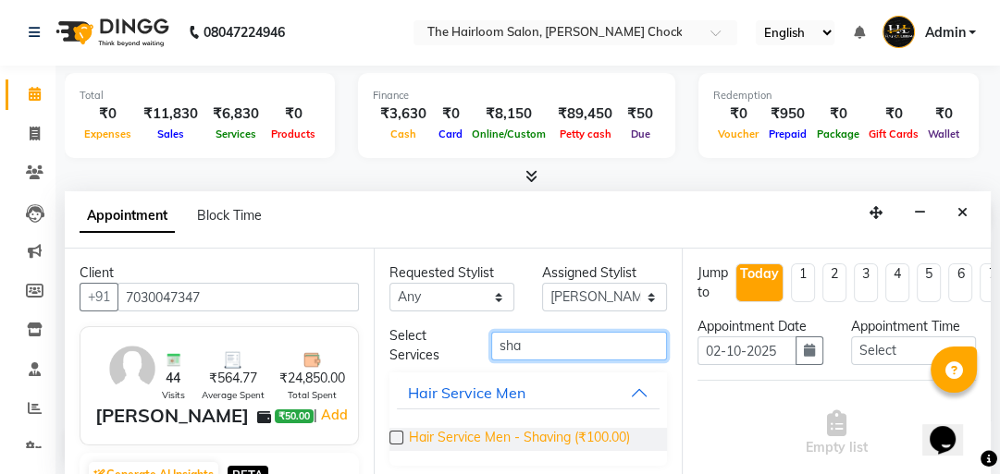
type input "sha"
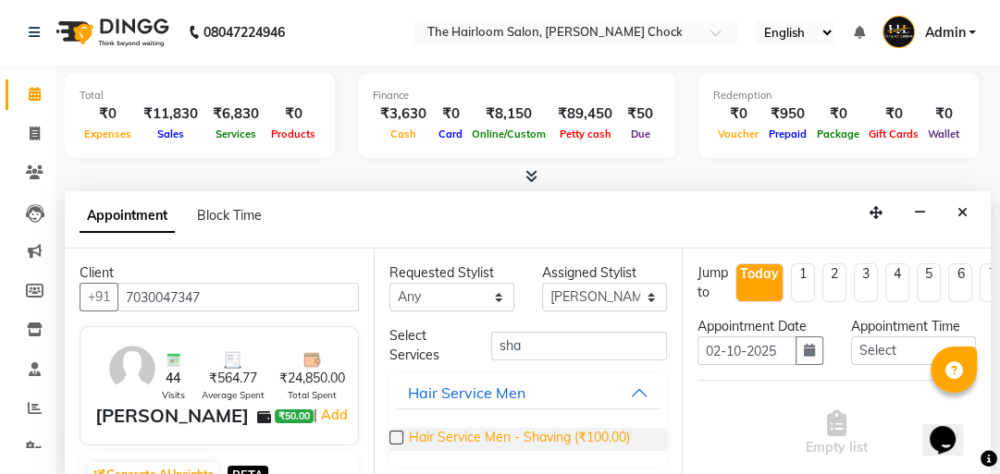
click at [538, 431] on span "Hair Service Men - Shaving (₹100.00)" at bounding box center [519, 439] width 221 height 23
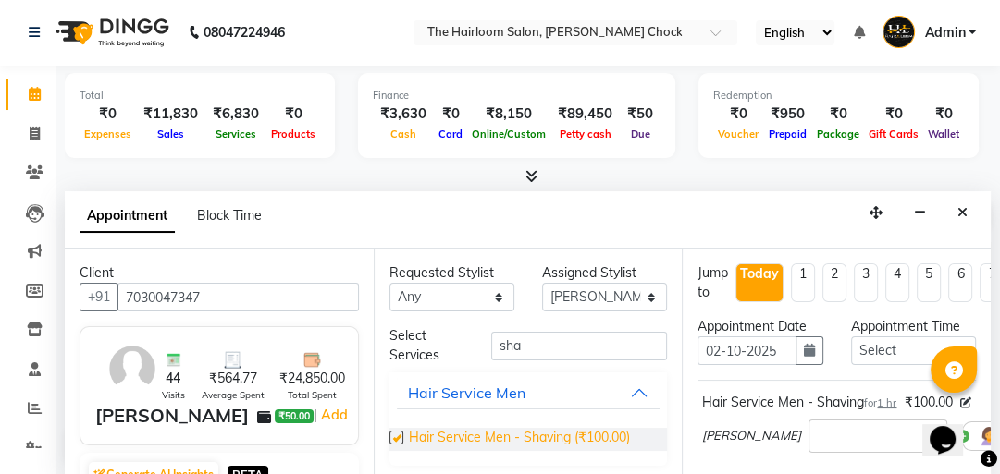
checkbox input "false"
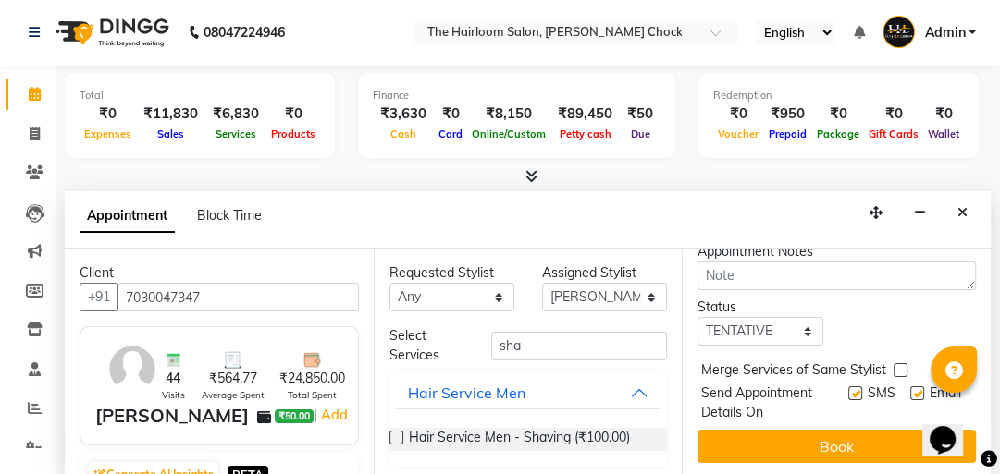
scroll to position [296, 0]
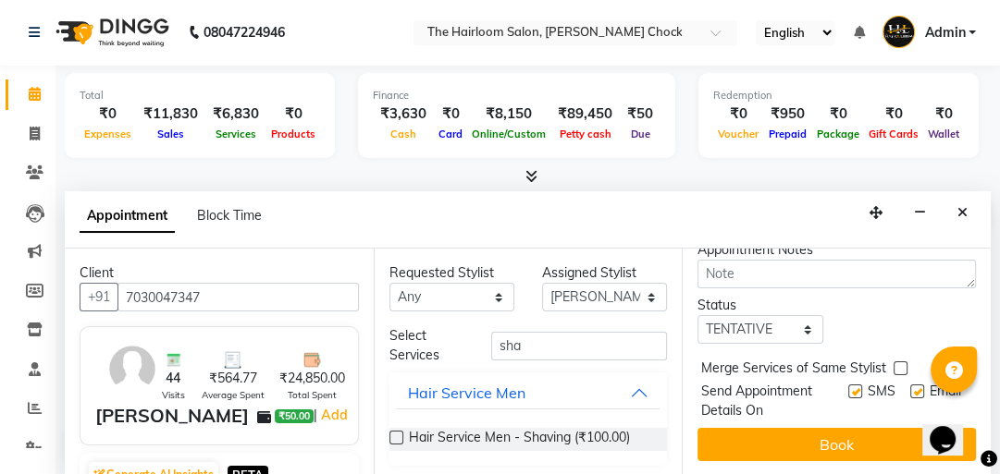
click at [910, 399] on label at bounding box center [917, 392] width 14 height 14
click at [910, 400] on input "checkbox" at bounding box center [916, 394] width 12 height 12
checkbox input "false"
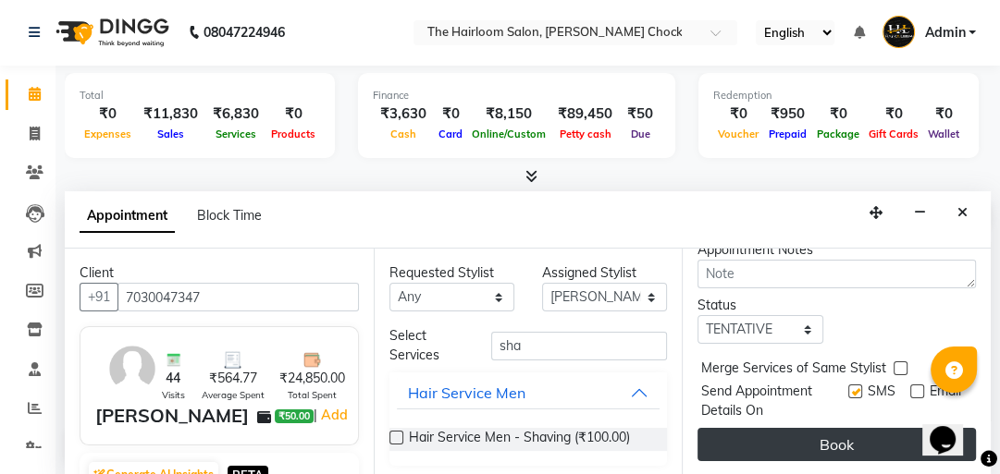
click at [841, 432] on button "Book" at bounding box center [836, 444] width 278 height 33
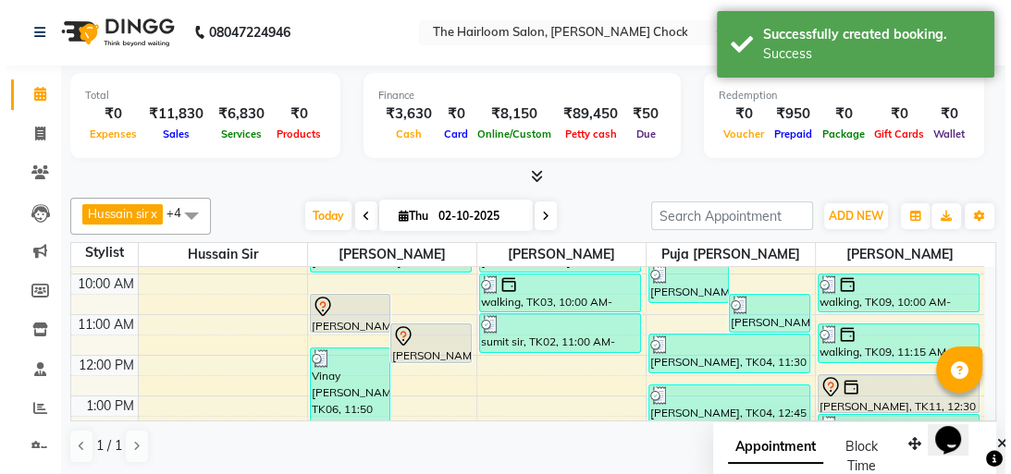
scroll to position [0, 0]
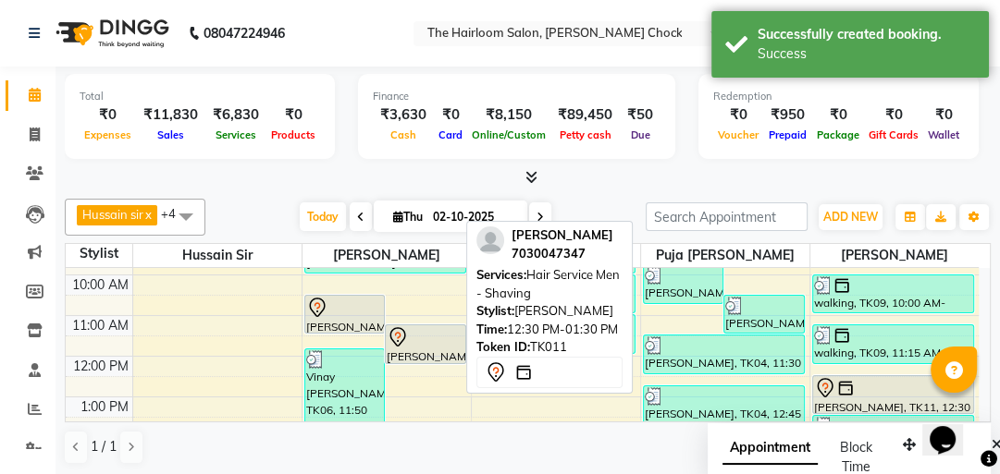
click at [863, 394] on div at bounding box center [893, 388] width 159 height 22
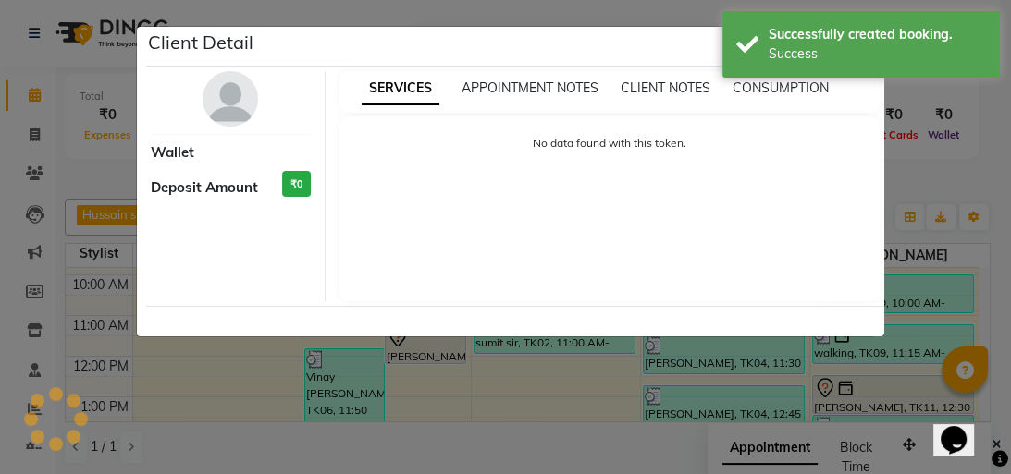
select select "7"
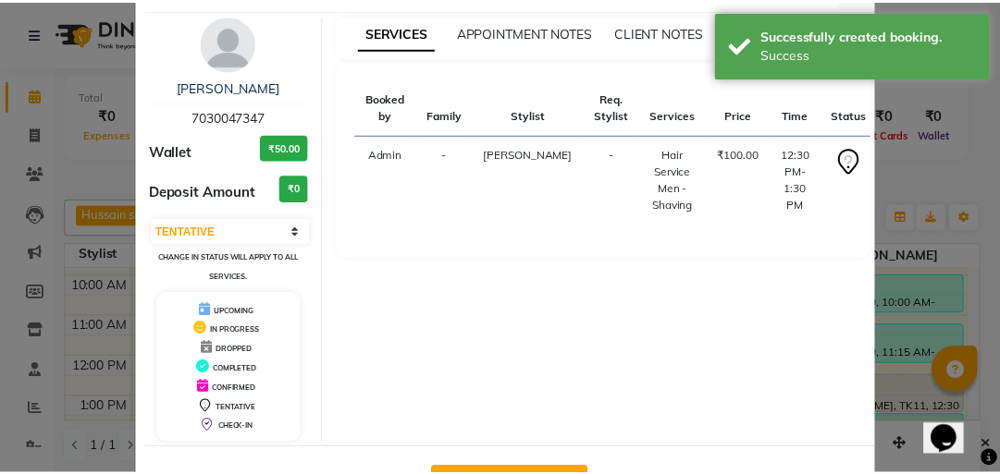
scroll to position [122, 0]
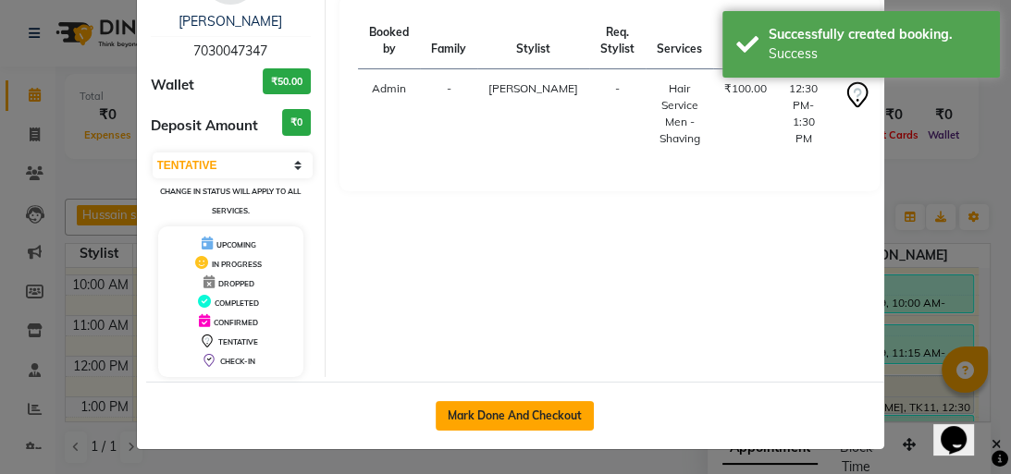
click at [504, 412] on button "Mark Done And Checkout" at bounding box center [515, 416] width 158 height 30
select select "service"
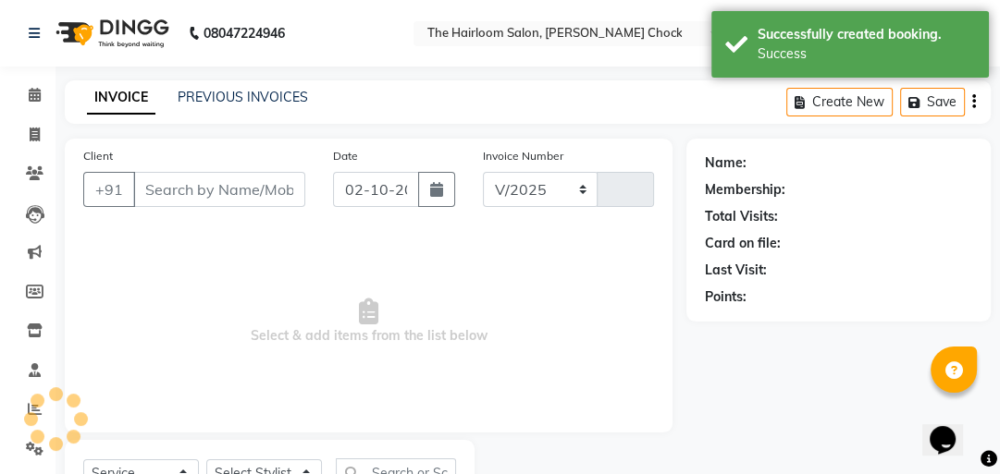
select select "5926"
type input "4024"
type input "7030047347"
select select "88793"
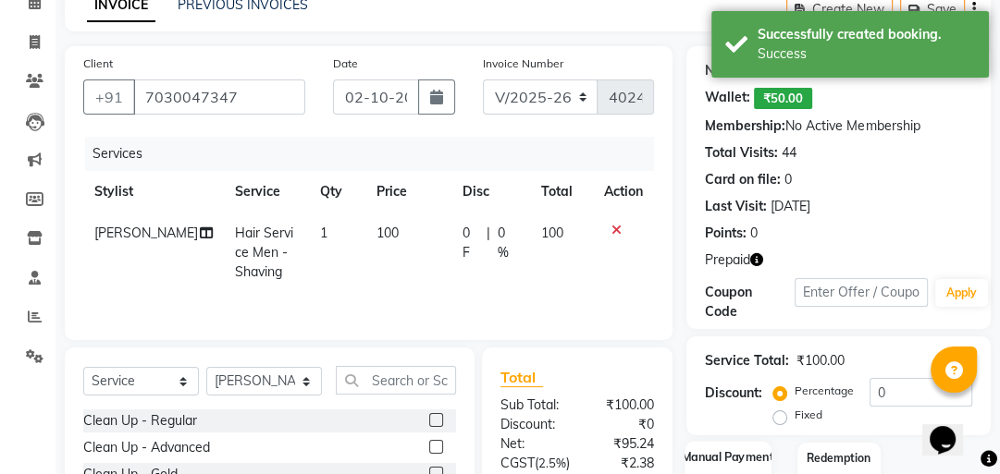
scroll to position [222, 0]
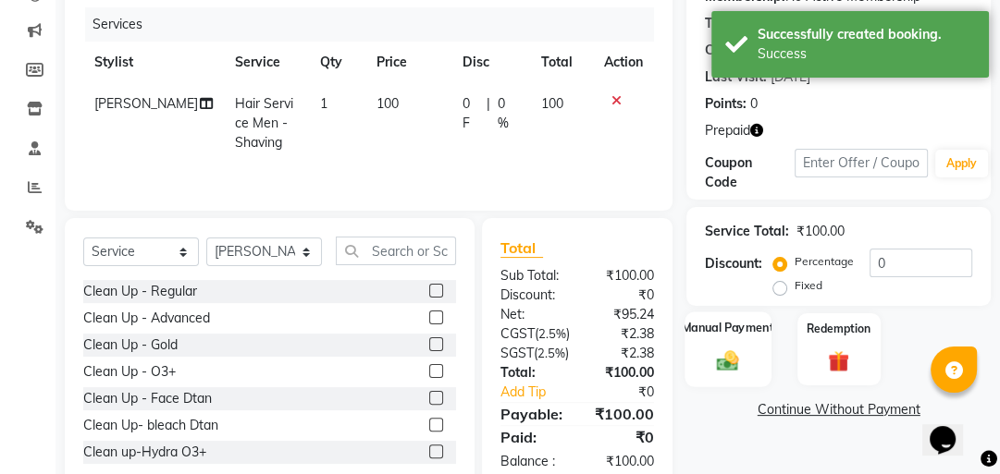
click at [755, 365] on div "Manual Payment" at bounding box center [728, 350] width 86 height 76
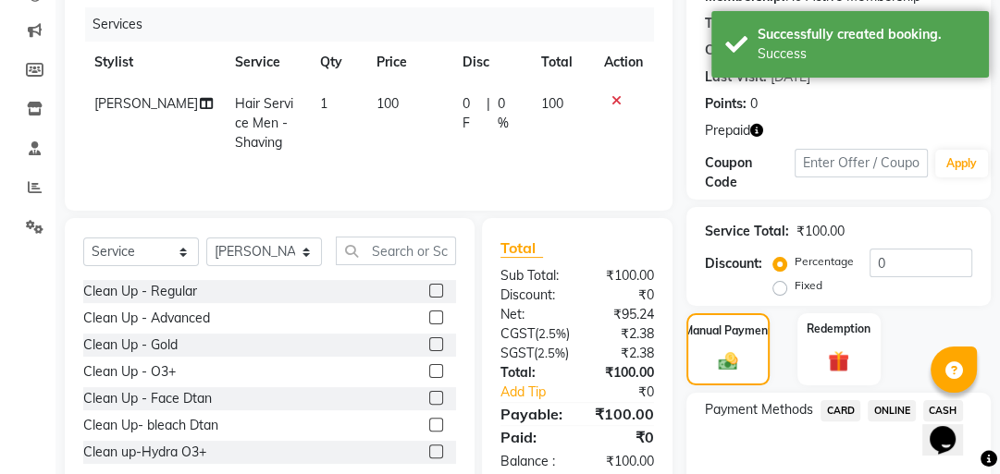
scroll to position [316, 0]
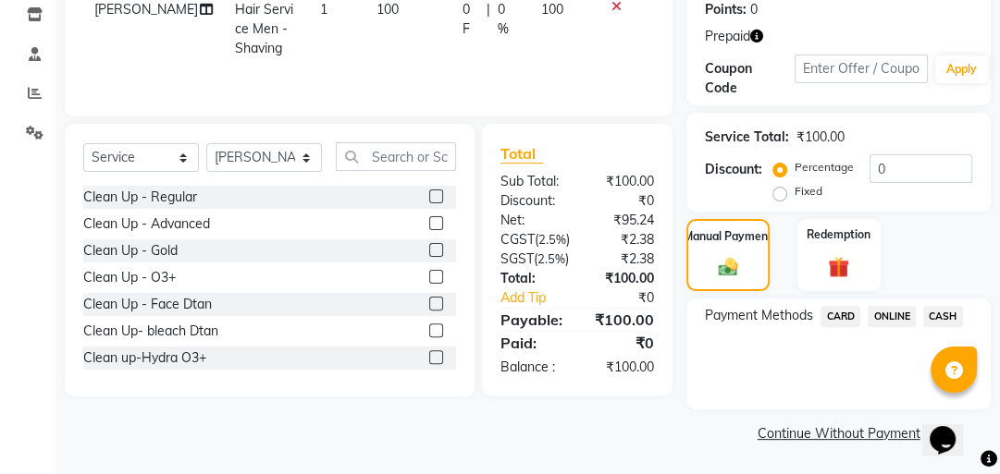
click at [943, 315] on span "CASH" at bounding box center [943, 316] width 40 height 21
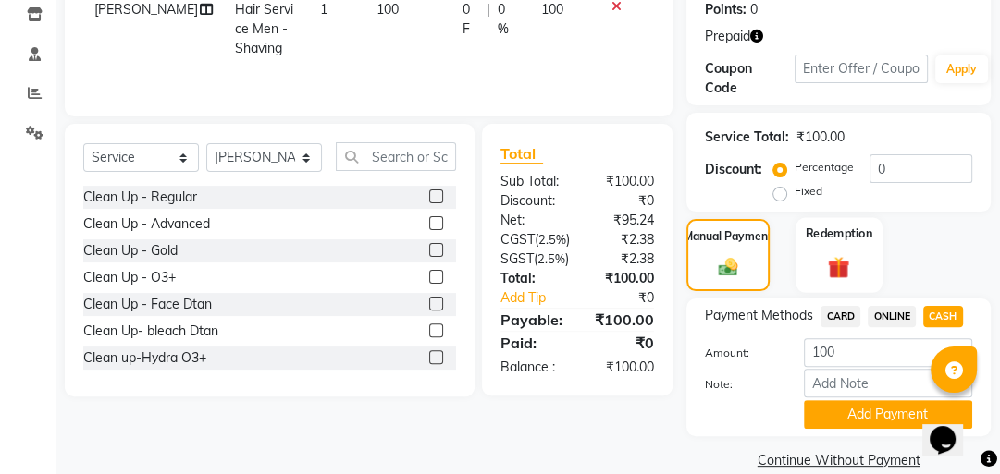
click at [839, 274] on img at bounding box center [838, 267] width 36 height 28
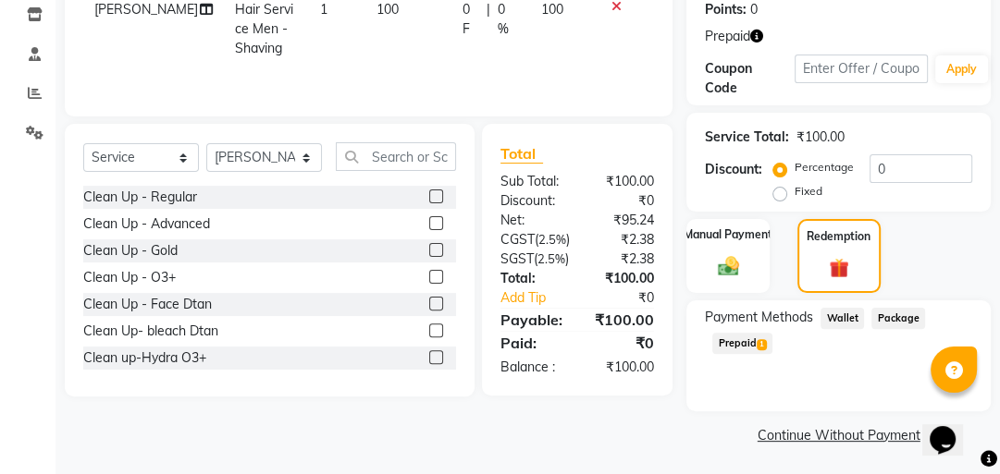
click at [745, 348] on span "Prepaid 1" at bounding box center [742, 343] width 60 height 21
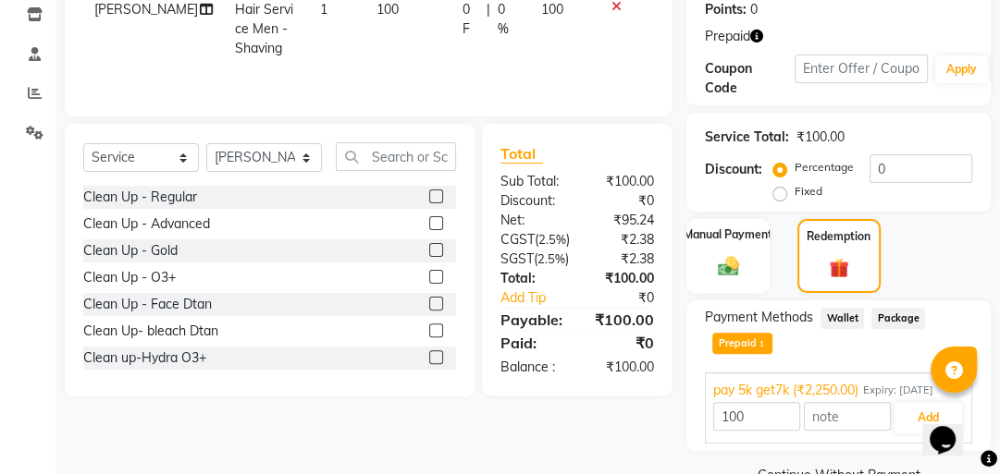
scroll to position [359, 0]
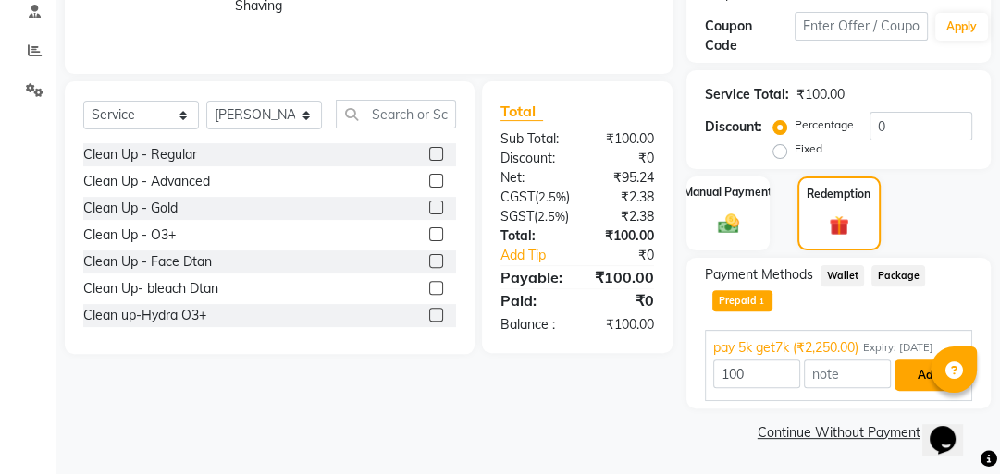
click at [920, 384] on button "Add" at bounding box center [928, 375] width 68 height 31
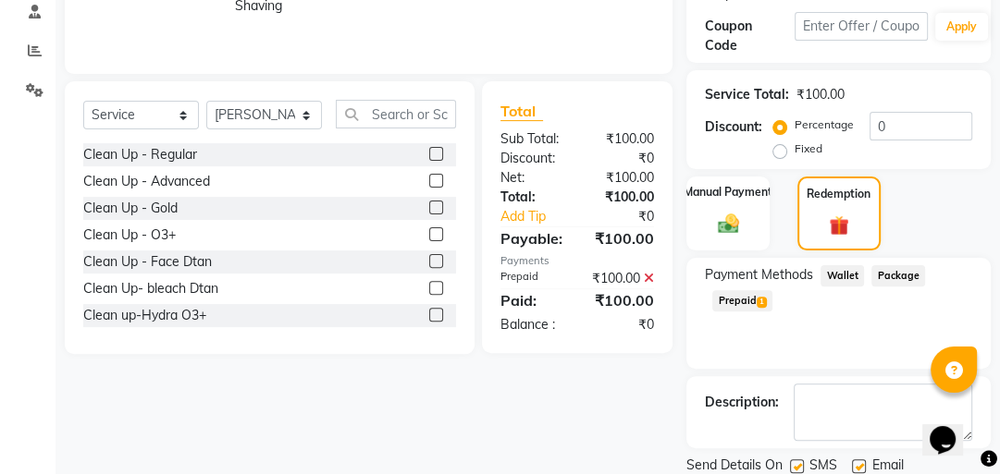
scroll to position [422, 0]
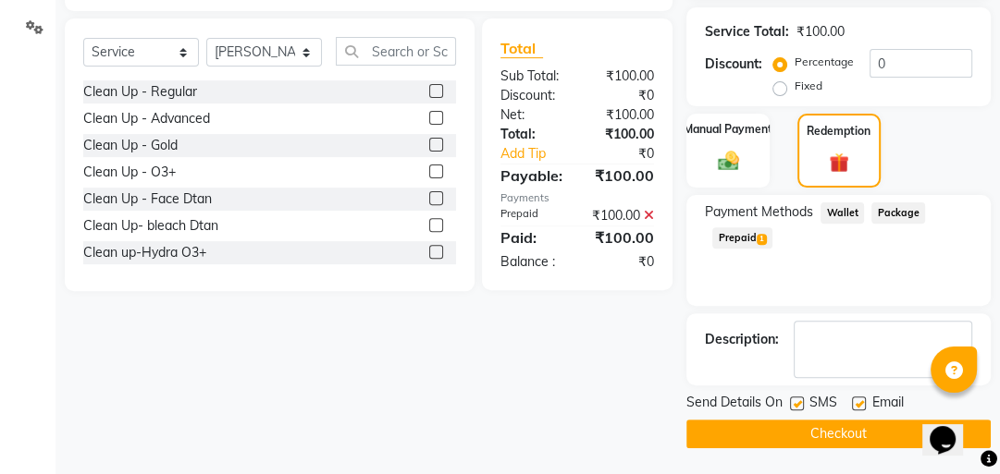
click at [793, 403] on label at bounding box center [797, 404] width 14 height 14
click at [793, 403] on input "checkbox" at bounding box center [796, 405] width 12 height 12
checkbox input "false"
click at [856, 401] on label at bounding box center [859, 404] width 14 height 14
click at [856, 401] on input "checkbox" at bounding box center [858, 405] width 12 height 12
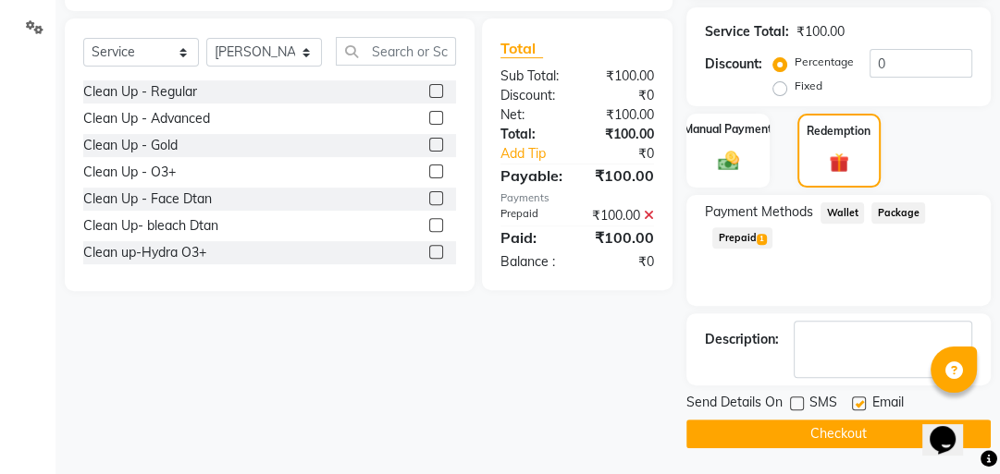
checkbox input "false"
click at [840, 429] on button "Checkout" at bounding box center [838, 434] width 304 height 29
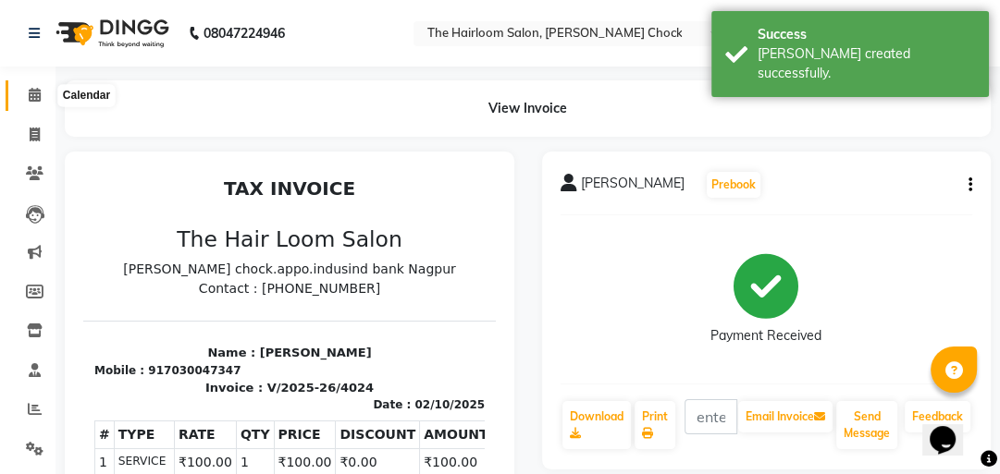
drag, startPoint x: 28, startPoint y: 105, endPoint x: 40, endPoint y: 108, distance: 12.3
click at [28, 106] on link "Calendar" at bounding box center [28, 95] width 44 height 31
